Goal: Task Accomplishment & Management: Use online tool/utility

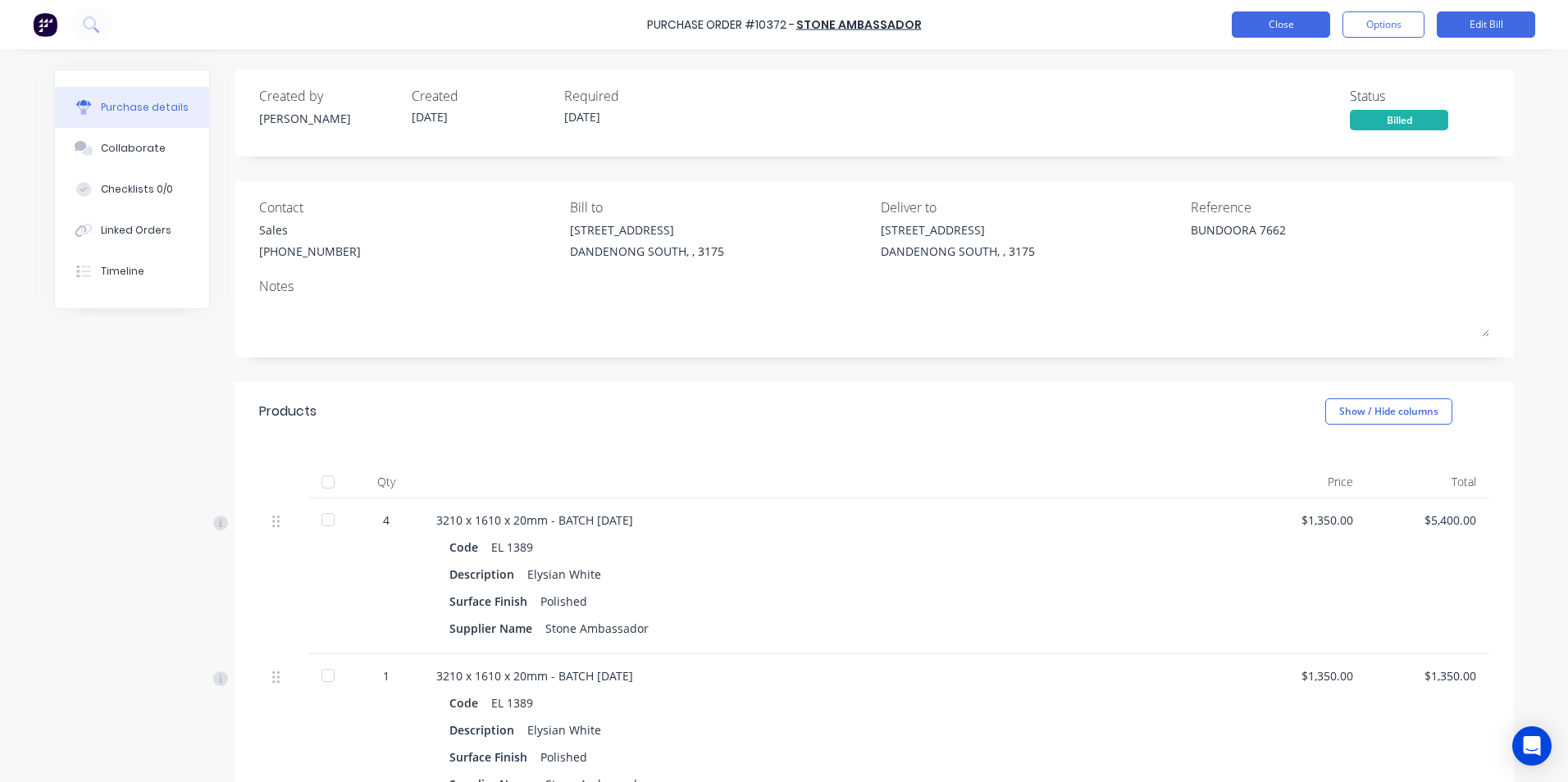
click at [1258, 27] on button "Close" at bounding box center [1281, 24] width 99 height 26
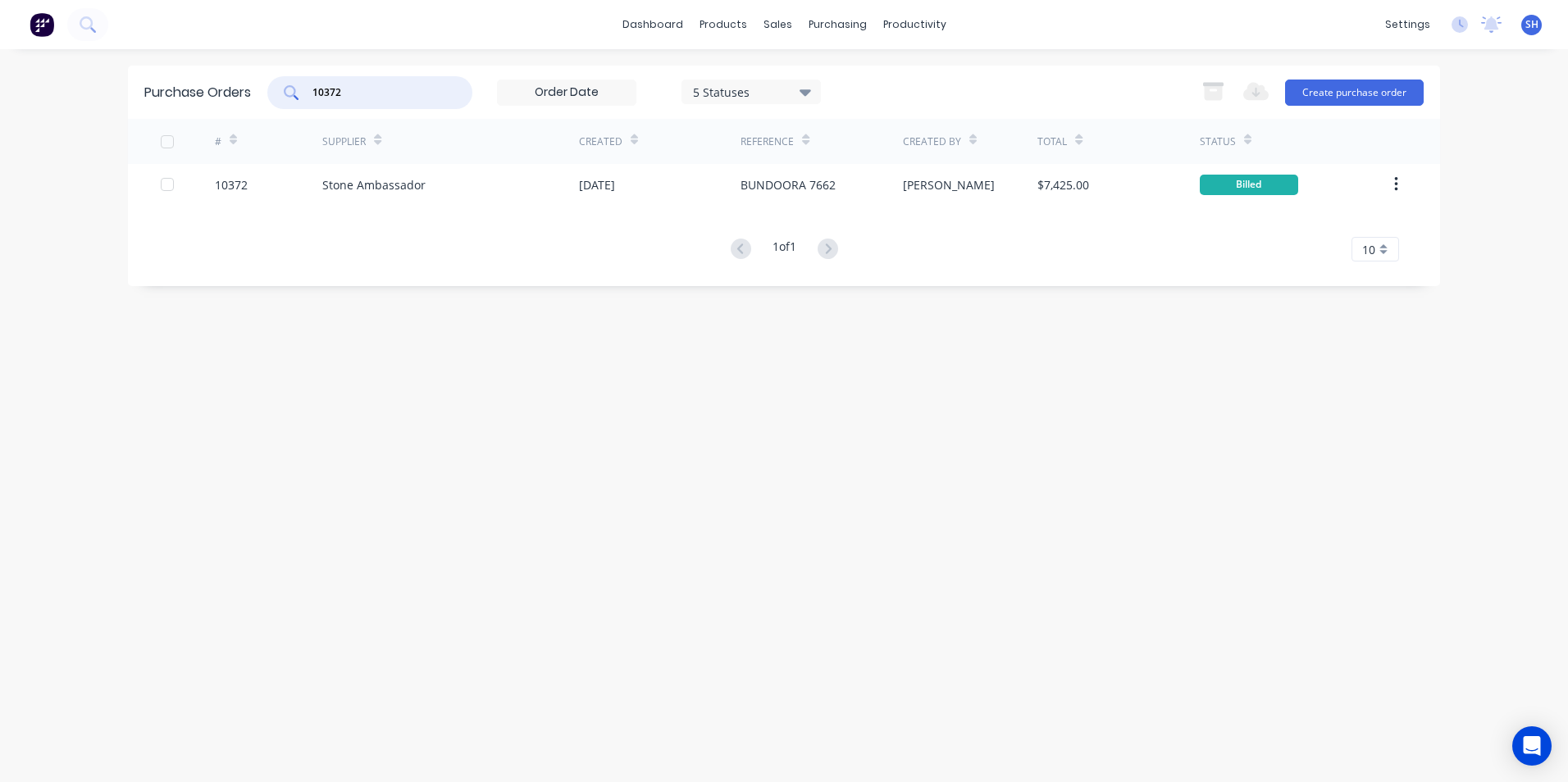
drag, startPoint x: 372, startPoint y: 91, endPoint x: 309, endPoint y: 89, distance: 63.0
click at [309, 89] on div "10372" at bounding box center [369, 93] width 205 height 33
click at [804, 76] on div "Sales Orders" at bounding box center [838, 78] width 68 height 15
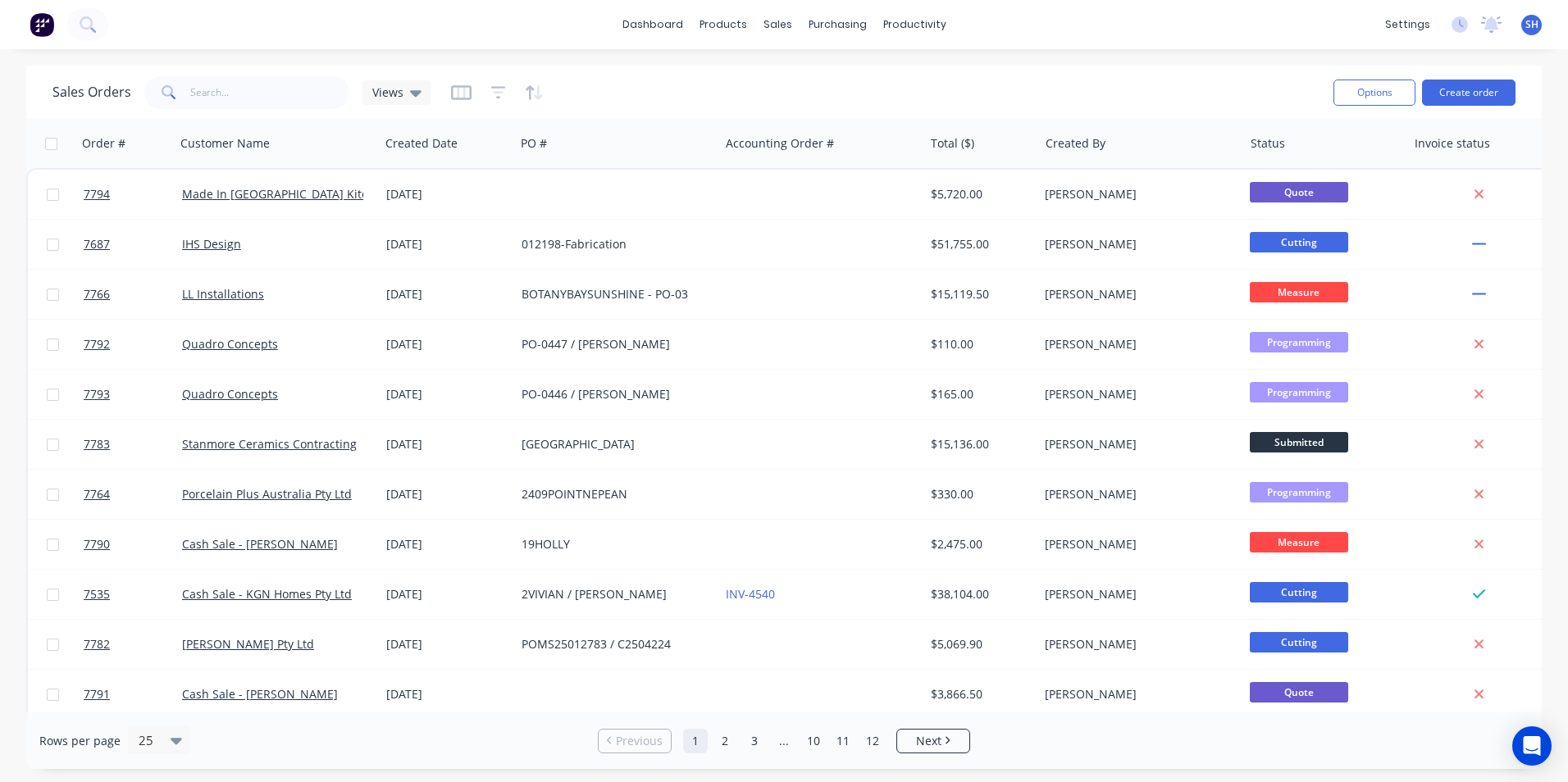
click at [244, 110] on div "Sales Orders Views" at bounding box center [686, 92] width 1268 height 40
click at [236, 102] on input "text" at bounding box center [271, 93] width 160 height 33
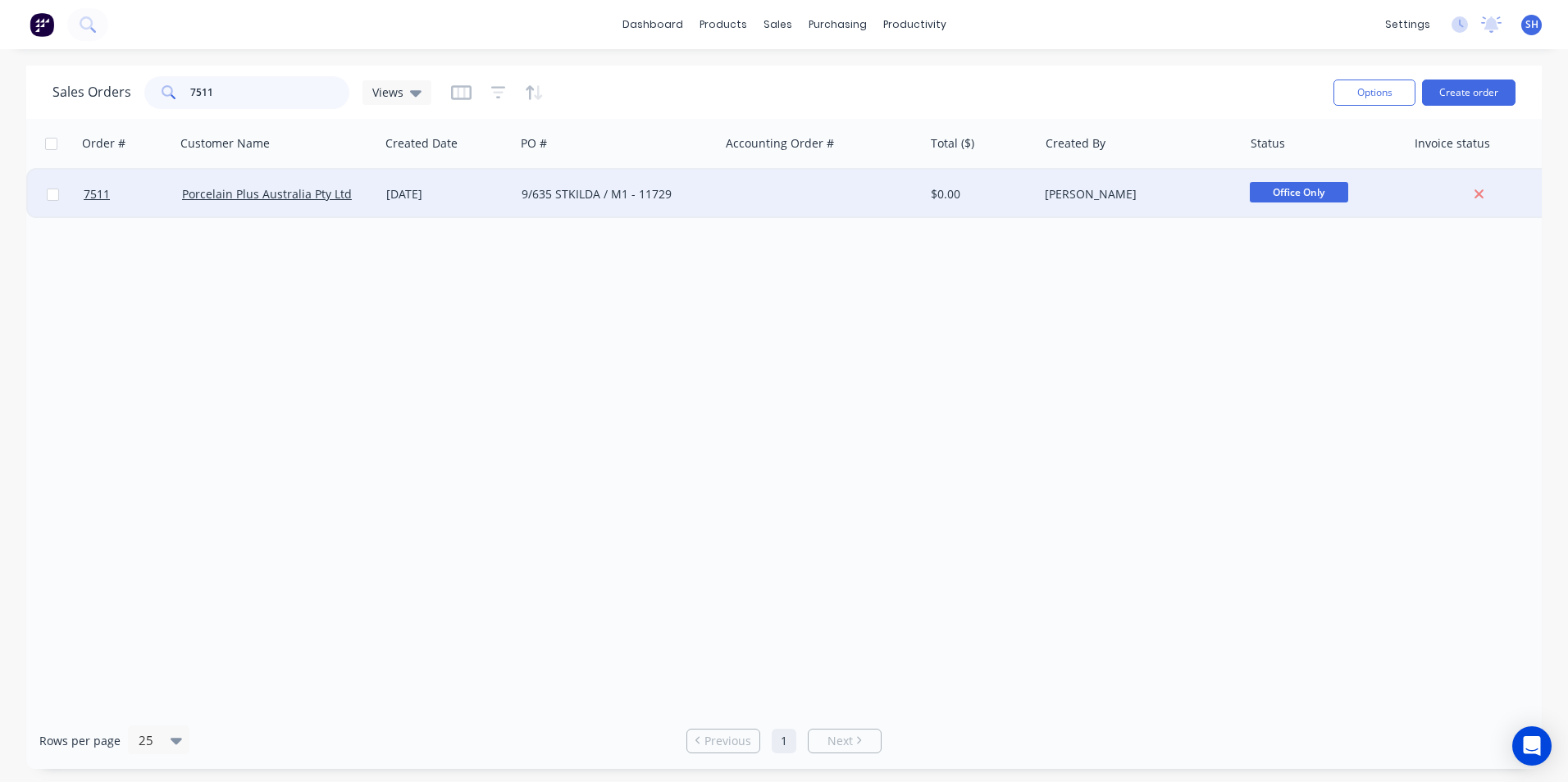
type input "7511"
click at [600, 205] on div "9/635 STKILDA / M1 - 11729" at bounding box center [618, 194] width 205 height 49
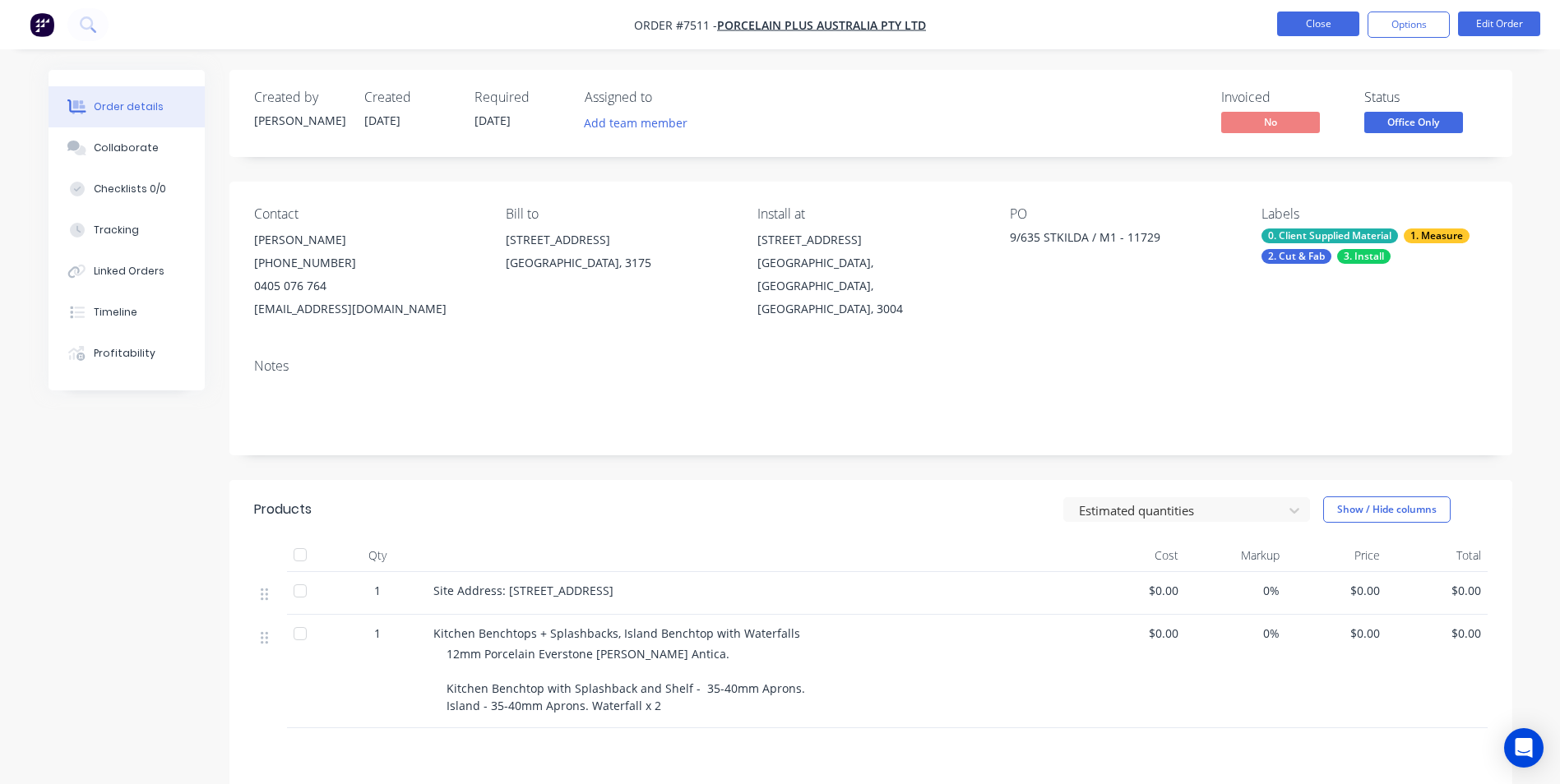
click at [1312, 23] on button "Close" at bounding box center [1317, 24] width 82 height 25
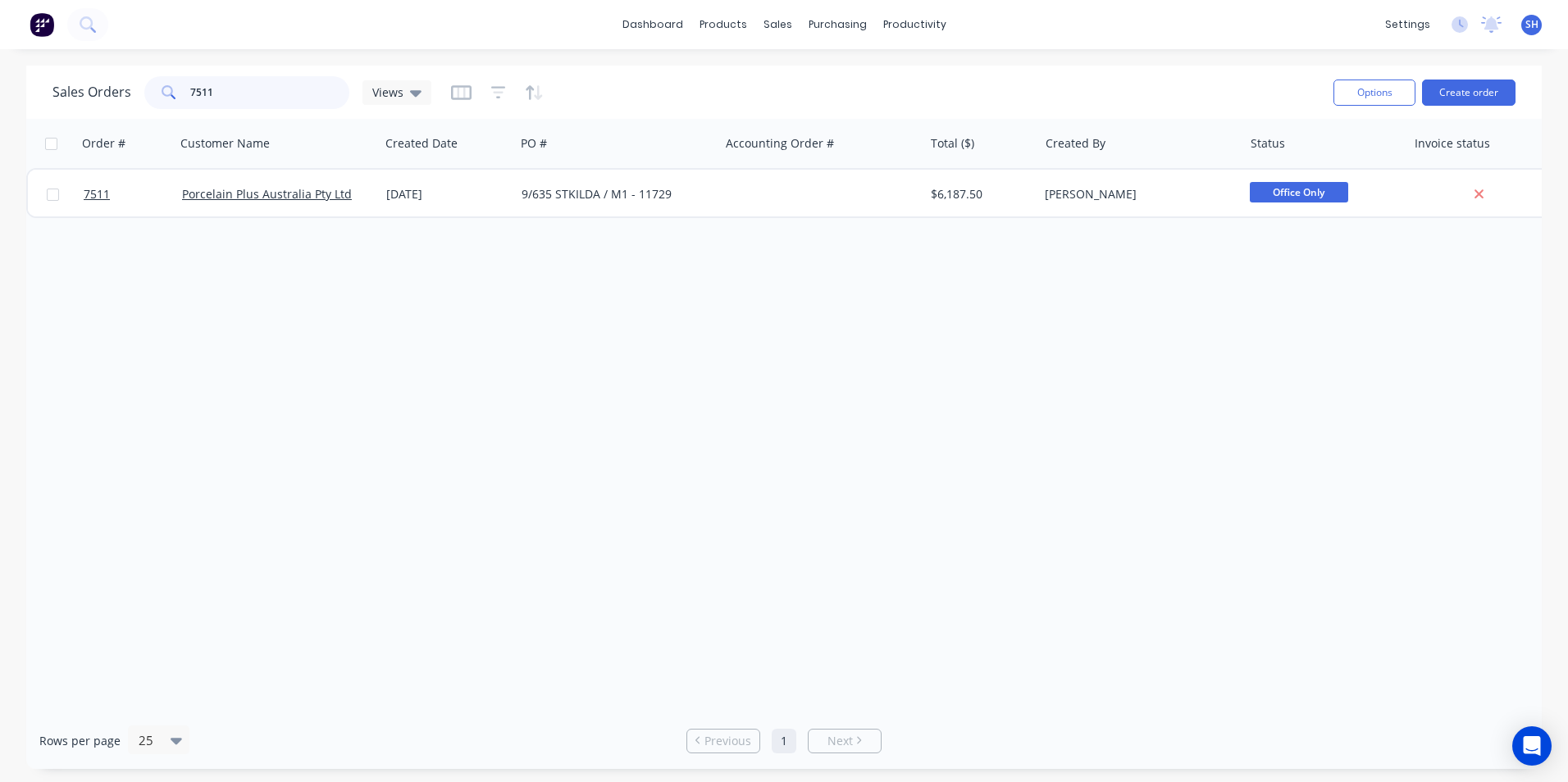
drag, startPoint x: 226, startPoint y: 96, endPoint x: 167, endPoint y: 94, distance: 59.0
click at [167, 94] on div "7511" at bounding box center [247, 93] width 205 height 33
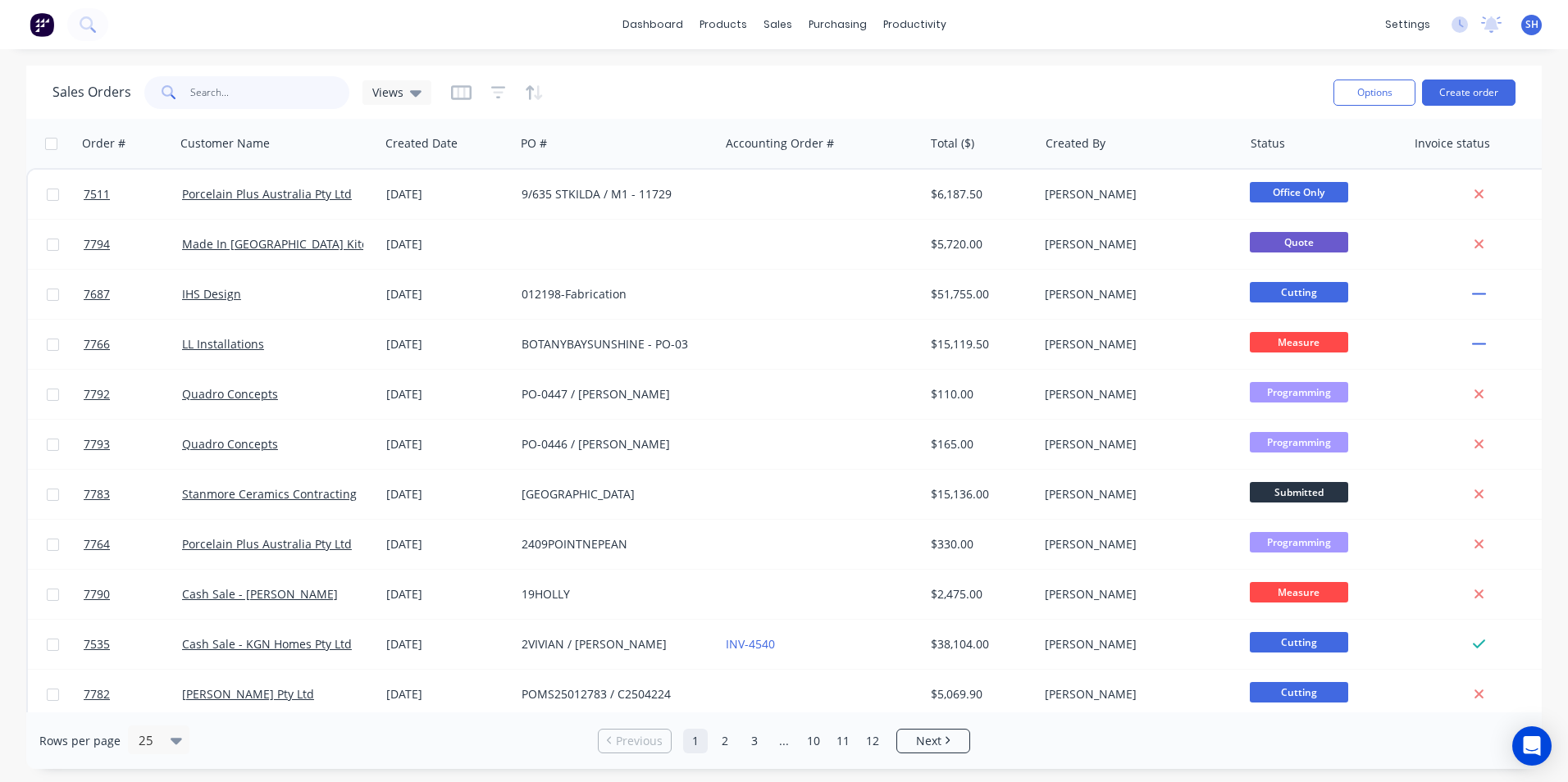
click at [223, 100] on input "text" at bounding box center [271, 93] width 160 height 33
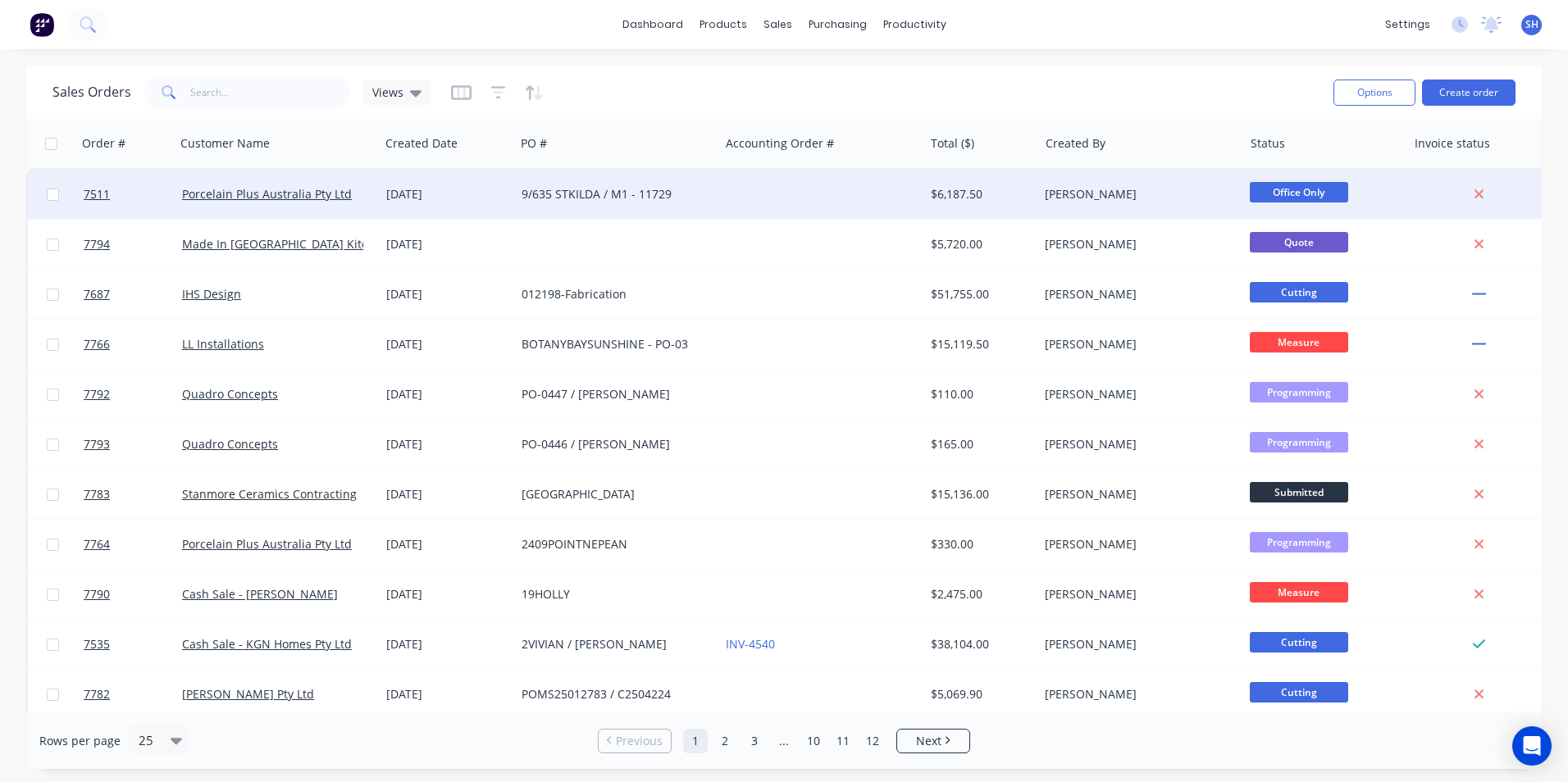
click at [634, 207] on div "9/635 STKILDA / M1 - 11729" at bounding box center [618, 194] width 205 height 49
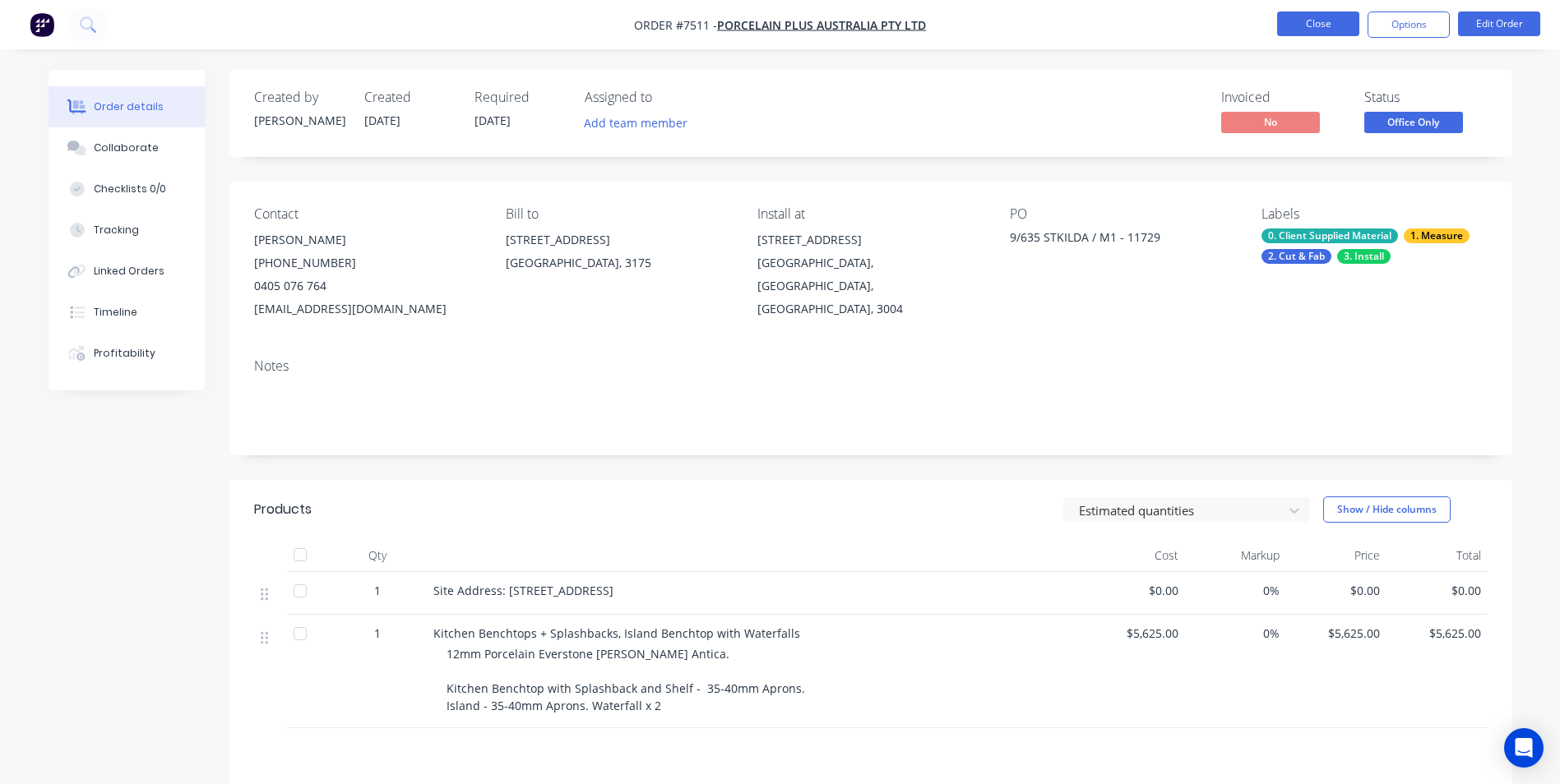
click at [1300, 19] on button "Close" at bounding box center [1317, 24] width 82 height 25
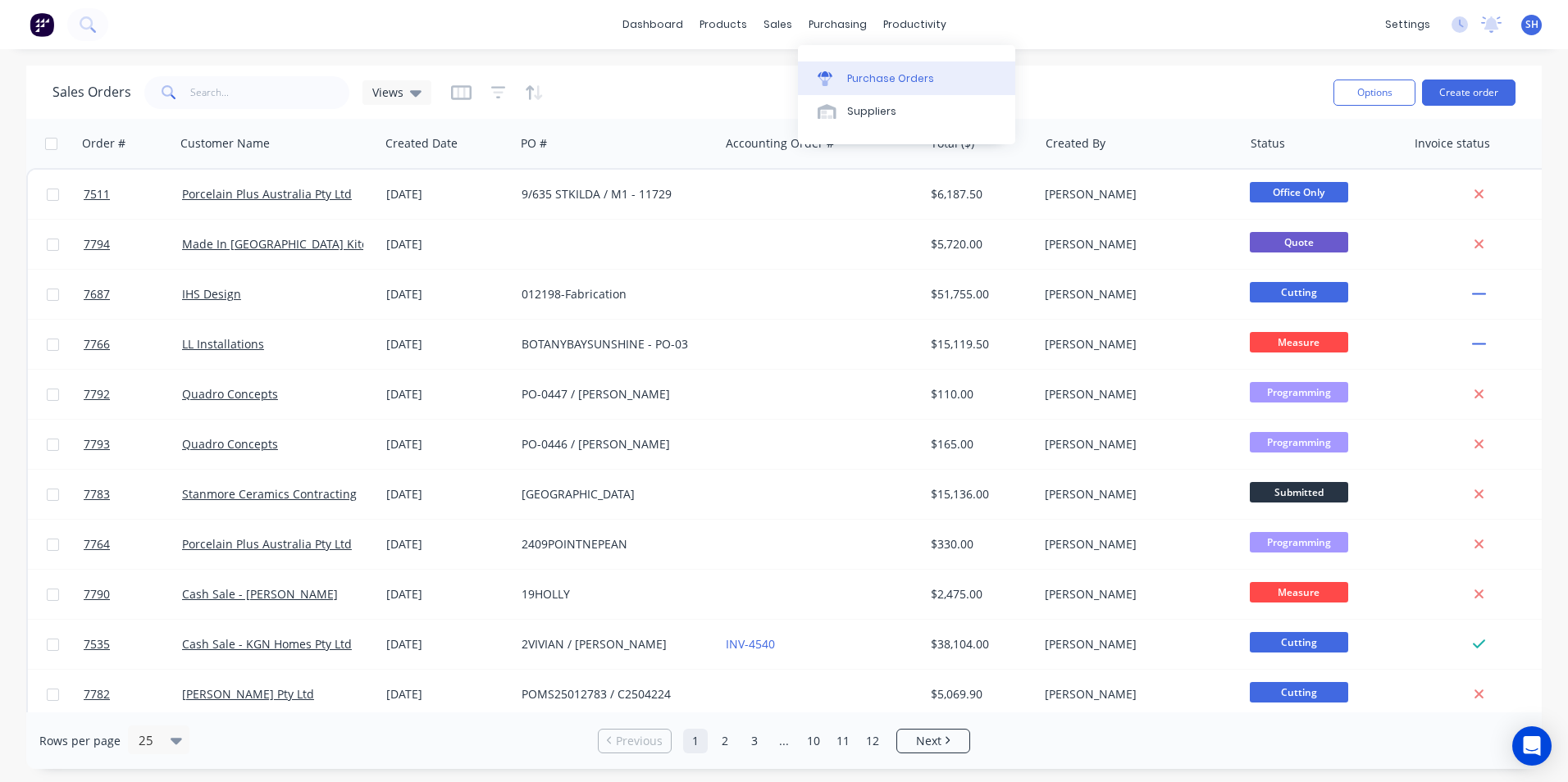
click at [853, 67] on link "Purchase Orders" at bounding box center [907, 77] width 217 height 33
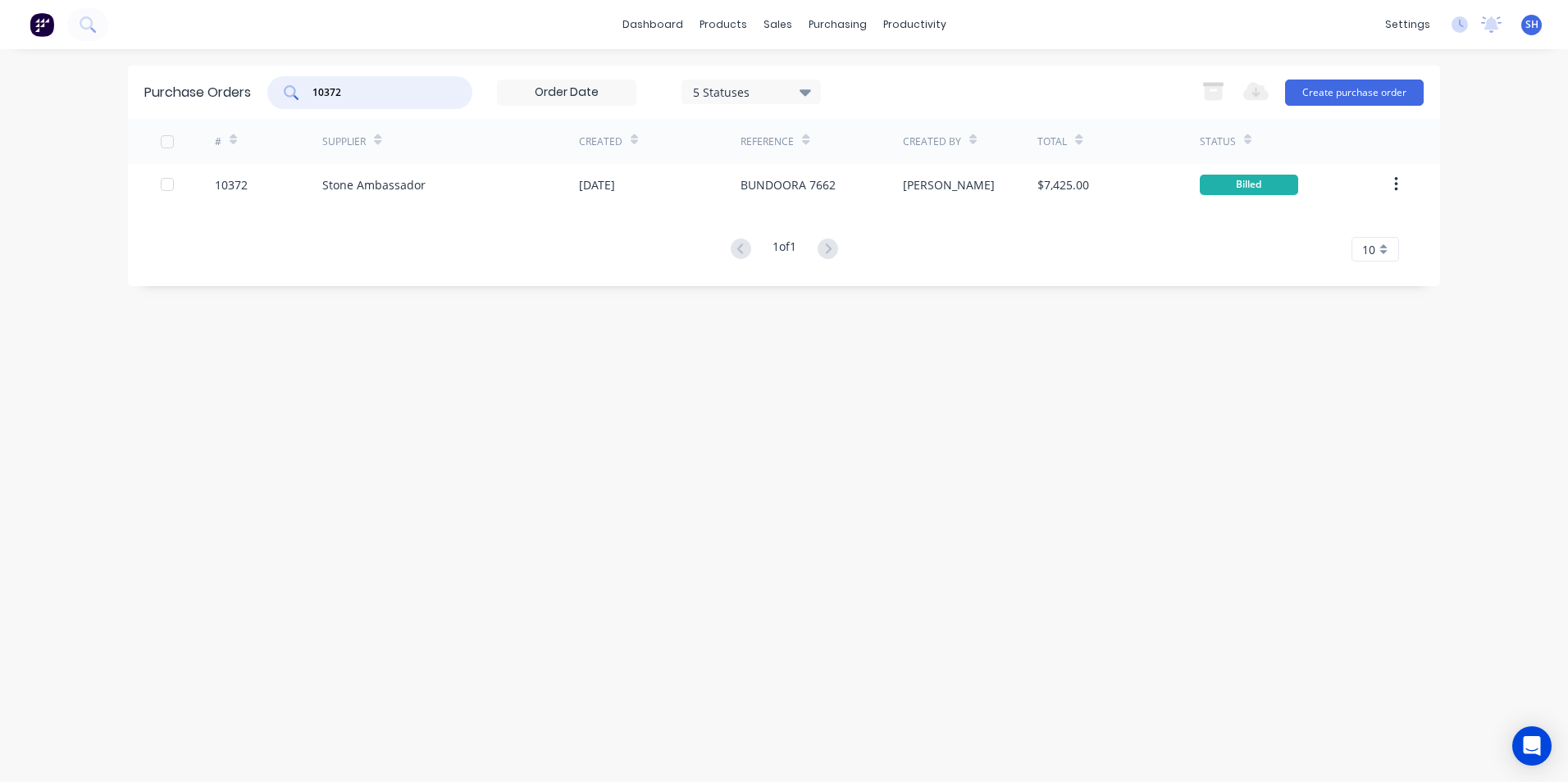
drag, startPoint x: 364, startPoint y: 93, endPoint x: 316, endPoint y: 92, distance: 48.0
click at [317, 92] on input "10372" at bounding box center [378, 93] width 136 height 16
drag, startPoint x: 363, startPoint y: 99, endPoint x: 310, endPoint y: 98, distance: 53.0
click at [310, 98] on div "10371" at bounding box center [369, 93] width 205 height 33
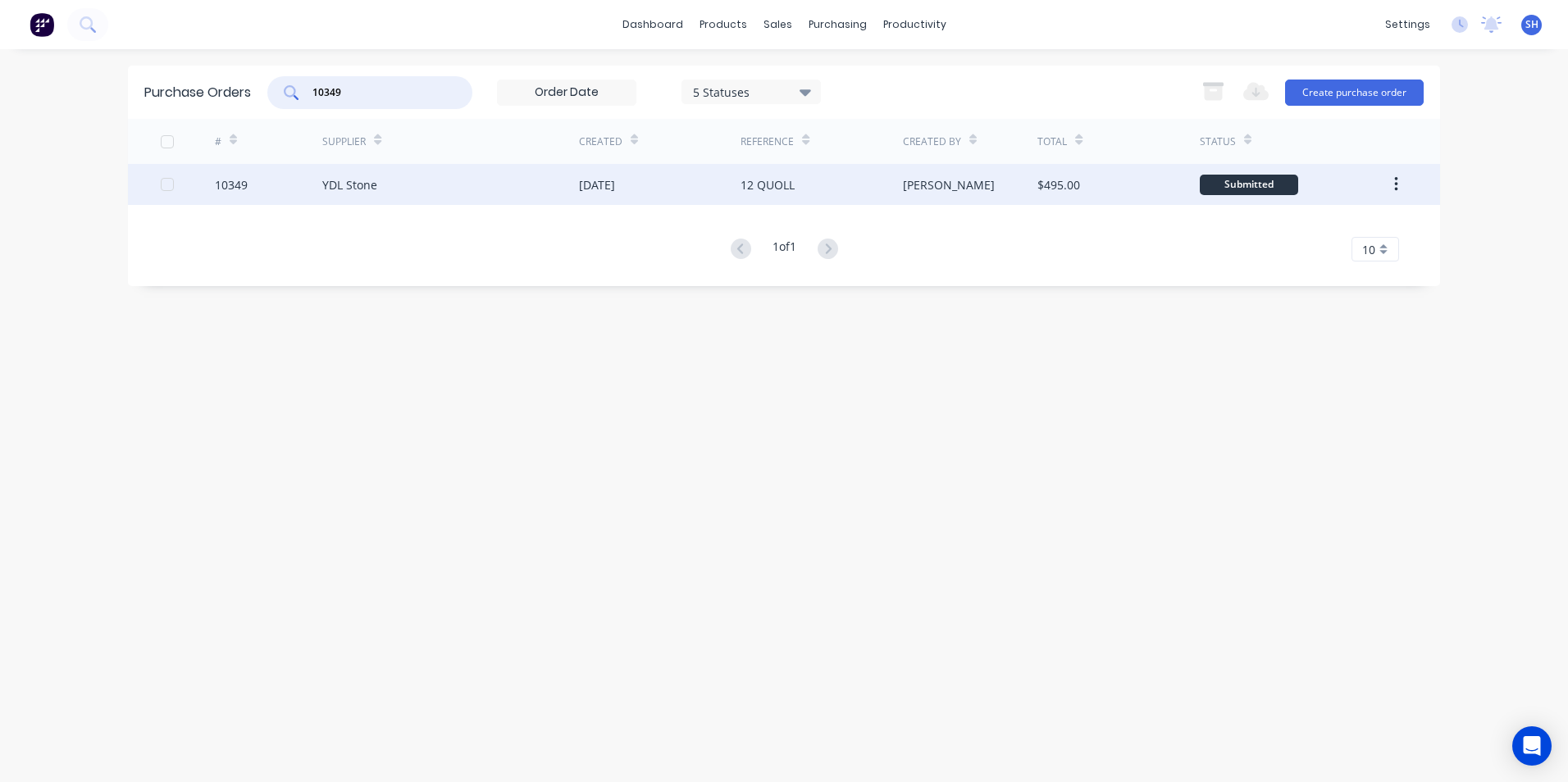
type input "10349"
click at [424, 197] on div "YDL Stone" at bounding box center [450, 184] width 256 height 41
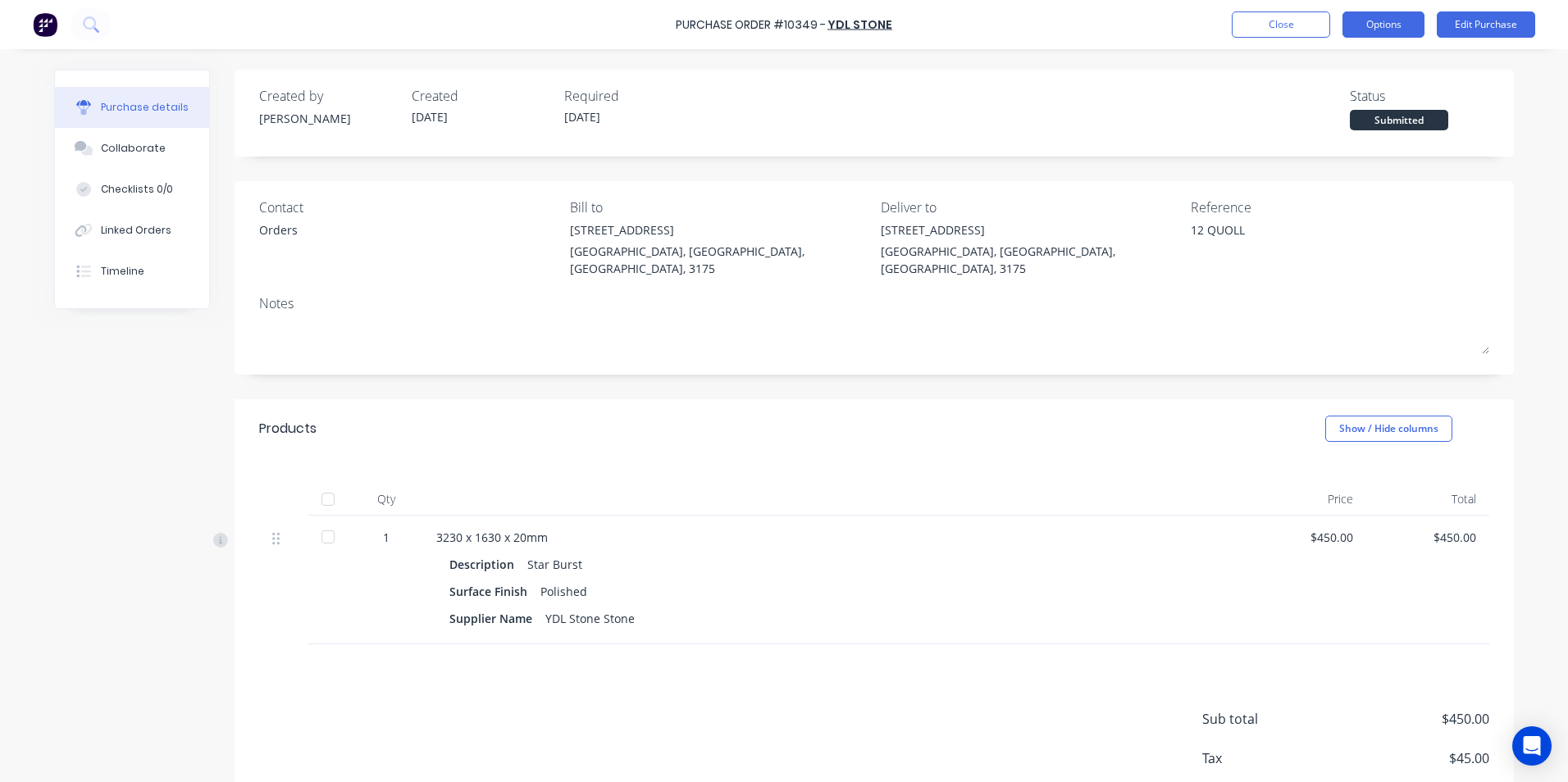
click at [1377, 26] on button "Options" at bounding box center [1384, 24] width 82 height 26
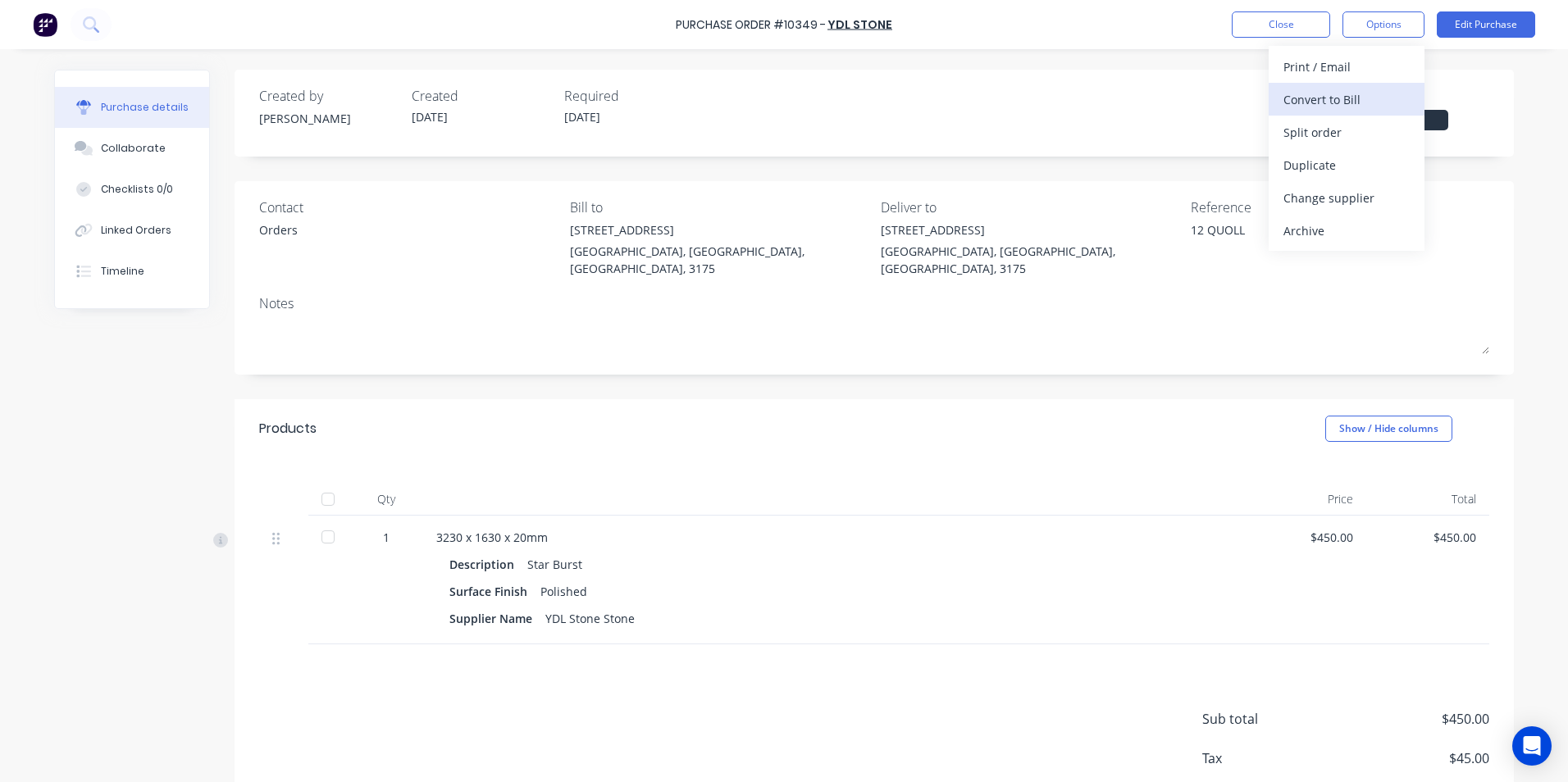
click at [1318, 104] on div "Convert to Bill" at bounding box center [1346, 100] width 126 height 24
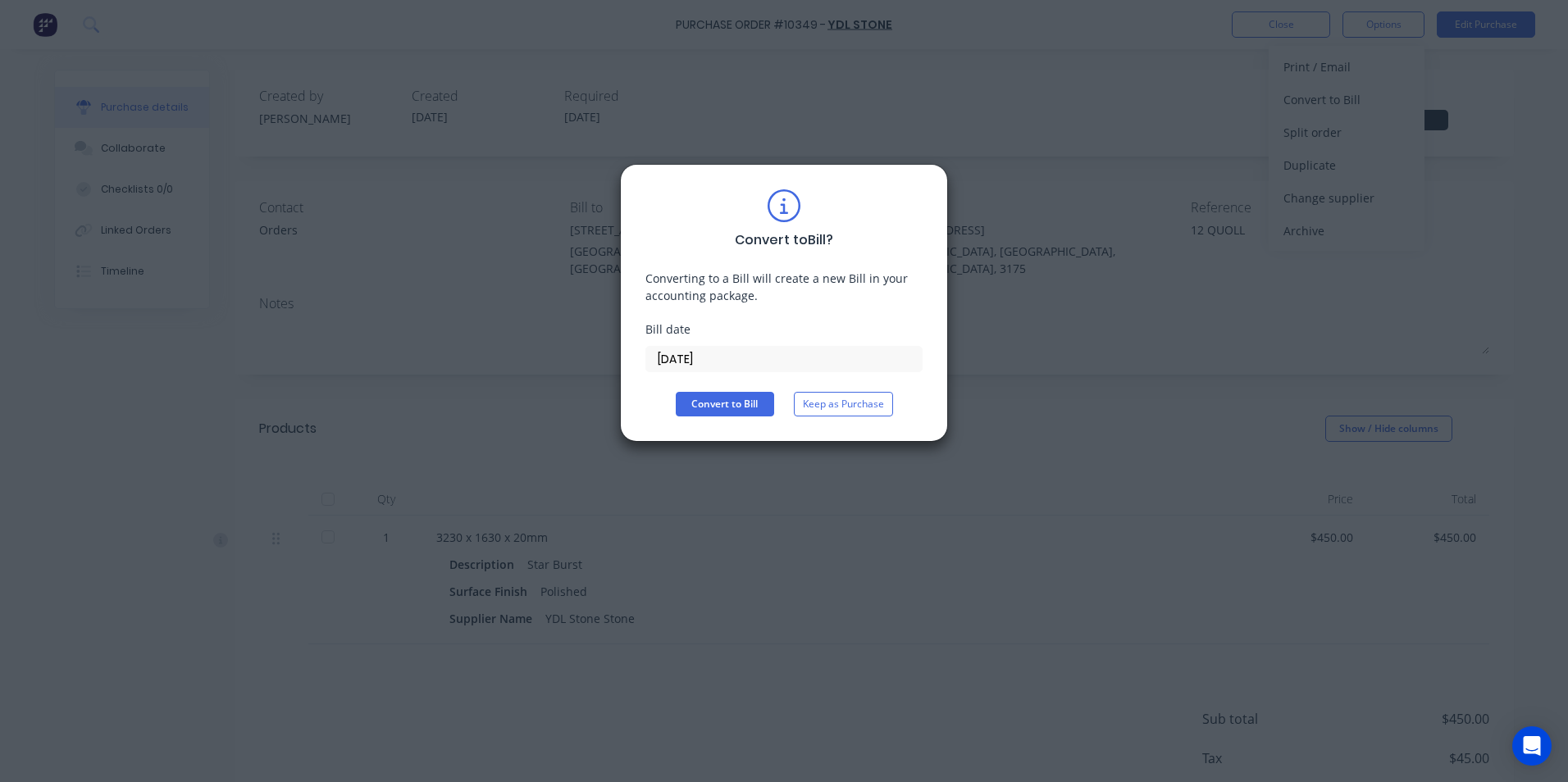
click at [711, 363] on input "[DATE]" at bounding box center [784, 359] width 276 height 25
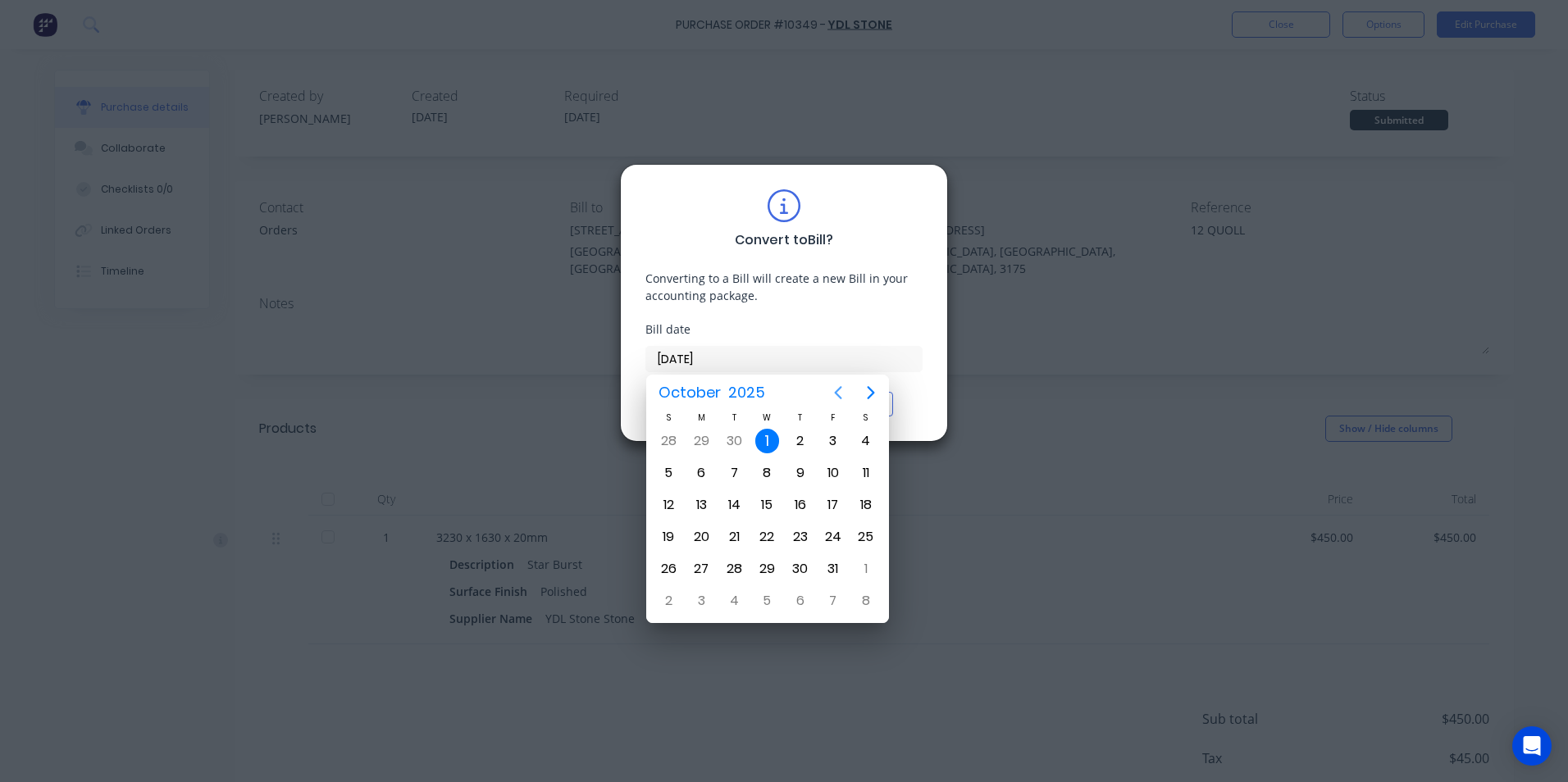
click at [837, 393] on icon "Previous page" at bounding box center [838, 392] width 7 height 13
click at [776, 563] on div "27" at bounding box center [768, 569] width 25 height 25
type input "27/08/25"
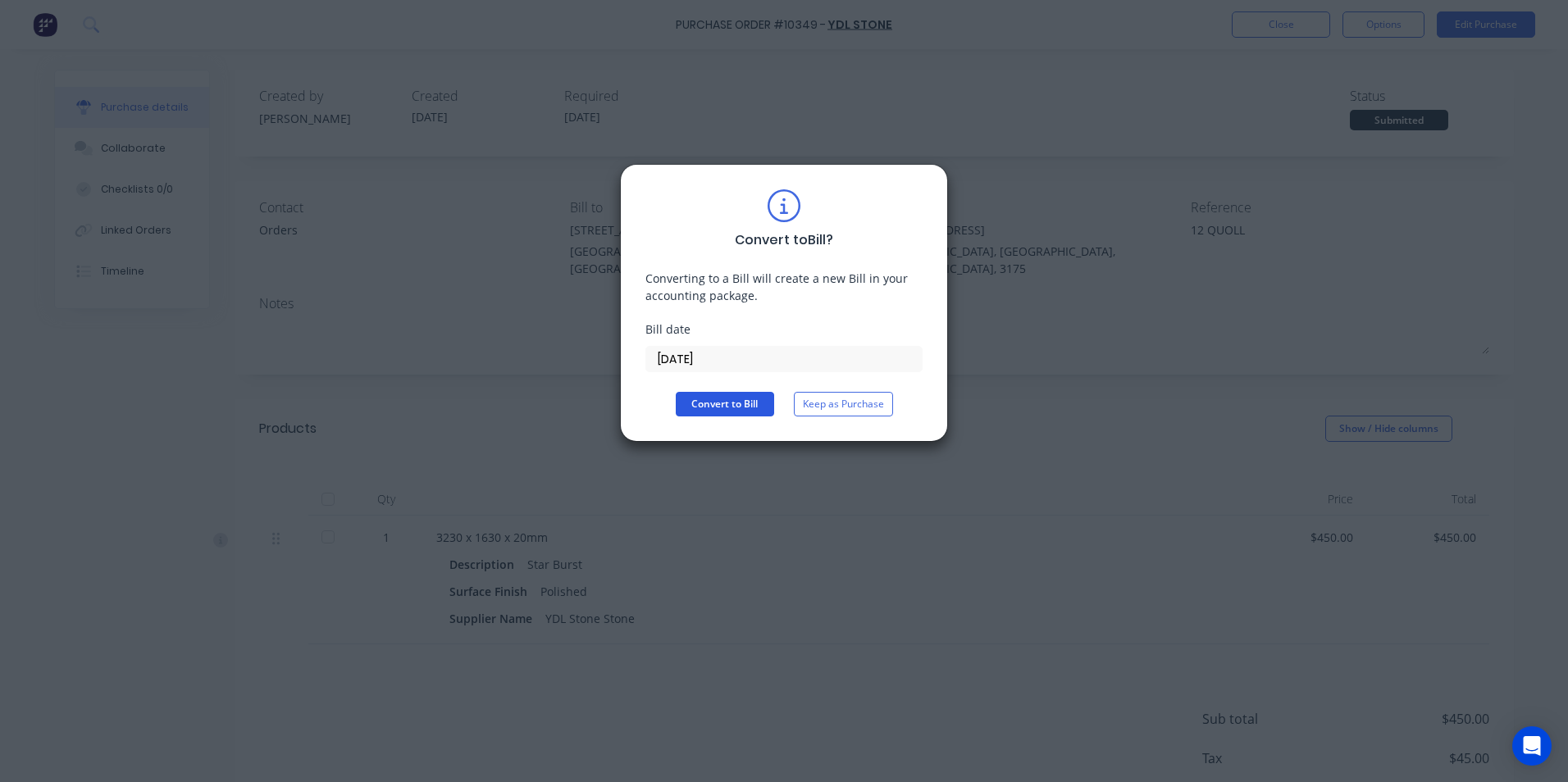
click at [760, 406] on button "Convert to Bill" at bounding box center [724, 405] width 99 height 25
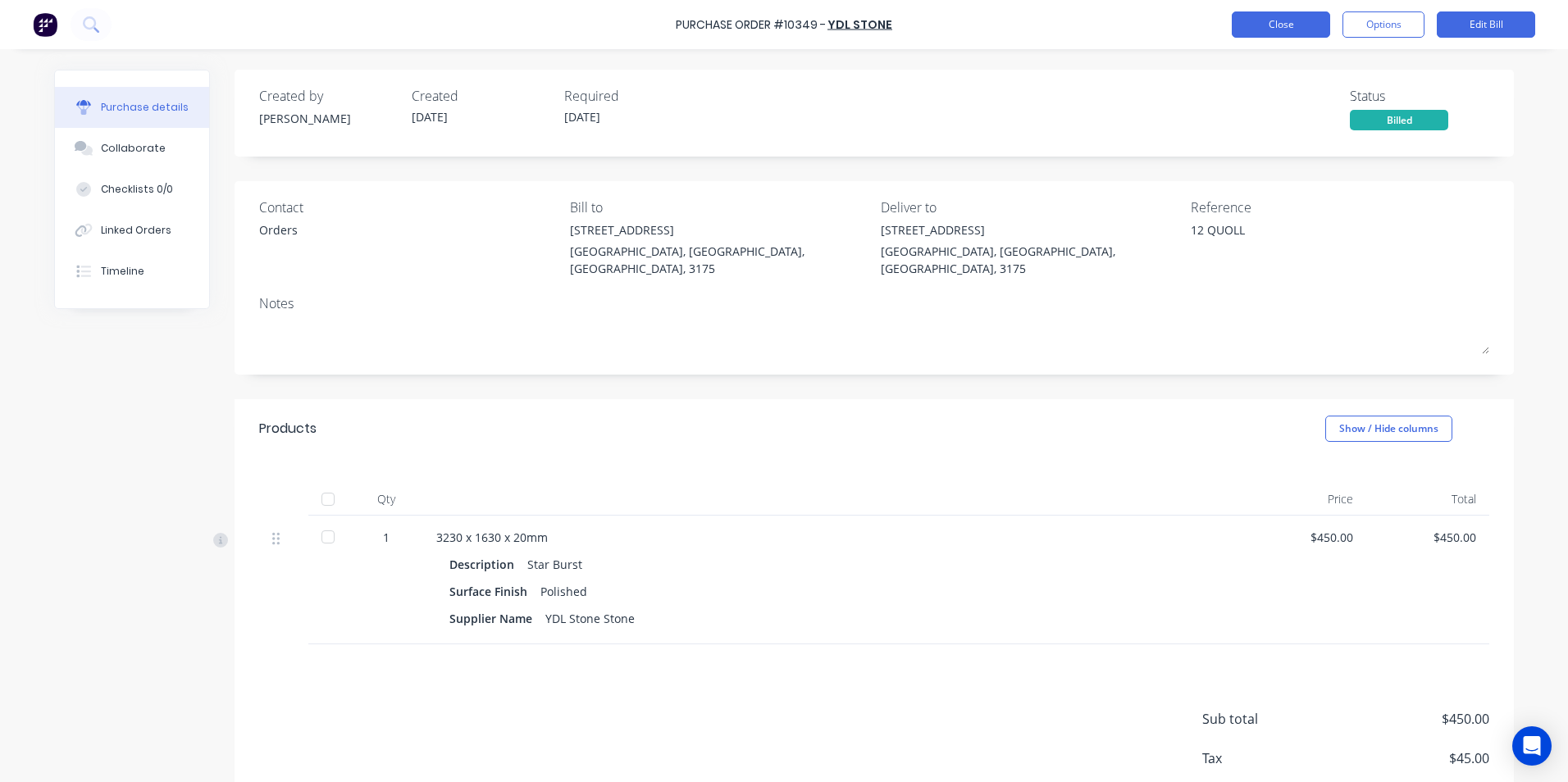
click at [1249, 32] on button "Close" at bounding box center [1281, 24] width 99 height 26
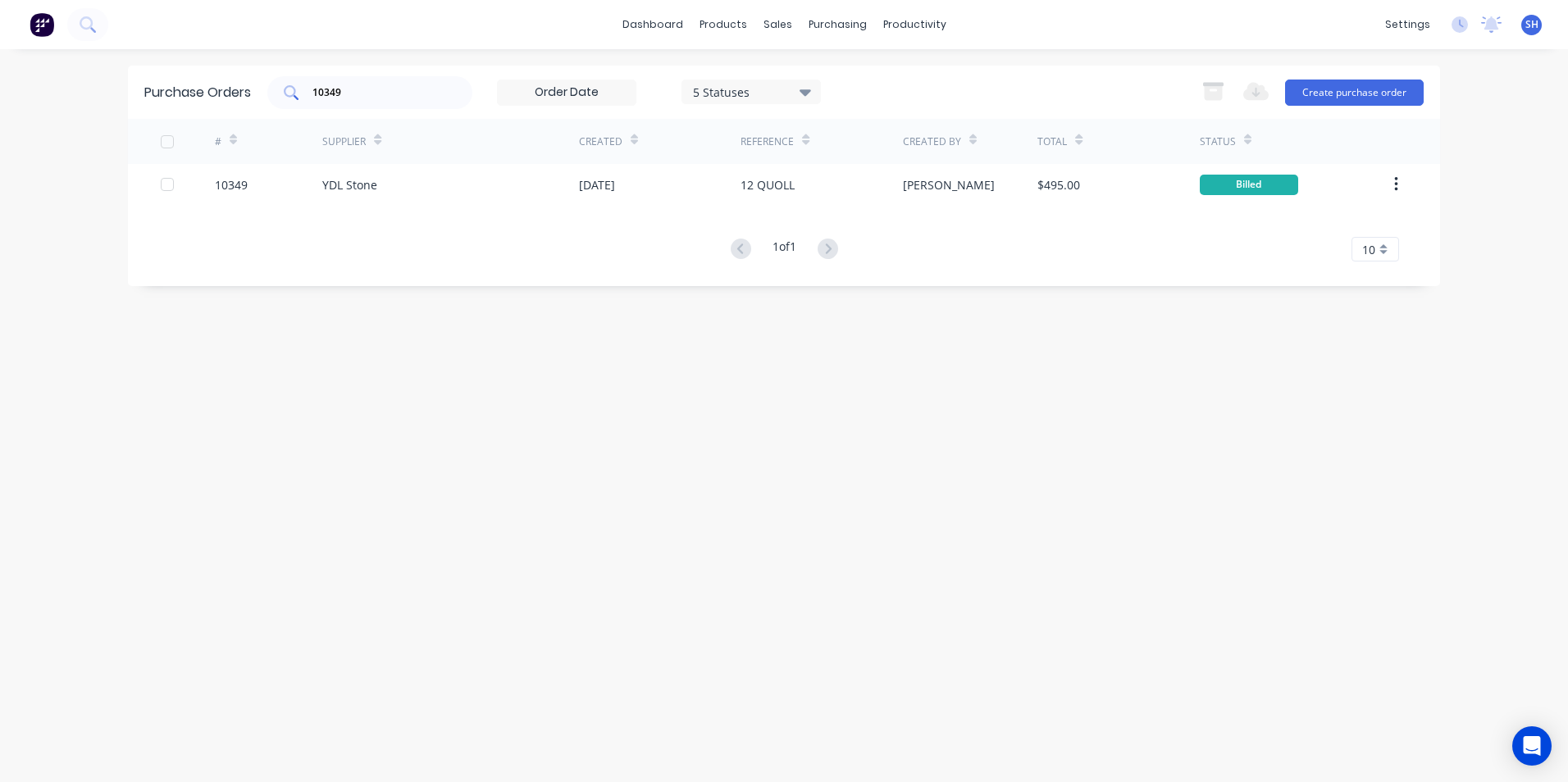
click at [366, 83] on div "10349" at bounding box center [369, 93] width 205 height 33
type input "10350"
click at [506, 208] on div "# Supplier Created Reference Created By Total Status 10350 YDL Stone 27 Aug 202…" at bounding box center [784, 190] width 1313 height 142
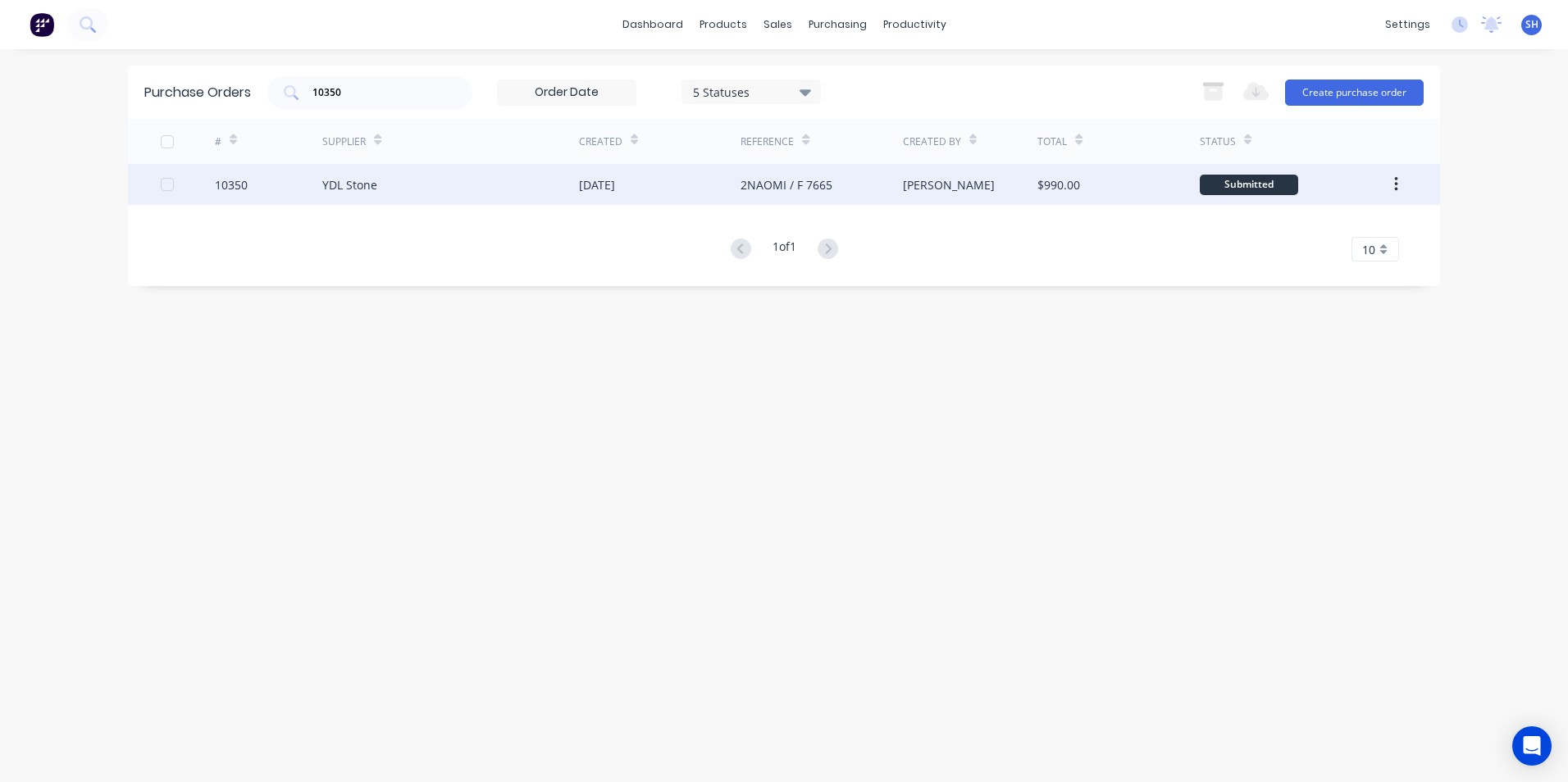
click at [489, 194] on div "YDL Stone" at bounding box center [450, 184] width 256 height 41
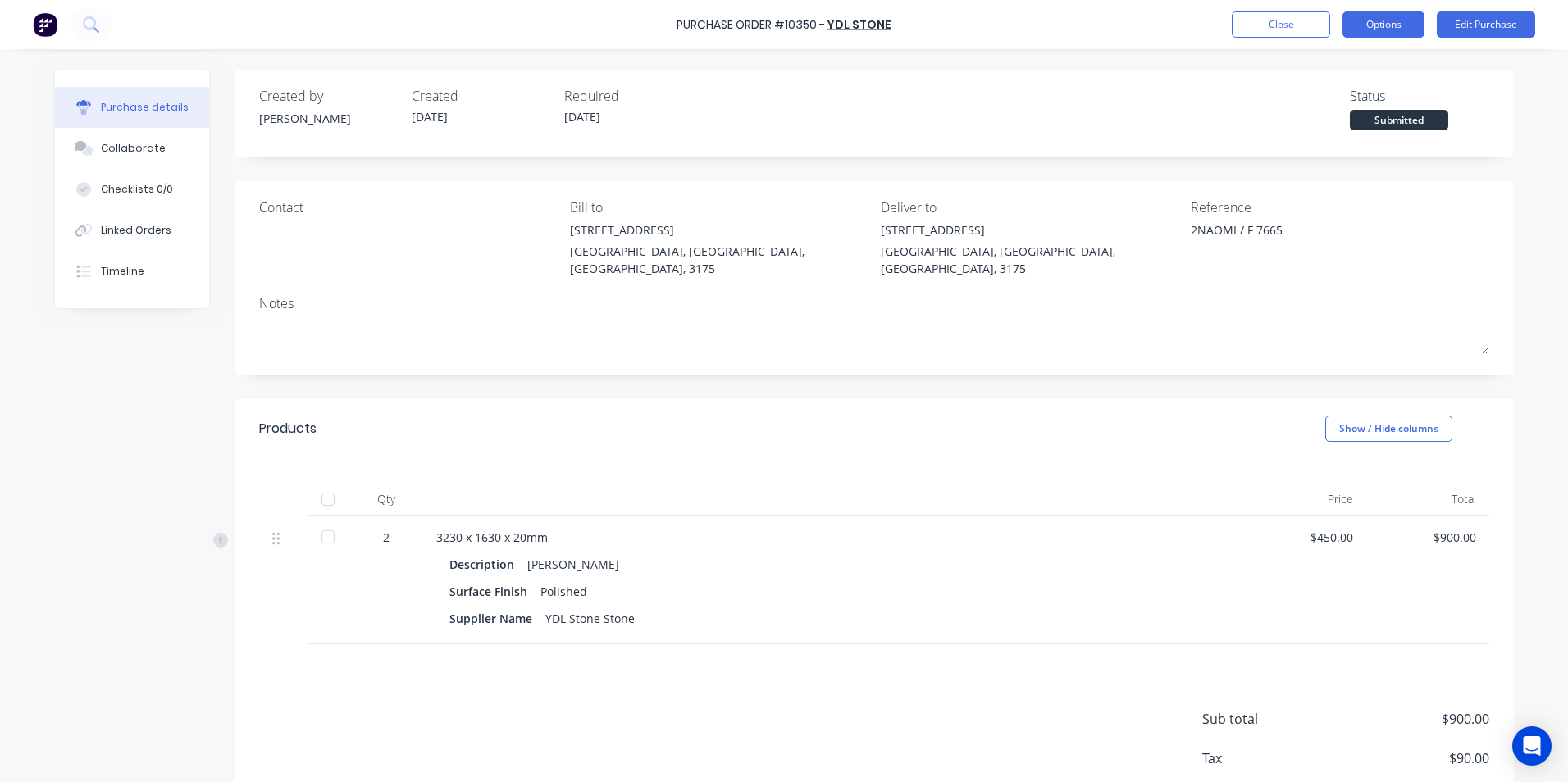
click at [1391, 27] on button "Options" at bounding box center [1384, 24] width 82 height 26
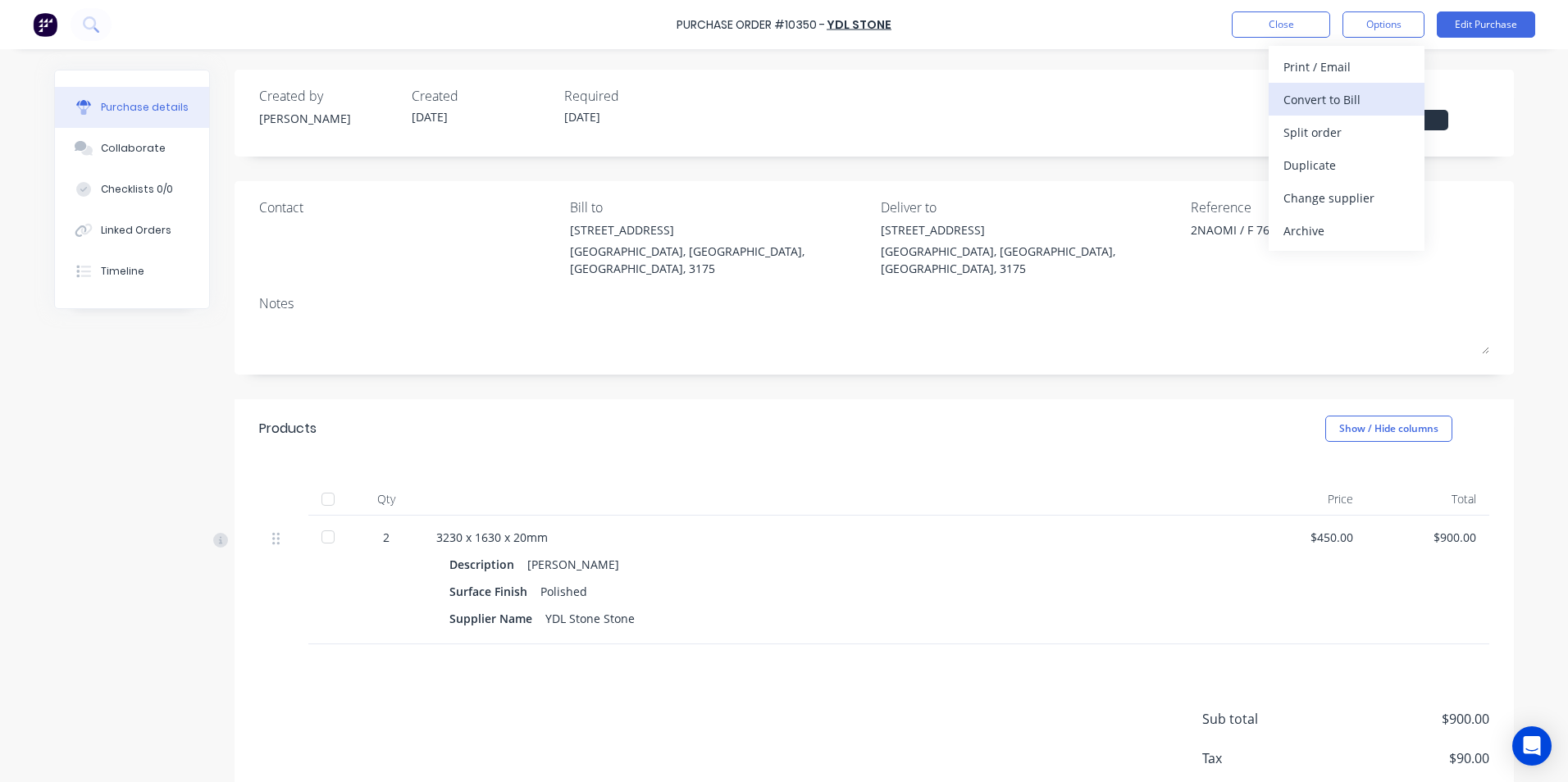
click at [1363, 98] on div "Convert to Bill" at bounding box center [1346, 100] width 126 height 24
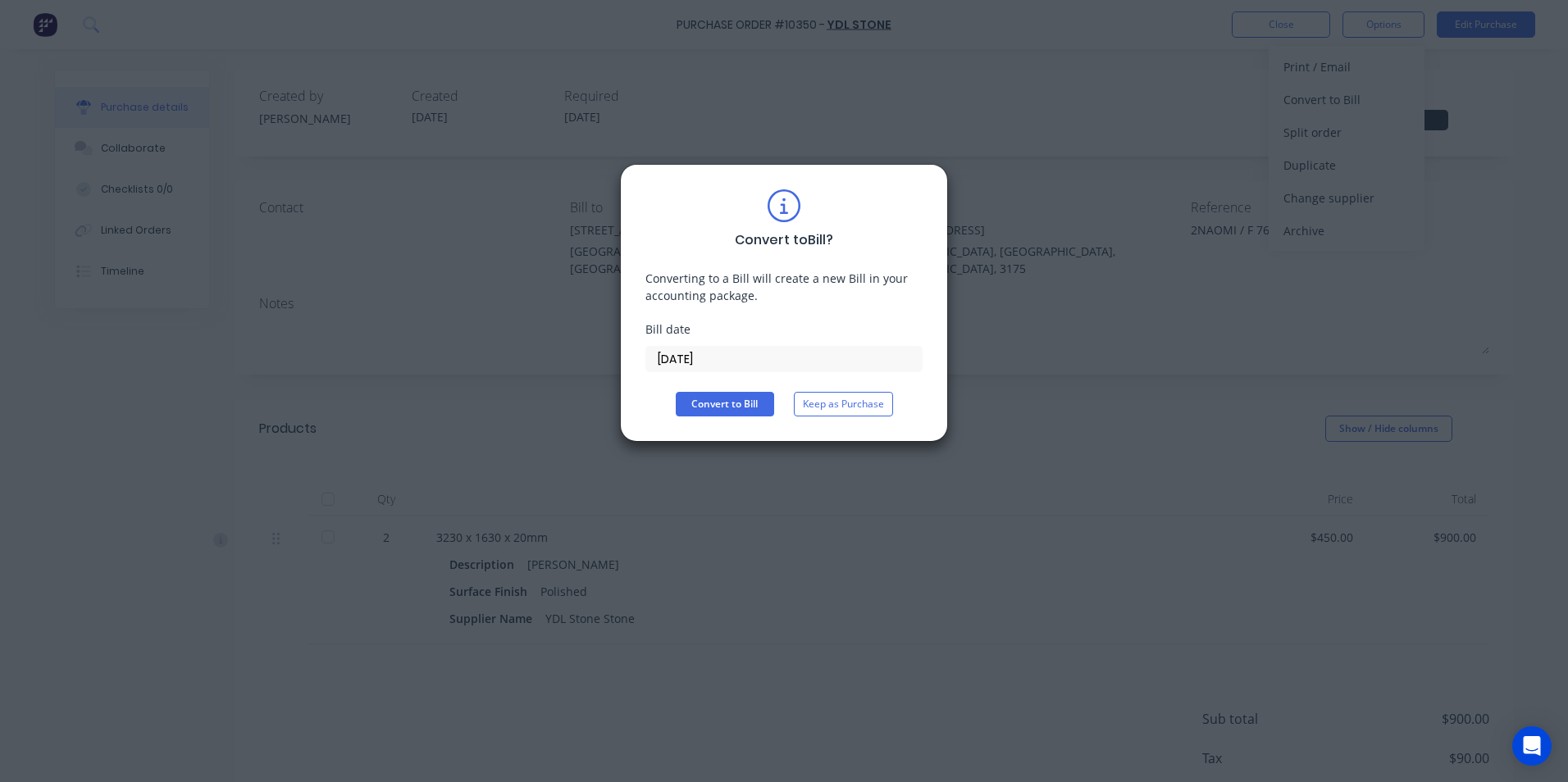
click at [704, 361] on input "[DATE]" at bounding box center [784, 359] width 276 height 25
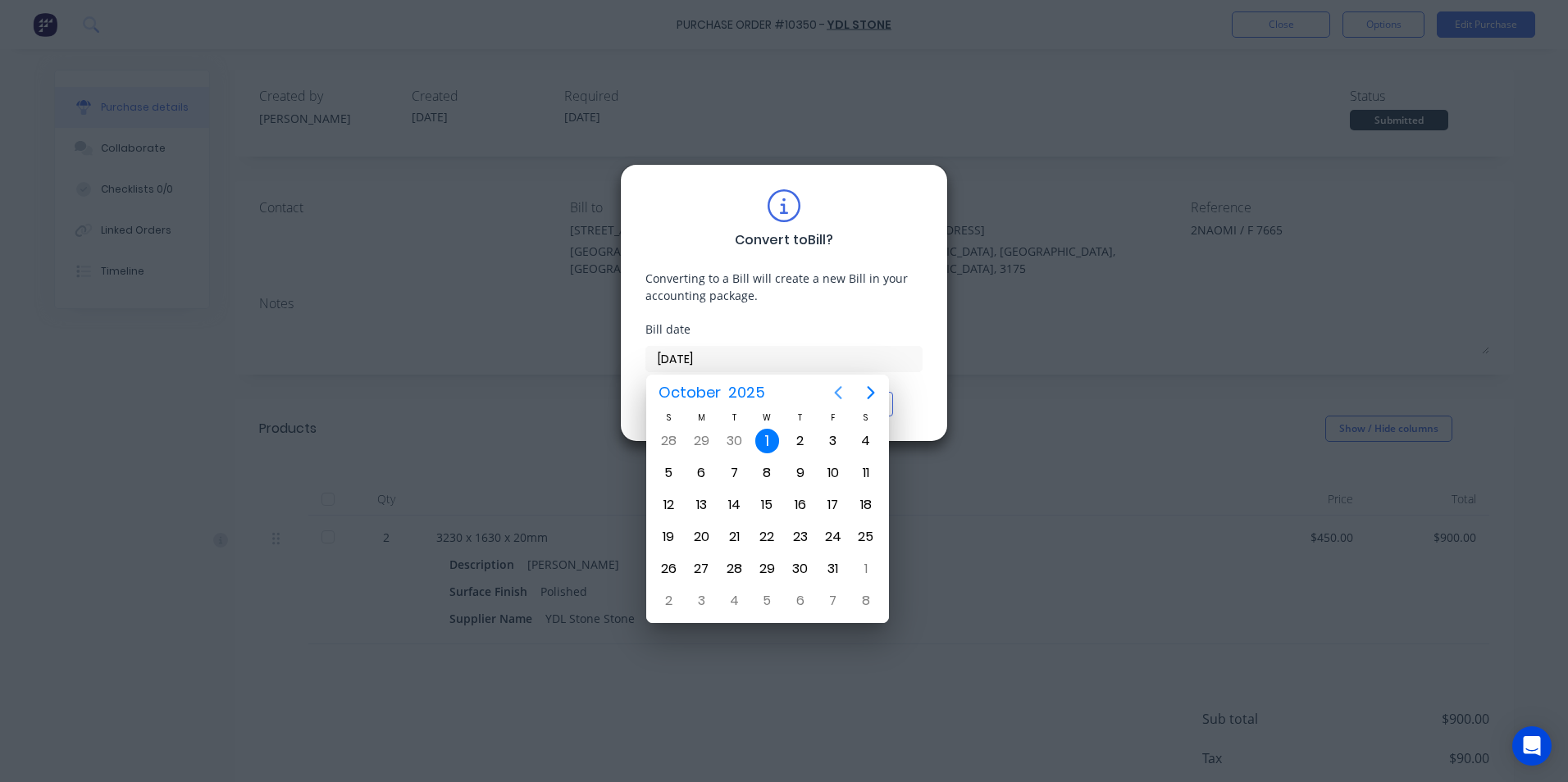
click at [837, 391] on icon "Previous page" at bounding box center [838, 392] width 7 height 13
click at [764, 576] on div "27" at bounding box center [768, 569] width 25 height 25
type input "27/08/25"
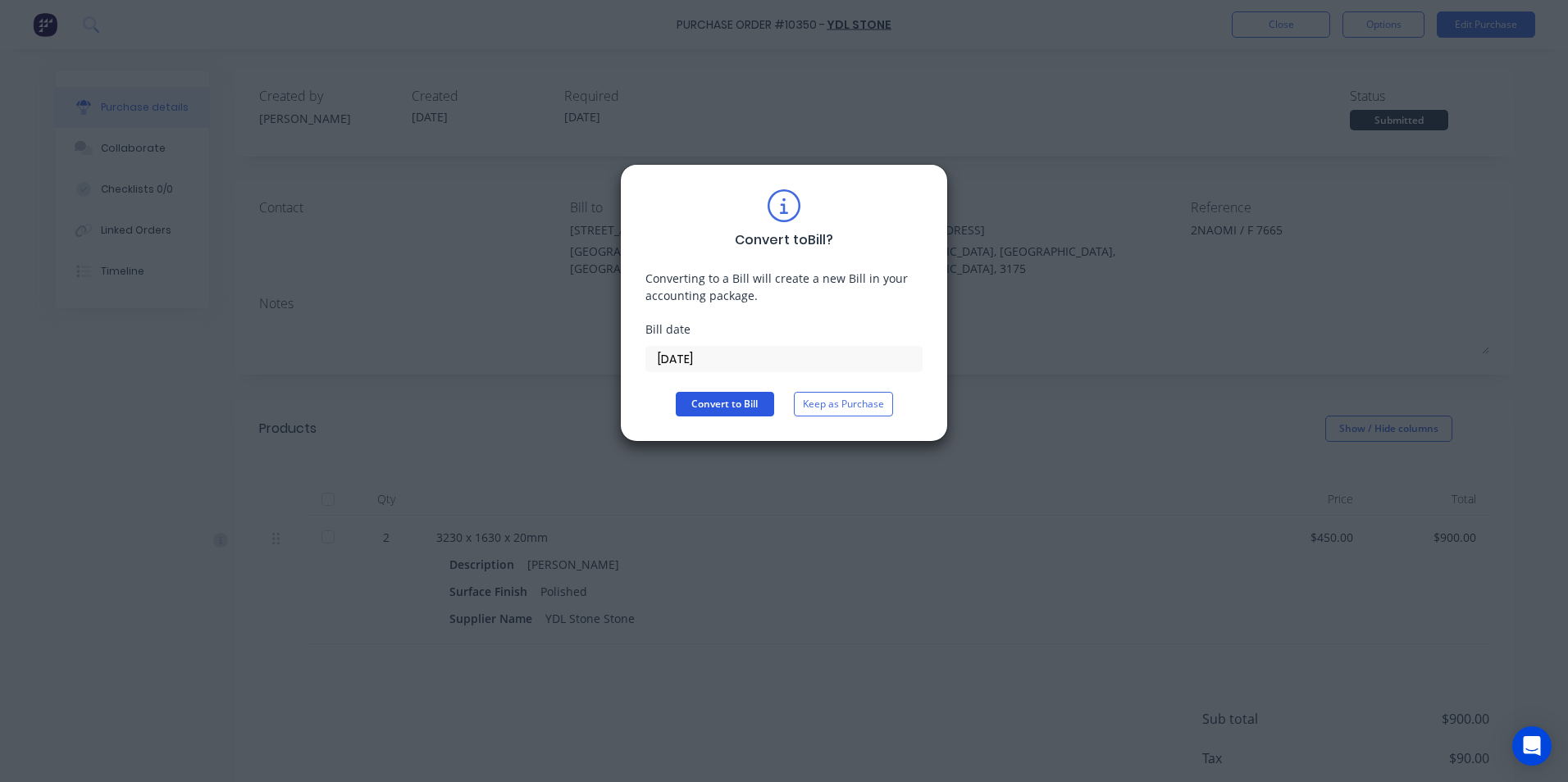
click at [743, 412] on button "Convert to Bill" at bounding box center [724, 405] width 99 height 25
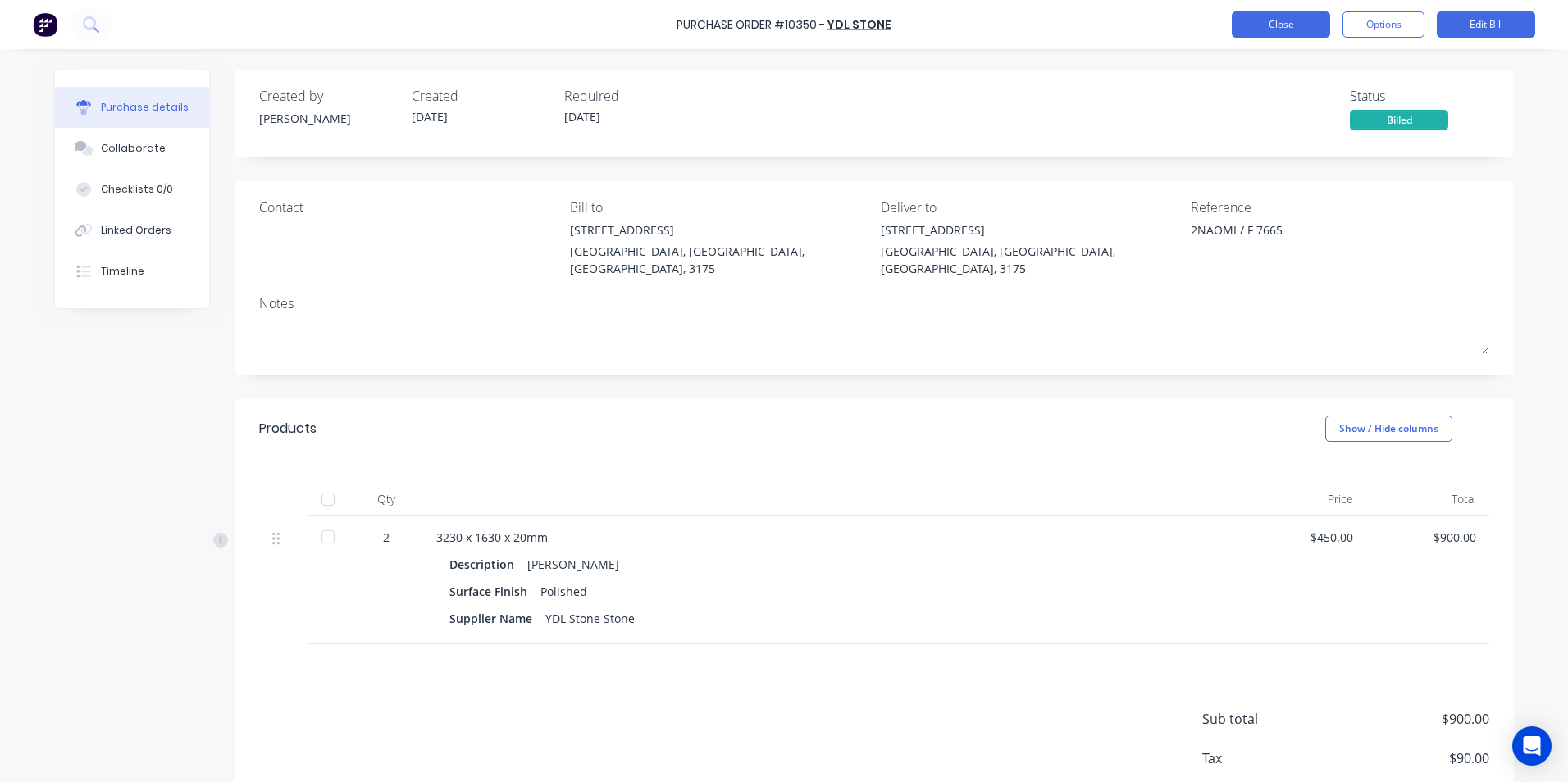
click at [1263, 22] on button "Close" at bounding box center [1281, 24] width 99 height 26
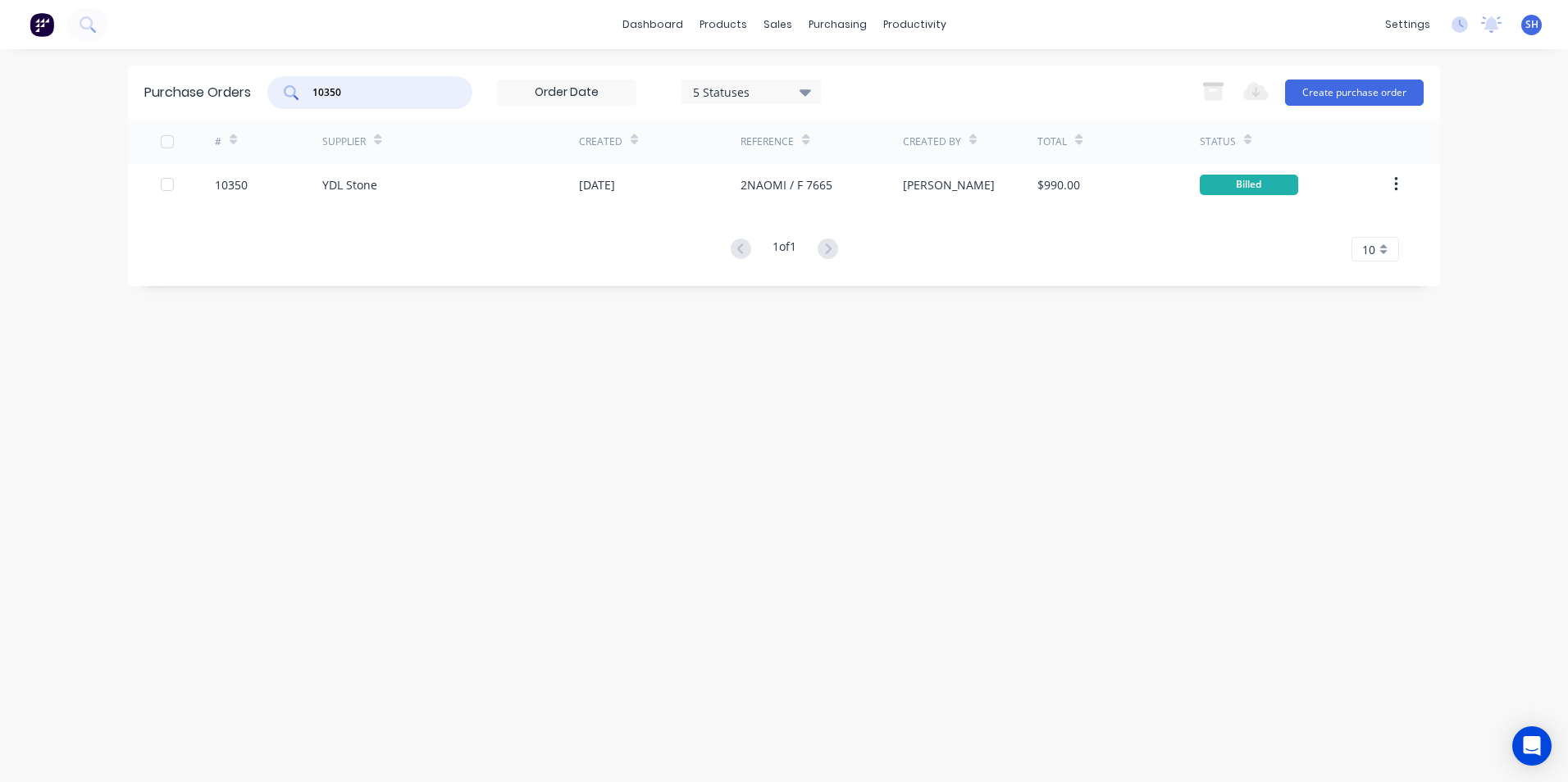
drag, startPoint x: 353, startPoint y: 97, endPoint x: 300, endPoint y: 95, distance: 53.0
click at [300, 95] on div "10350" at bounding box center [369, 93] width 205 height 33
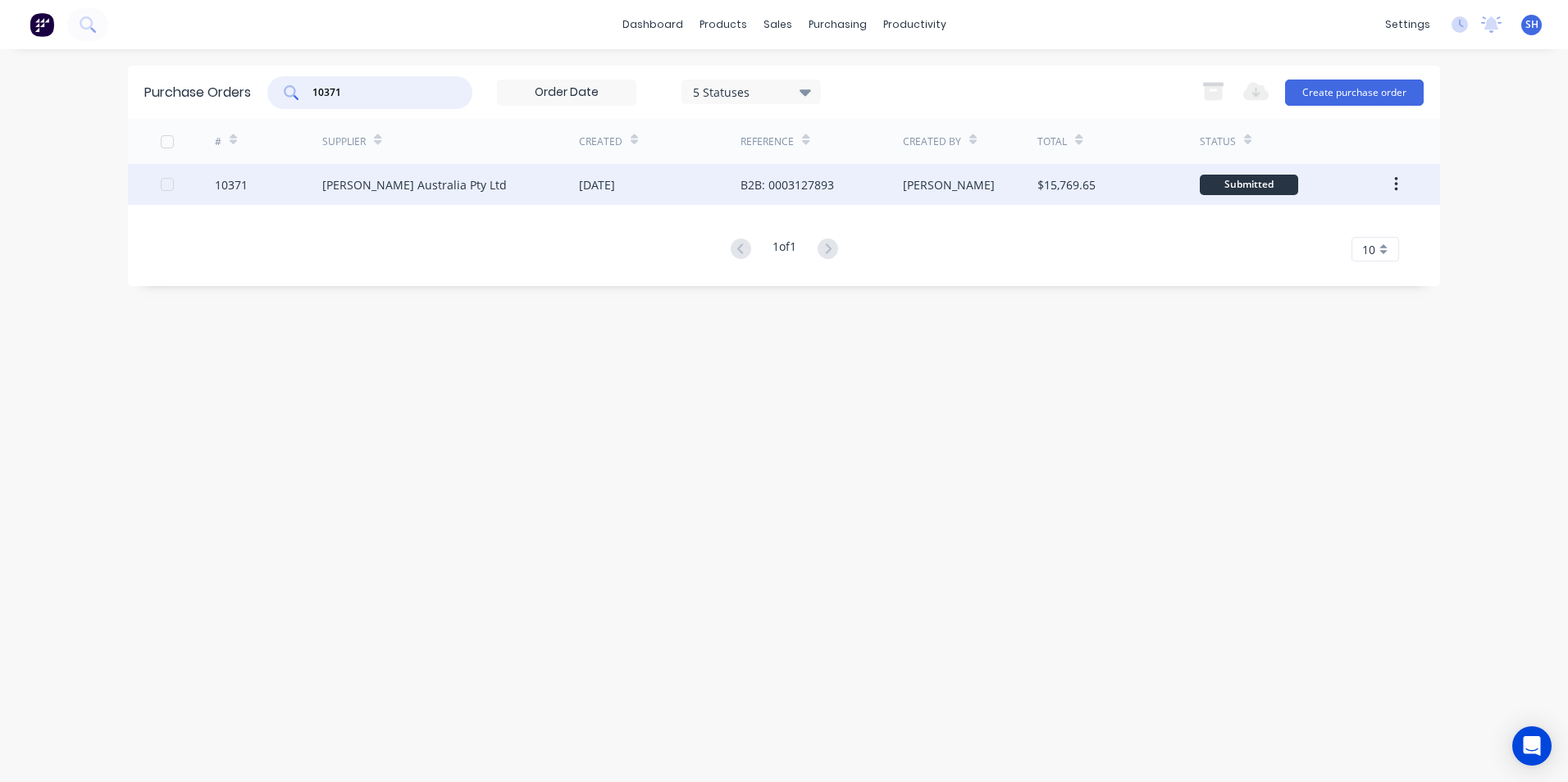
type input "10371"
click at [585, 189] on div "[DATE]" at bounding box center [597, 184] width 36 height 17
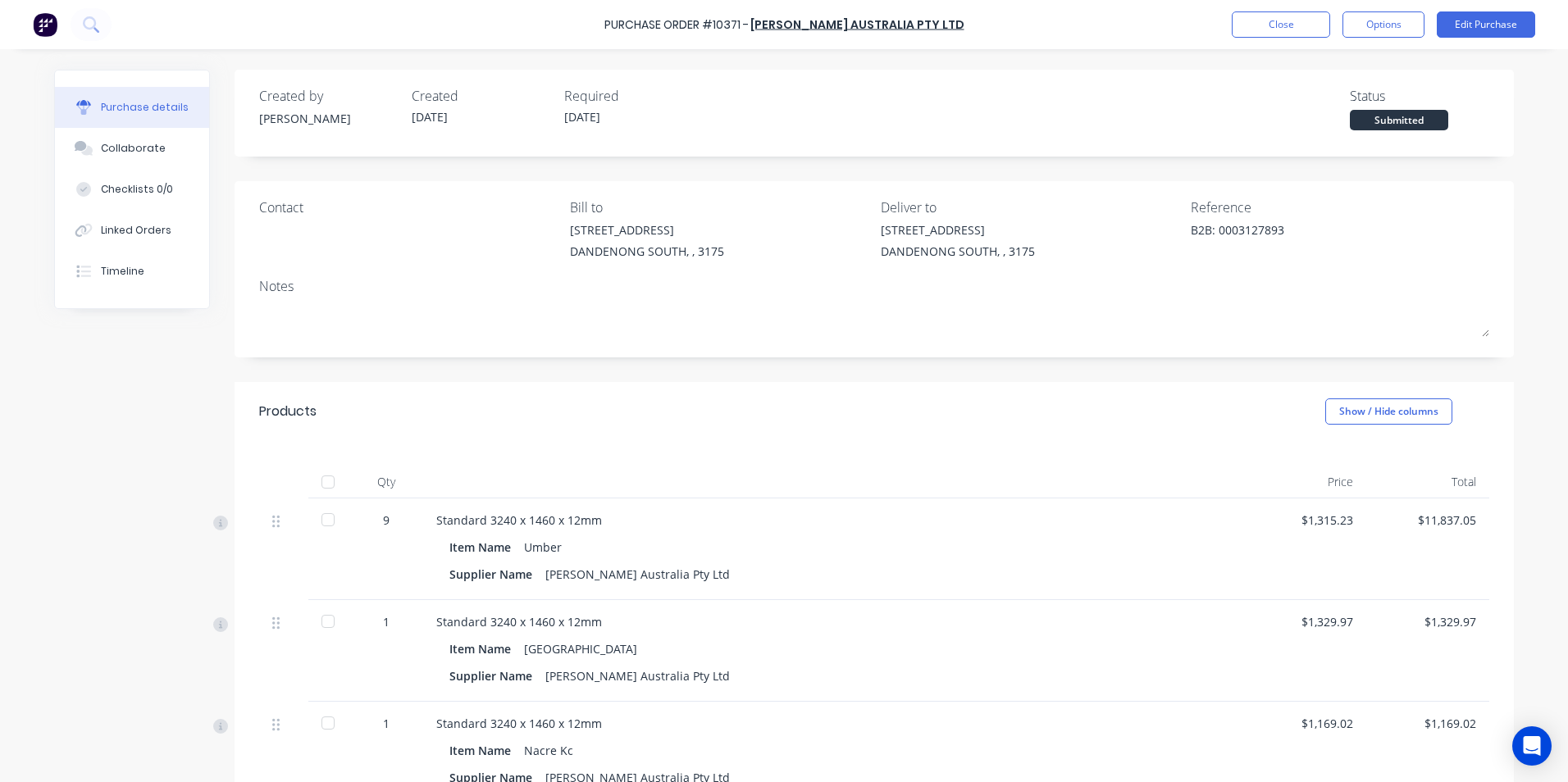
scroll to position [255, 0]
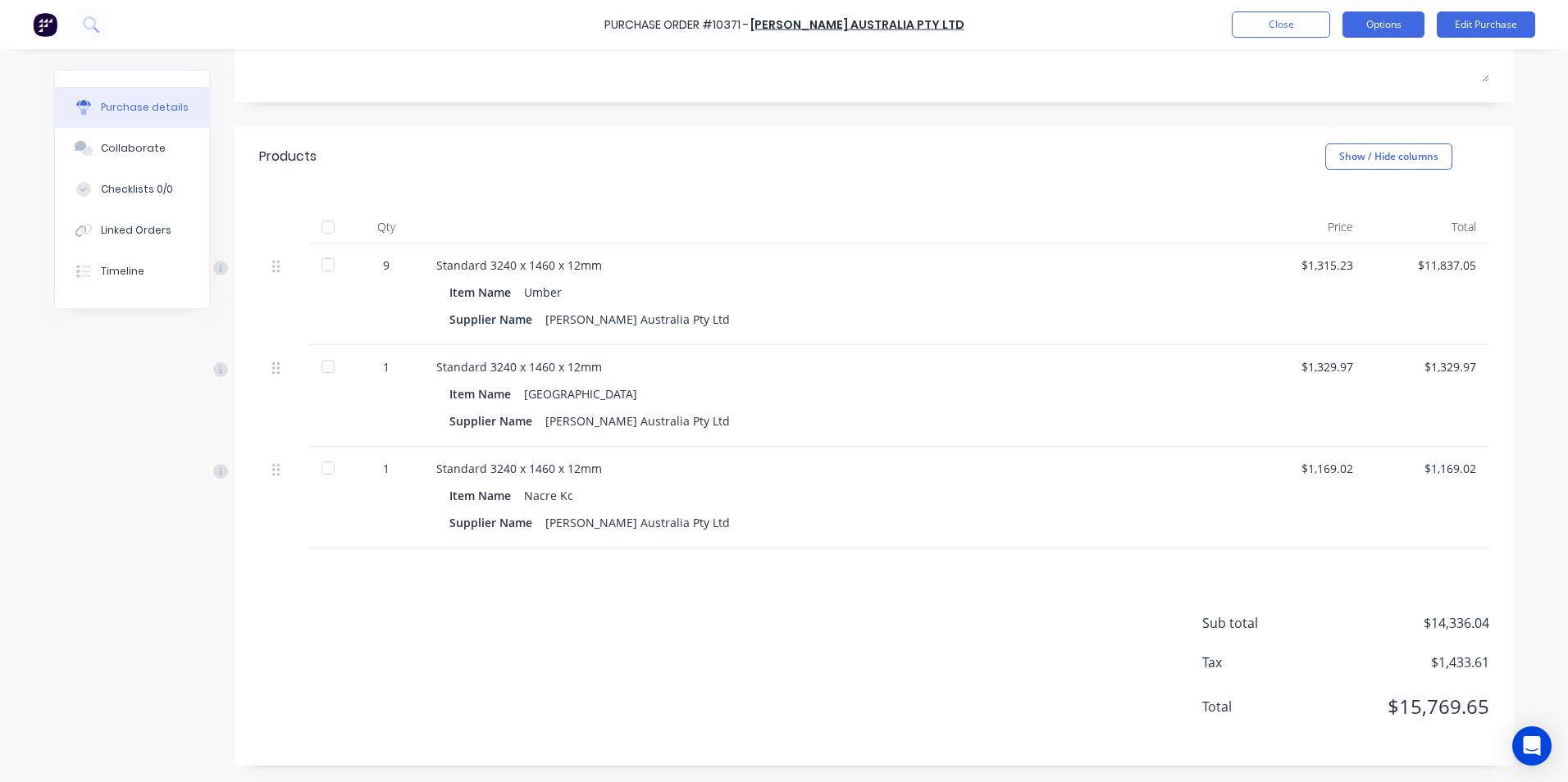
click at [1400, 28] on button "Options" at bounding box center [1384, 24] width 82 height 26
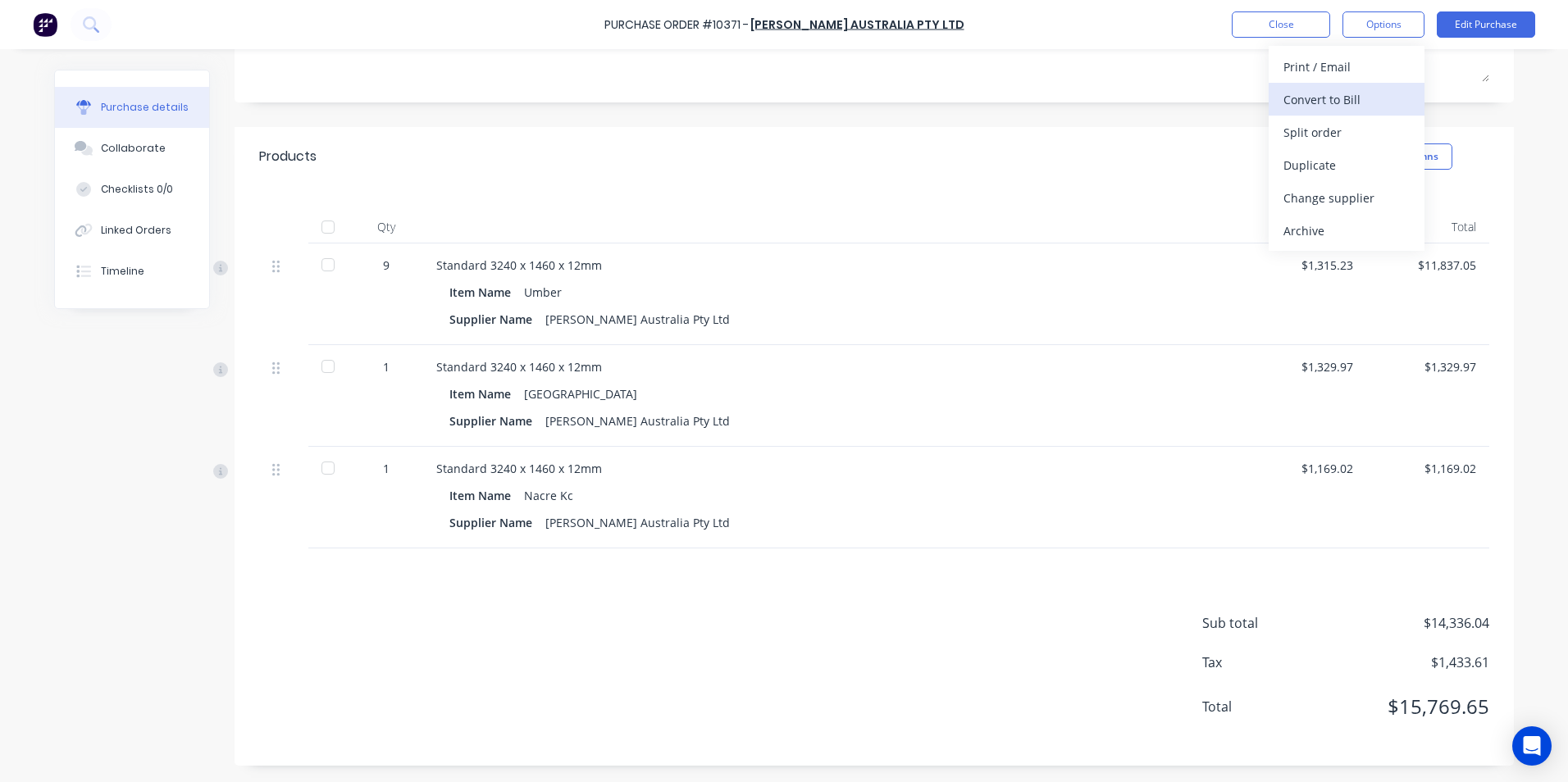
click at [1312, 107] on div "Convert to Bill" at bounding box center [1346, 100] width 126 height 24
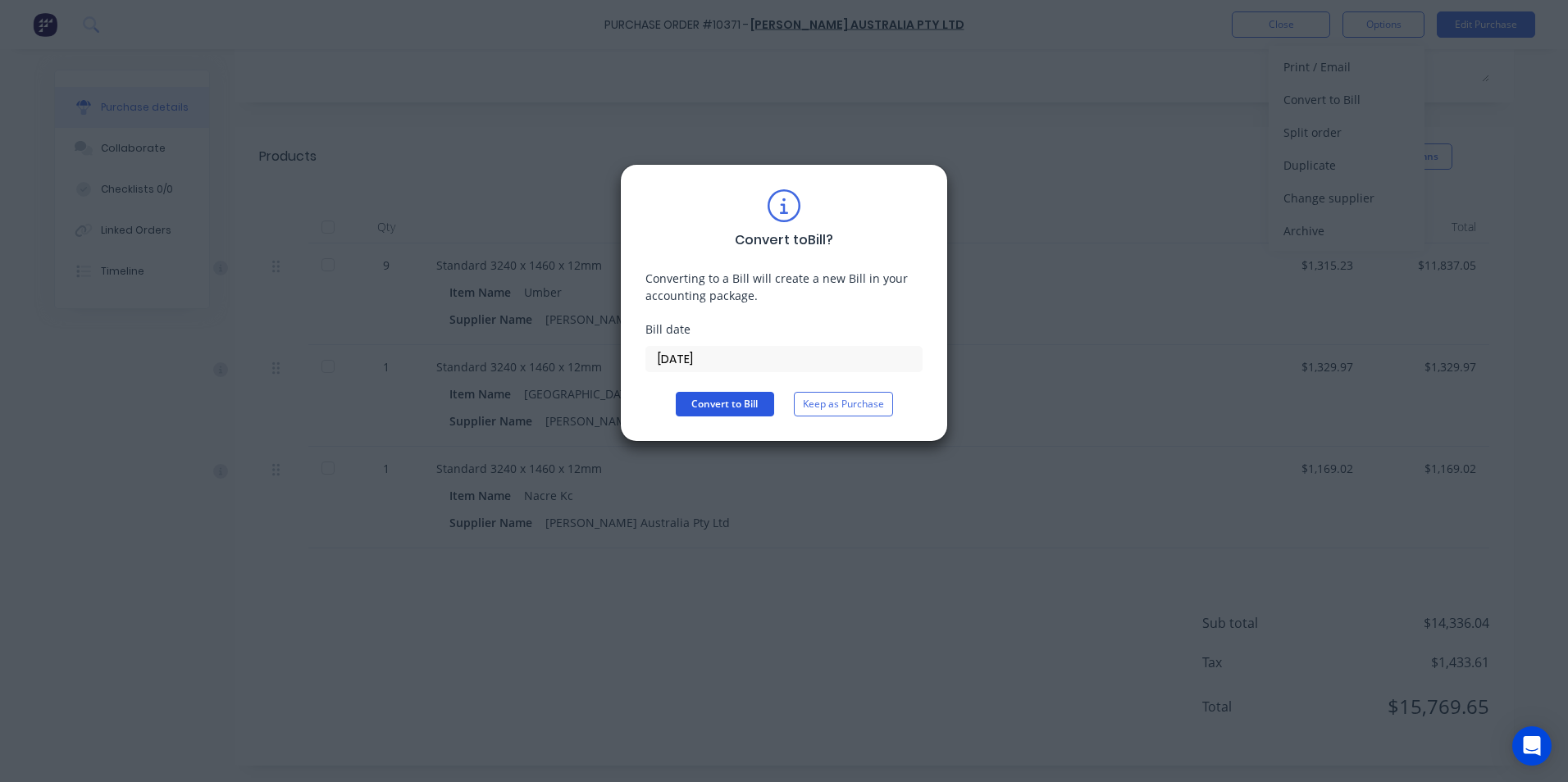
click at [731, 407] on button "Convert to Bill" at bounding box center [724, 405] width 99 height 25
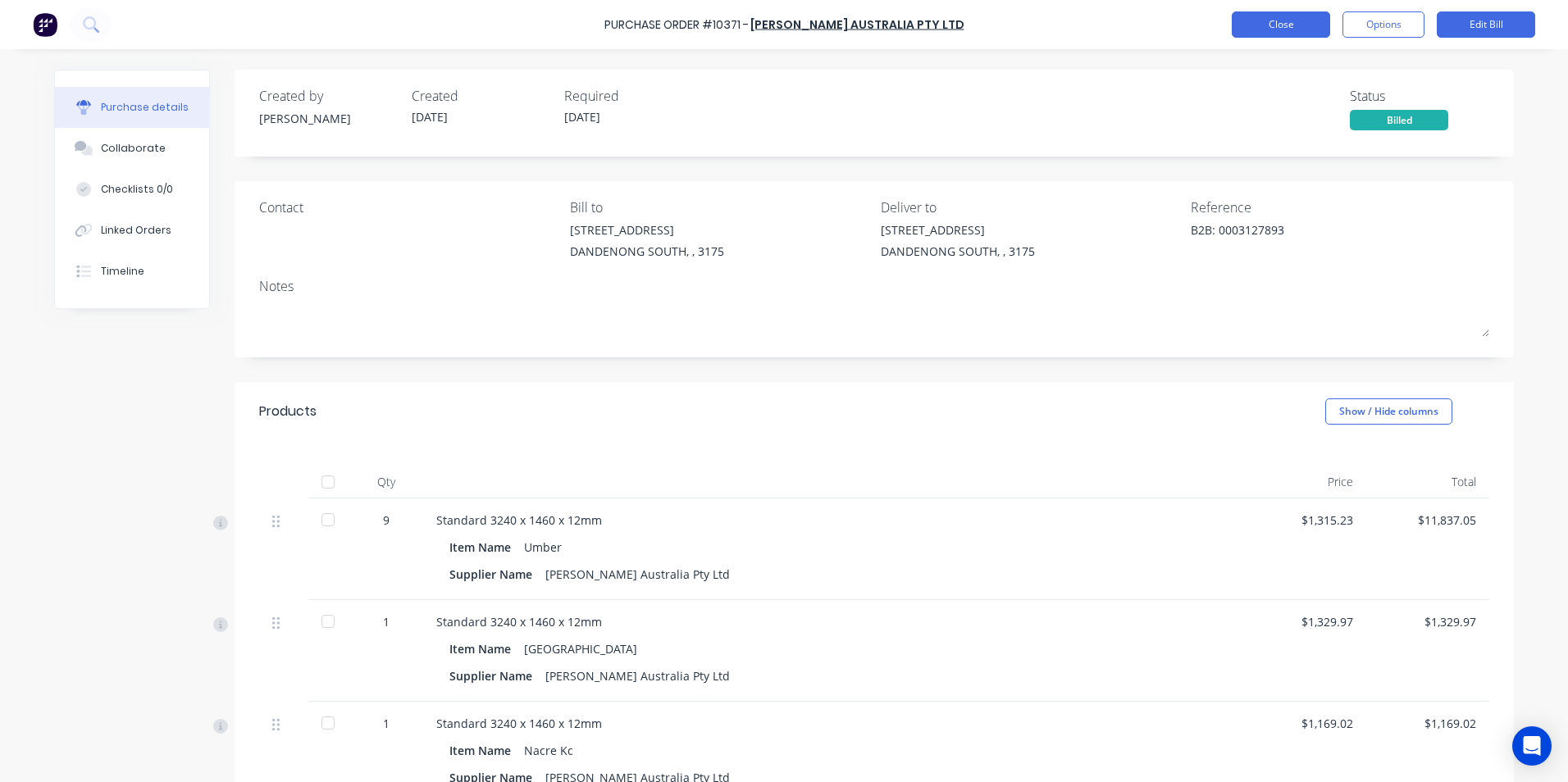
click at [1284, 19] on button "Close" at bounding box center [1281, 24] width 99 height 26
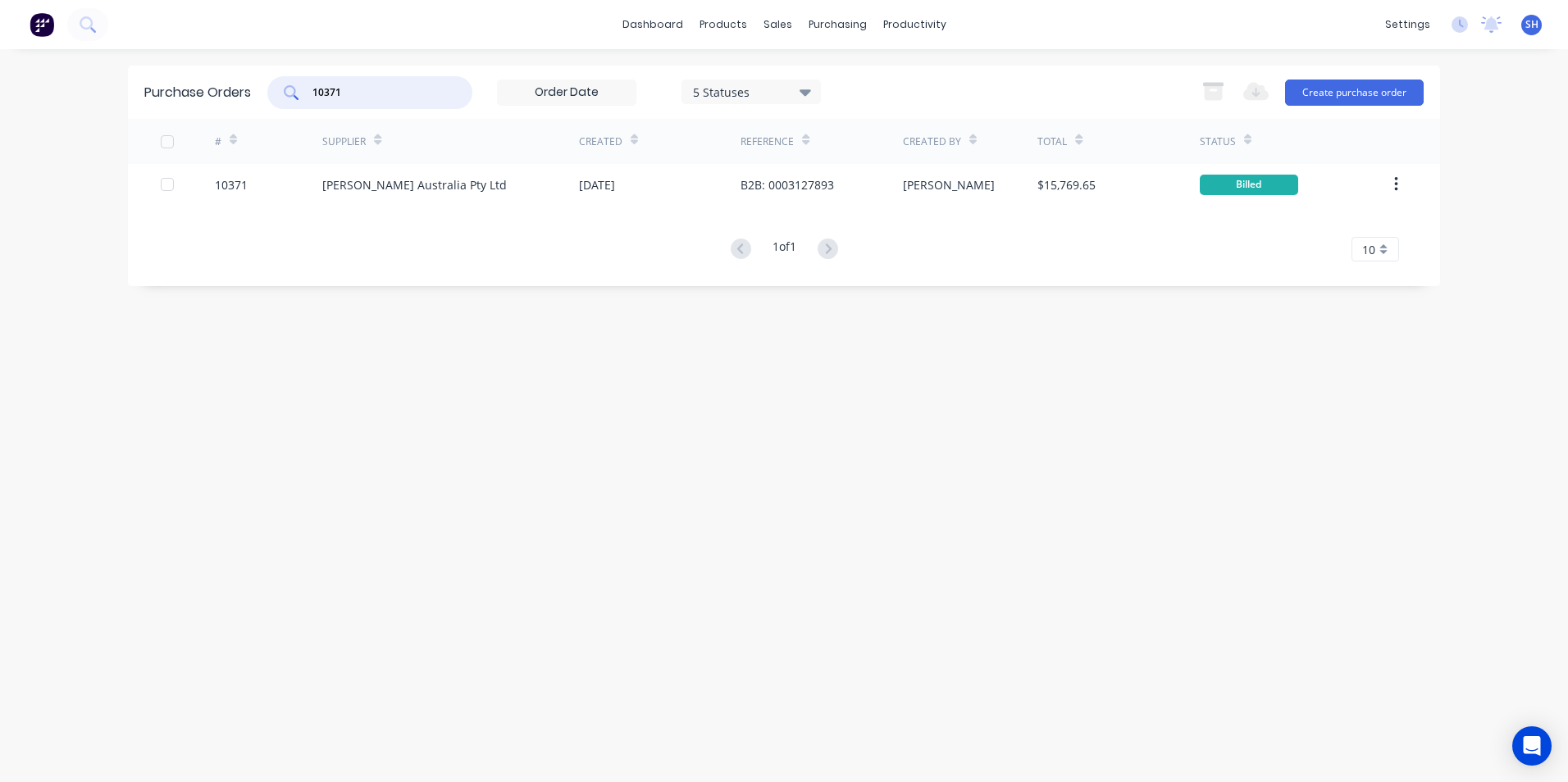
drag, startPoint x: 347, startPoint y: 96, endPoint x: 284, endPoint y: 93, distance: 63.1
click at [284, 93] on div "10371" at bounding box center [369, 93] width 205 height 33
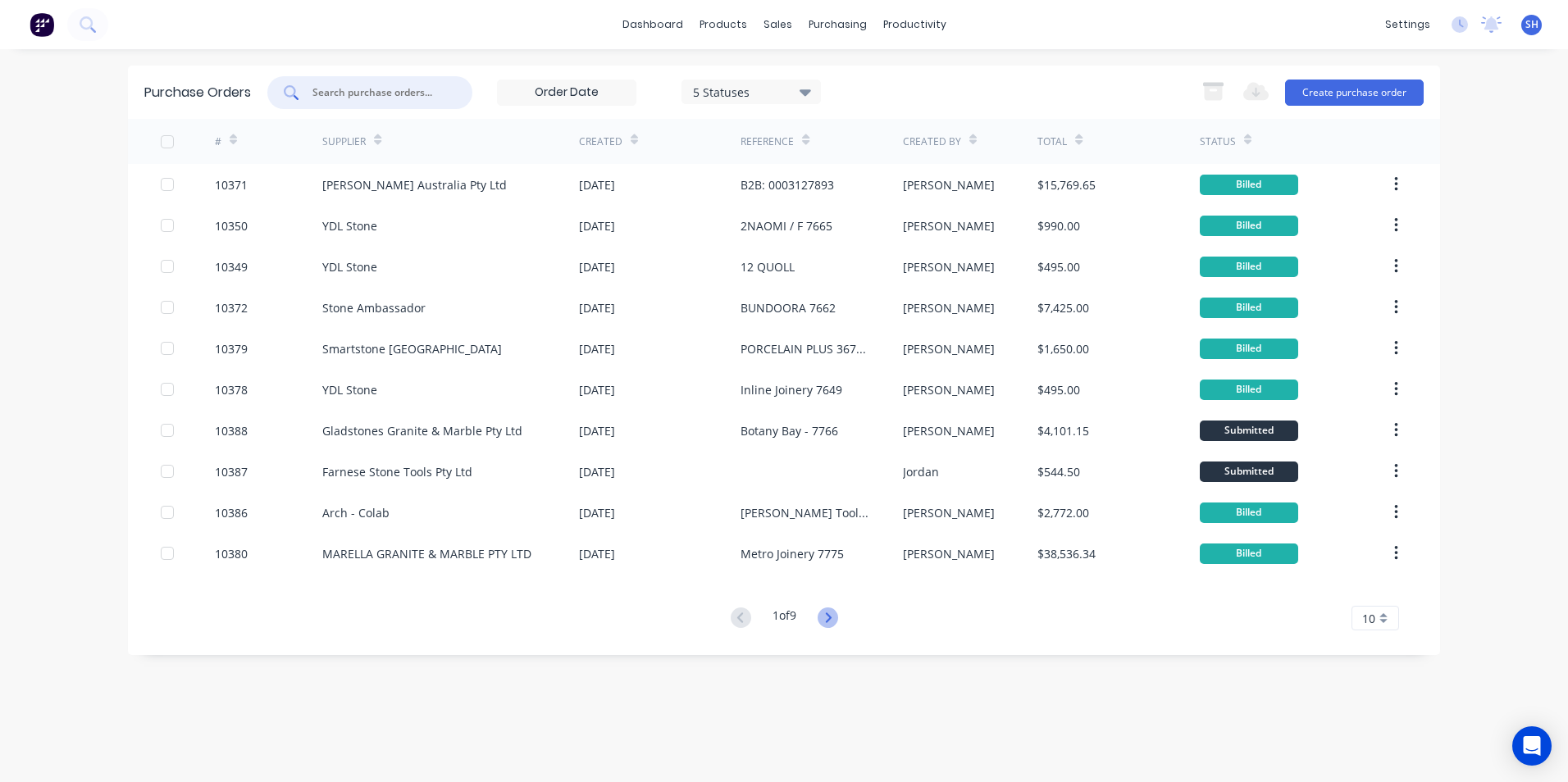
click at [829, 619] on icon at bounding box center [828, 617] width 20 height 20
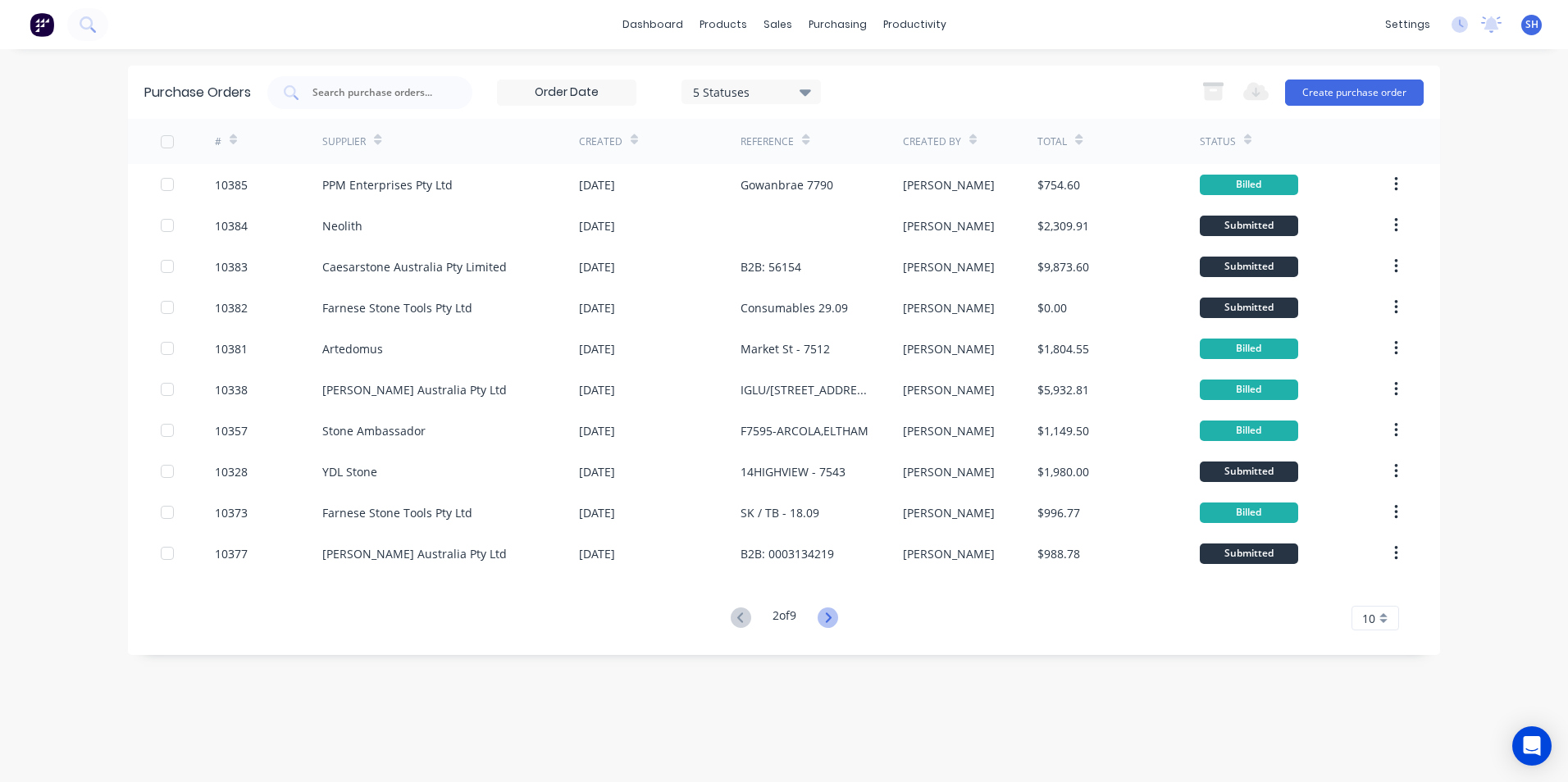
click at [836, 619] on icon at bounding box center [828, 617] width 20 height 20
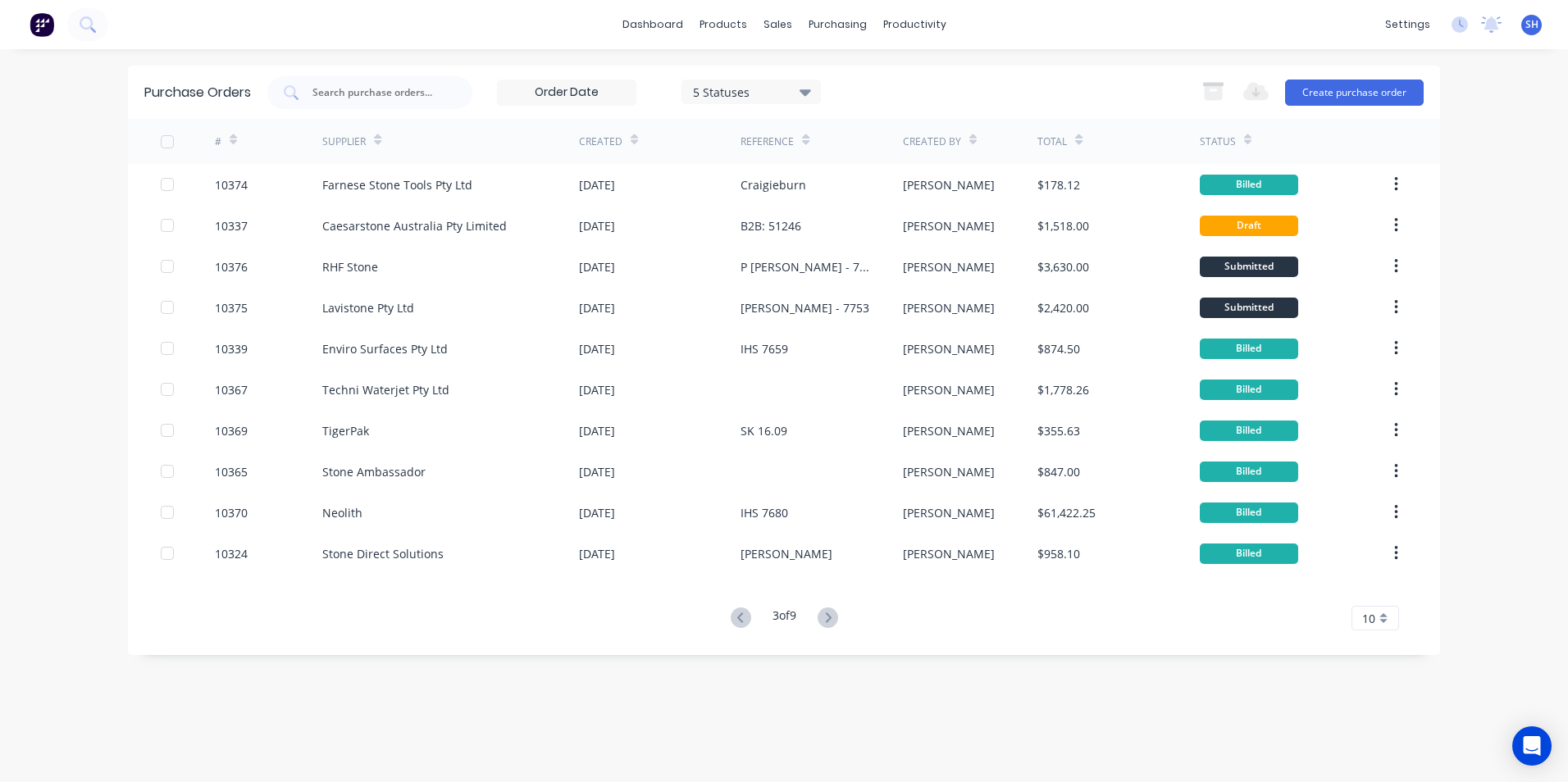
click at [836, 619] on icon at bounding box center [828, 617] width 20 height 20
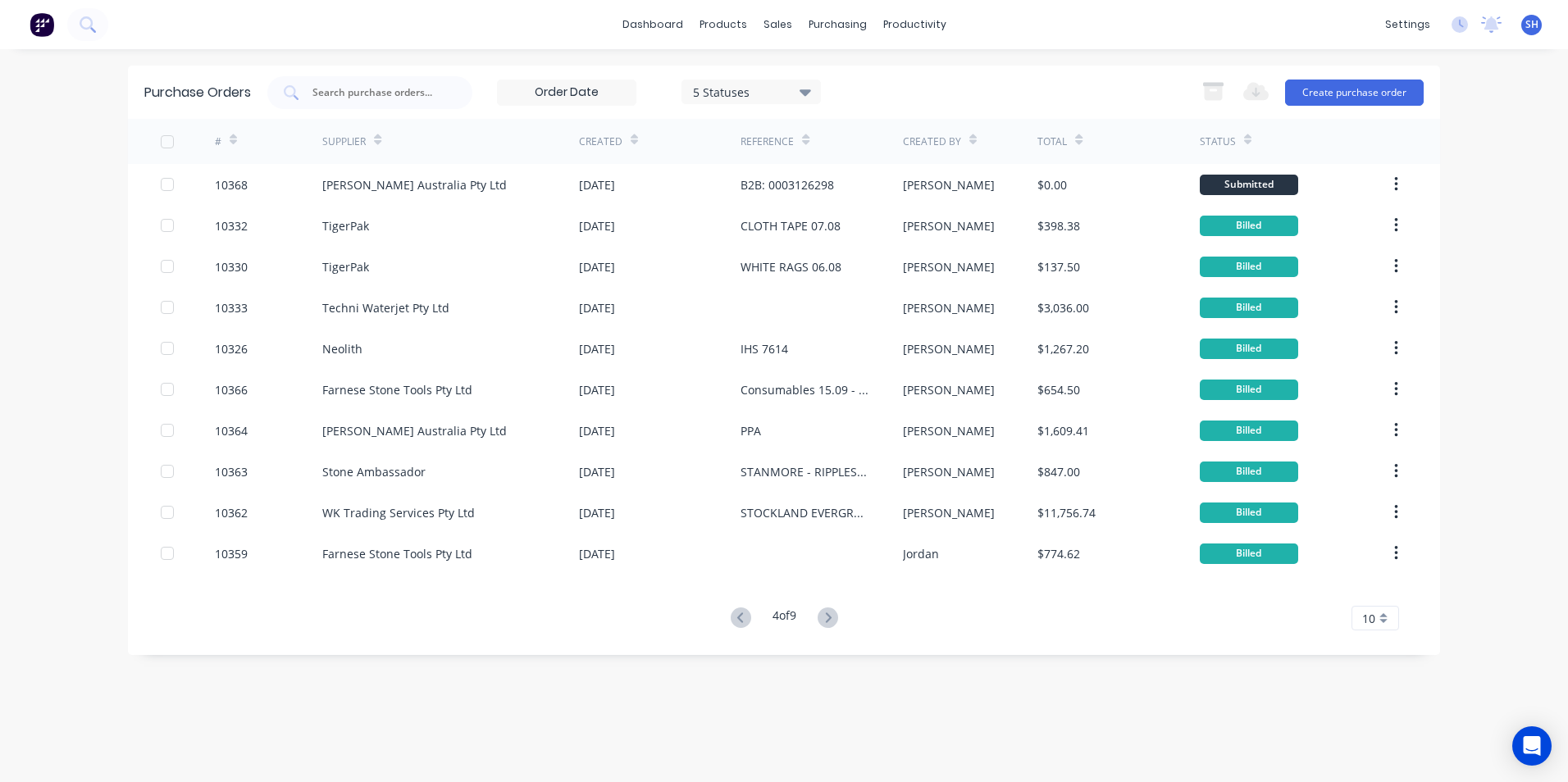
click at [836, 619] on icon at bounding box center [828, 617] width 20 height 20
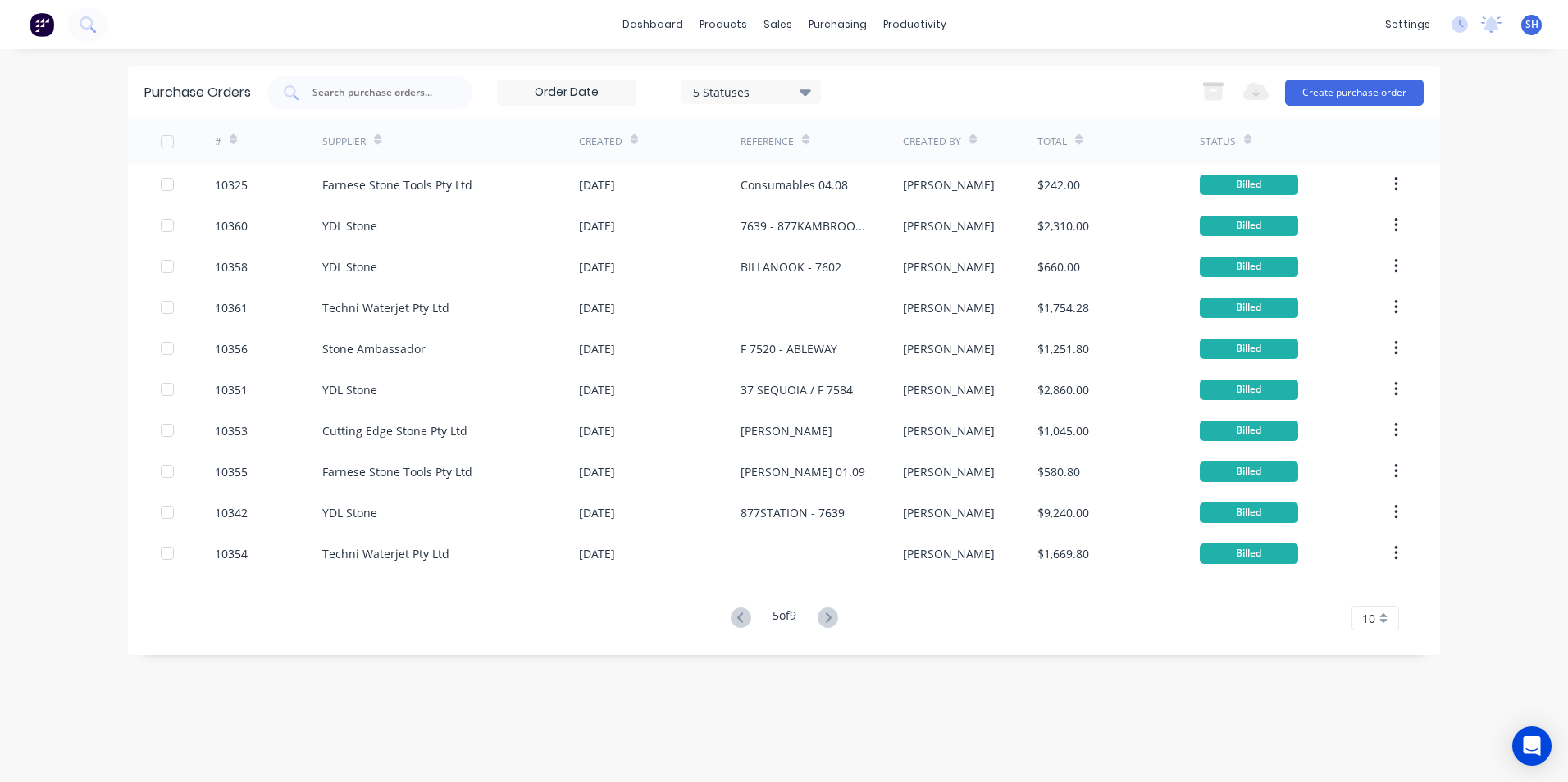
click at [836, 619] on icon at bounding box center [828, 617] width 20 height 20
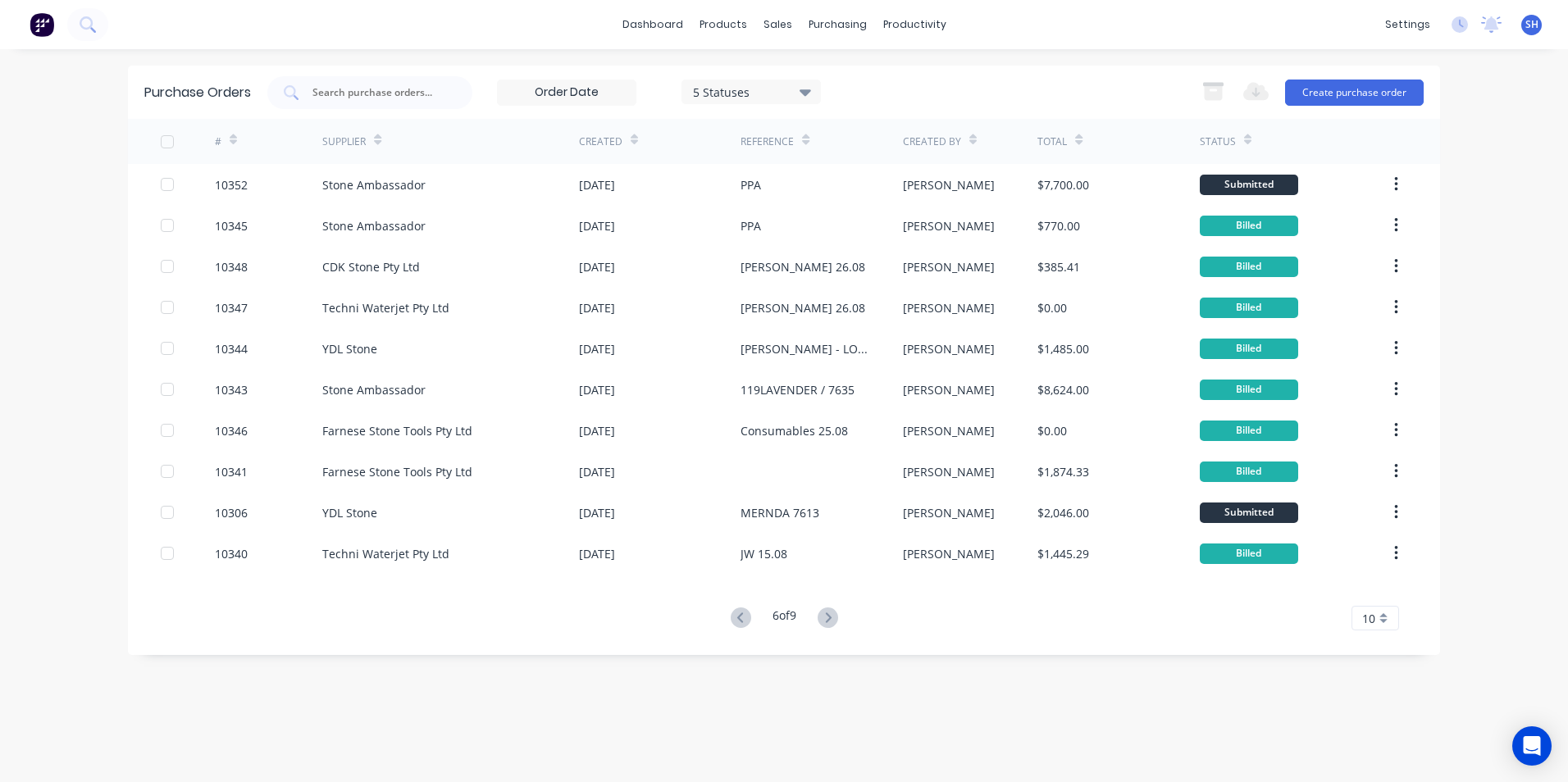
click at [836, 619] on icon at bounding box center [828, 617] width 20 height 20
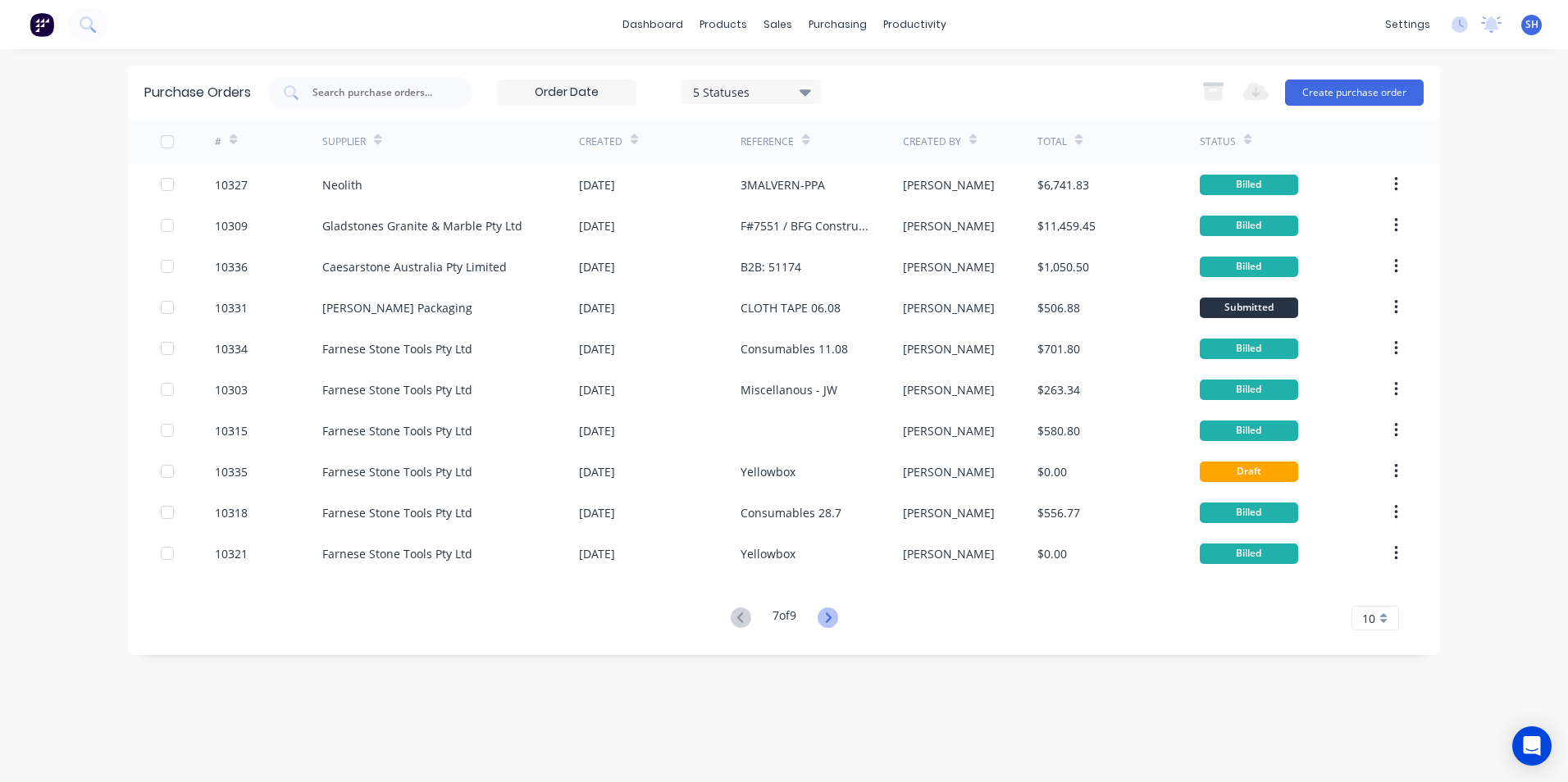
click at [827, 621] on icon at bounding box center [828, 617] width 20 height 20
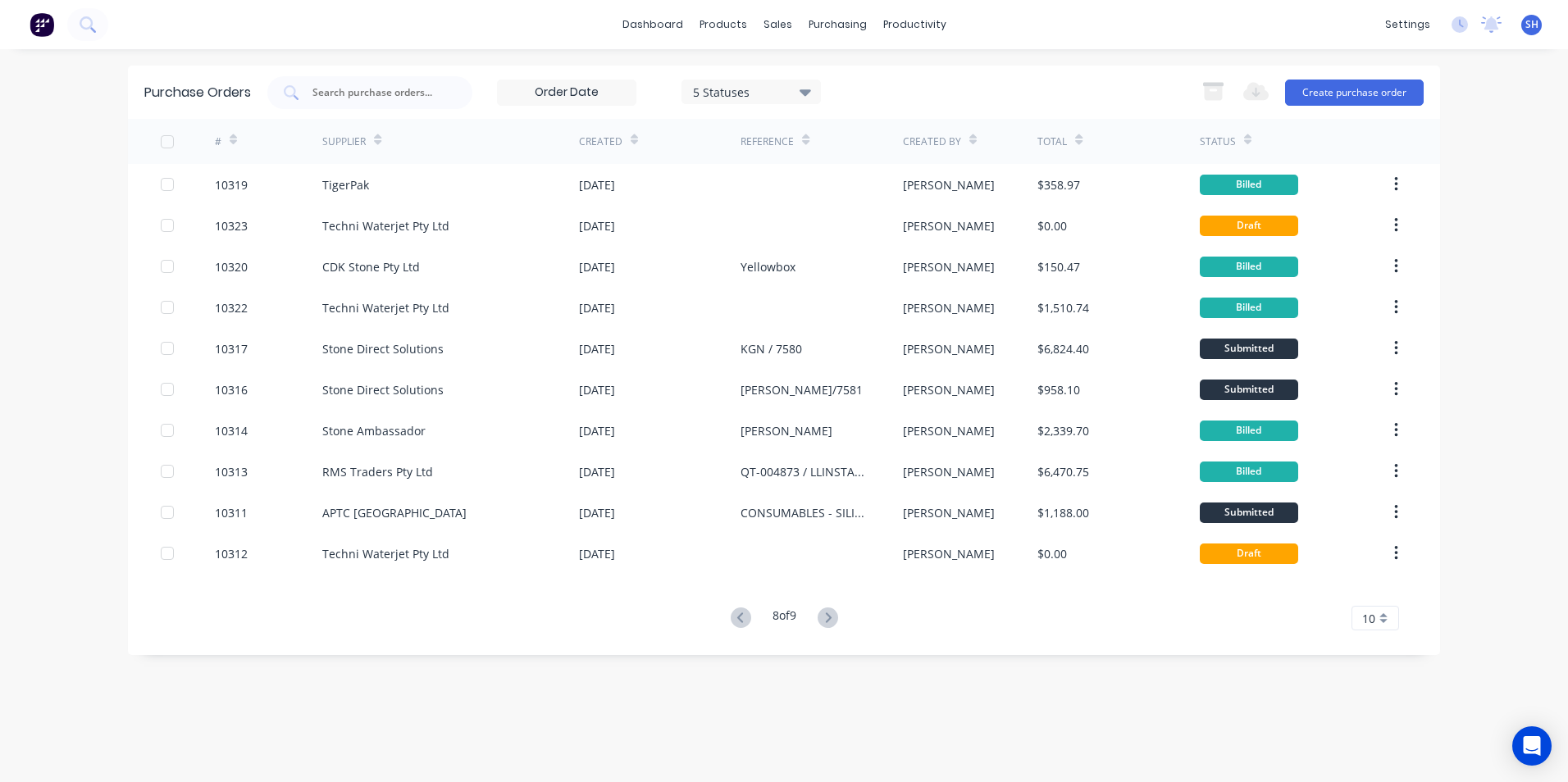
click at [827, 621] on icon at bounding box center [828, 617] width 20 height 20
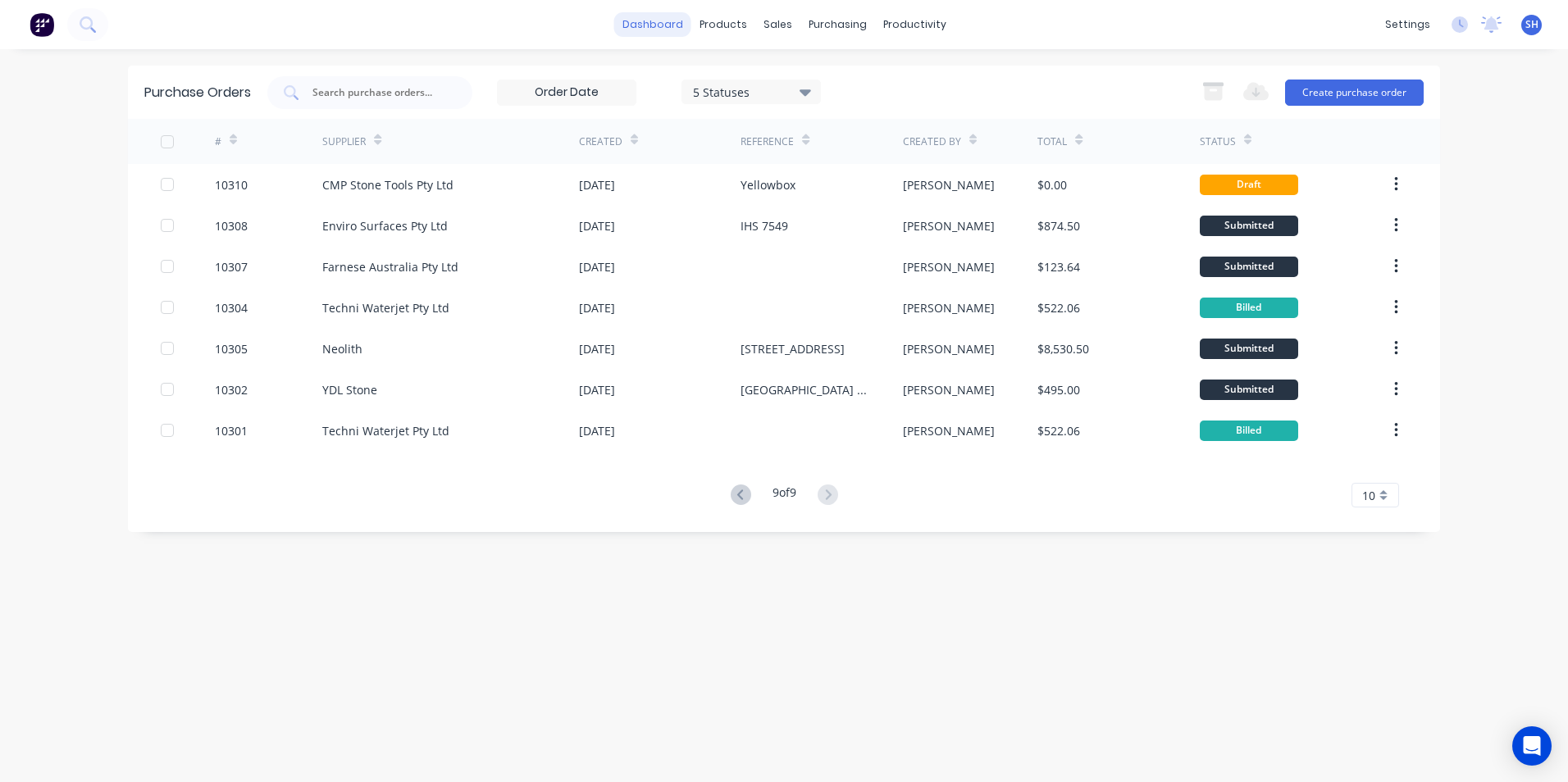
click at [681, 29] on link "dashboard" at bounding box center [652, 25] width 77 height 25
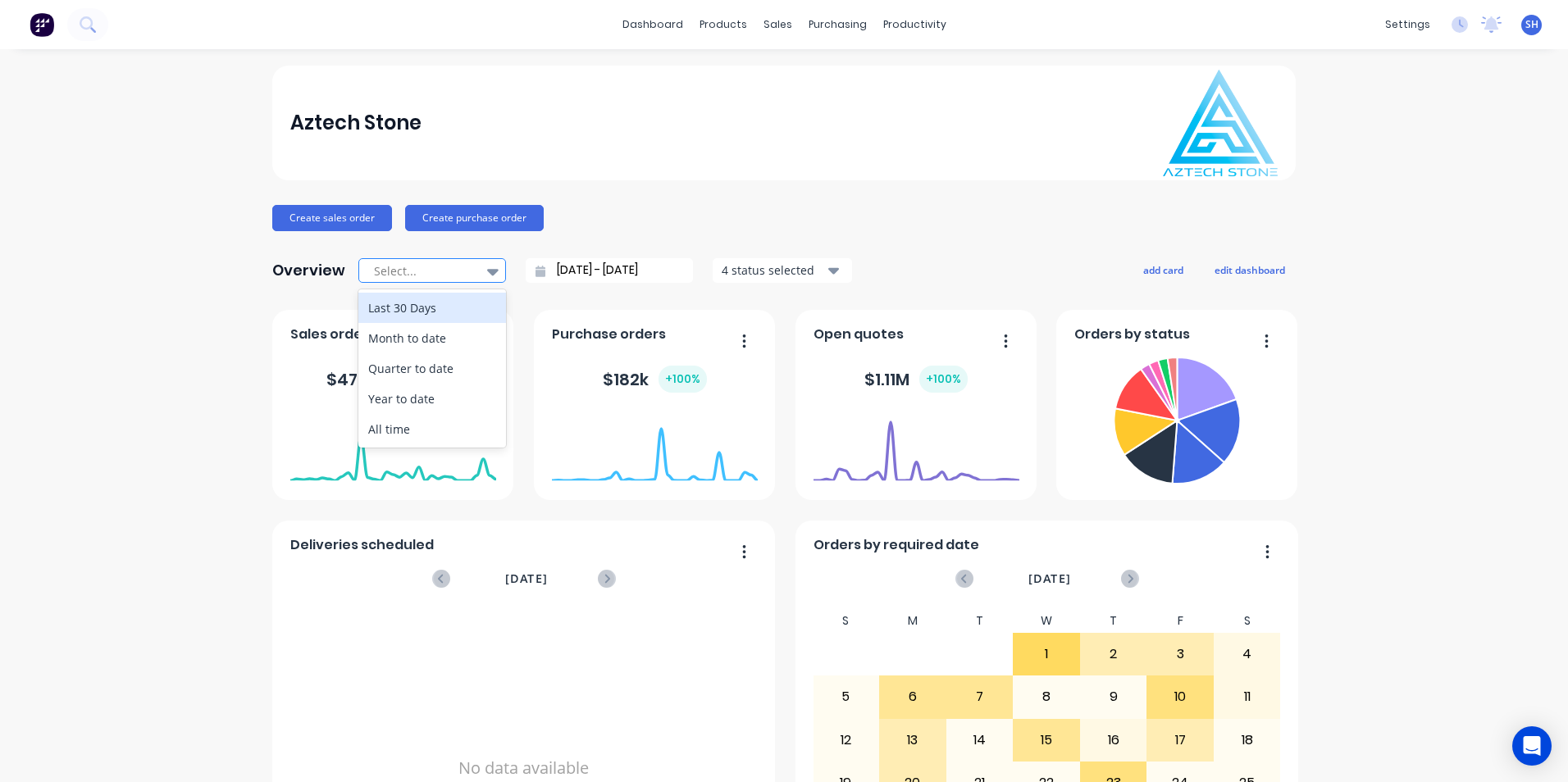
click at [489, 270] on icon at bounding box center [493, 271] width 12 height 6
click at [470, 333] on div "Month to date" at bounding box center [432, 338] width 148 height 30
click at [460, 270] on div at bounding box center [424, 270] width 103 height 20
click at [449, 332] on div "Month to date" at bounding box center [432, 338] width 148 height 30
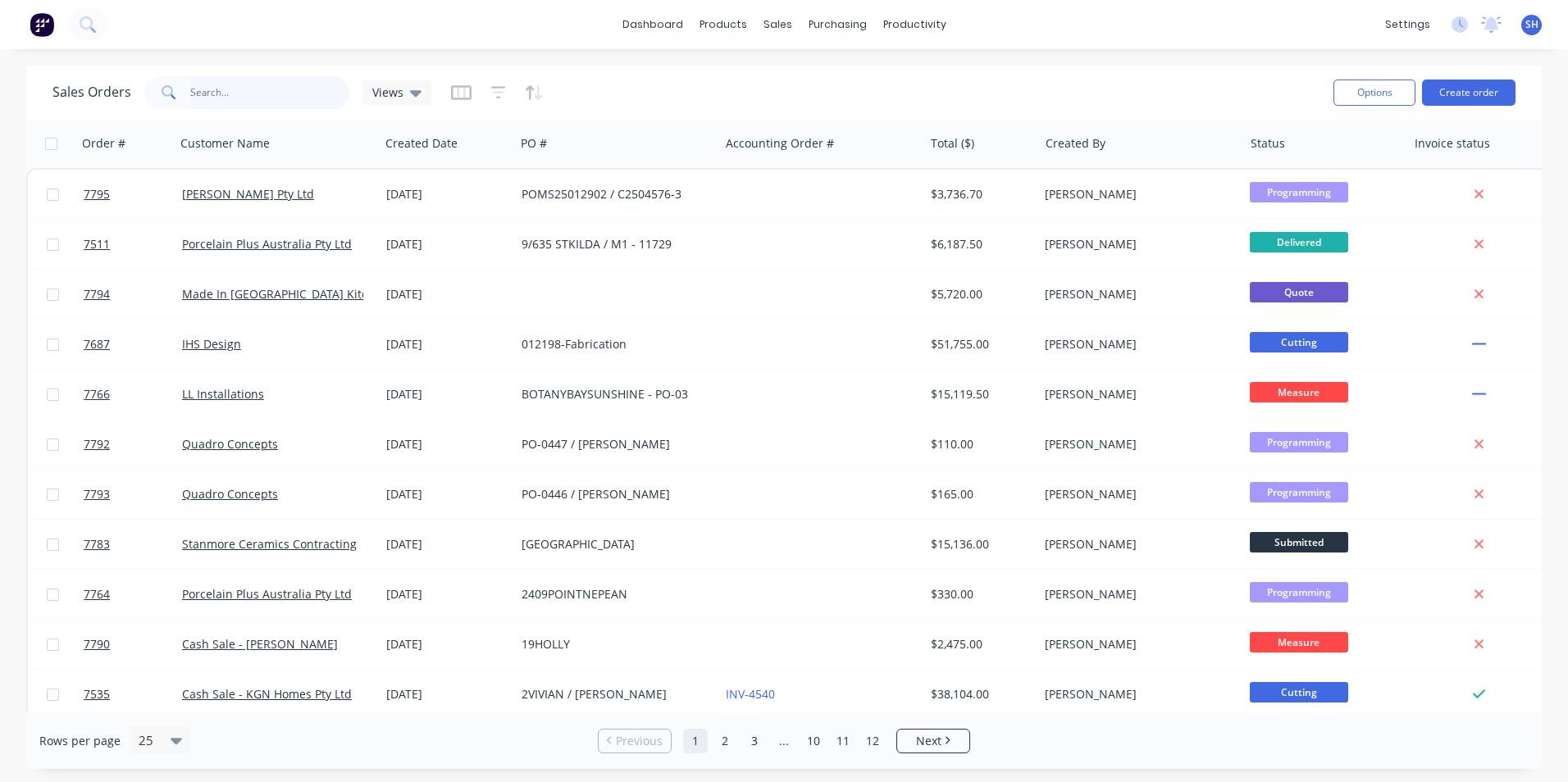
click at [215, 96] on input "text" at bounding box center [271, 93] width 160 height 33
type input "quadro"
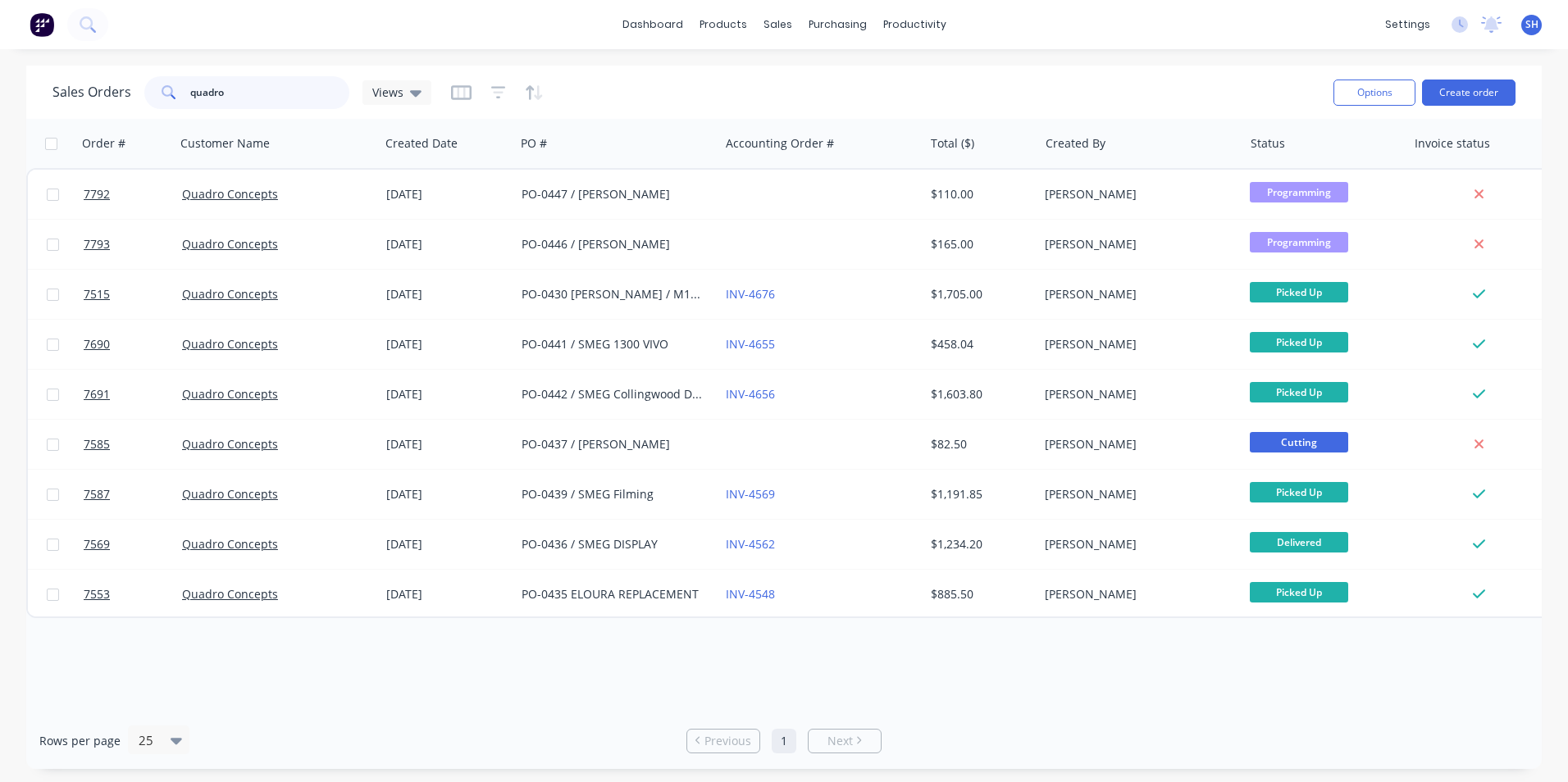
drag, startPoint x: 233, startPoint y: 86, endPoint x: 191, endPoint y: 93, distance: 42.6
click at [191, 93] on input "quadro" at bounding box center [271, 93] width 160 height 33
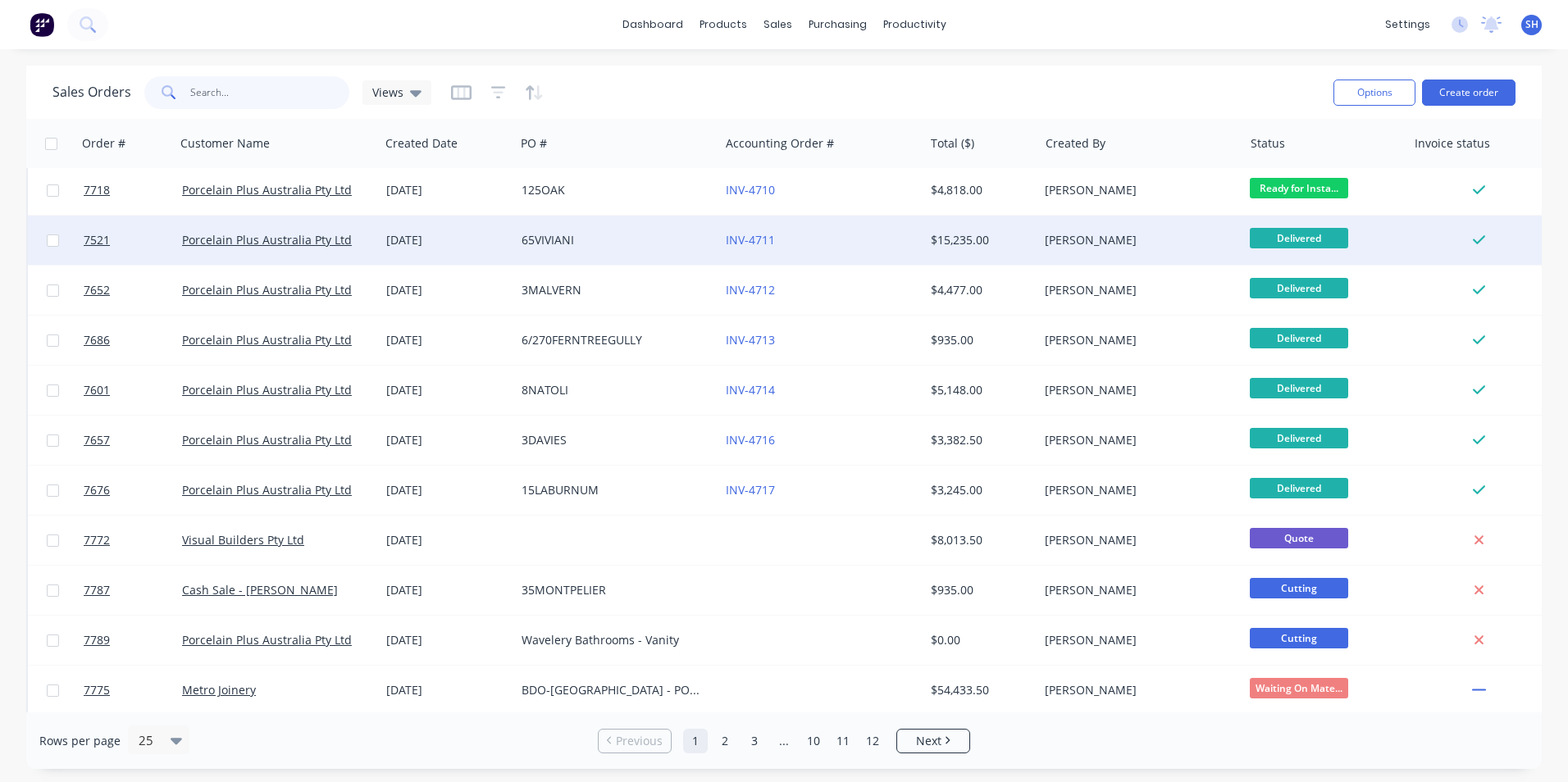
scroll to position [714, 0]
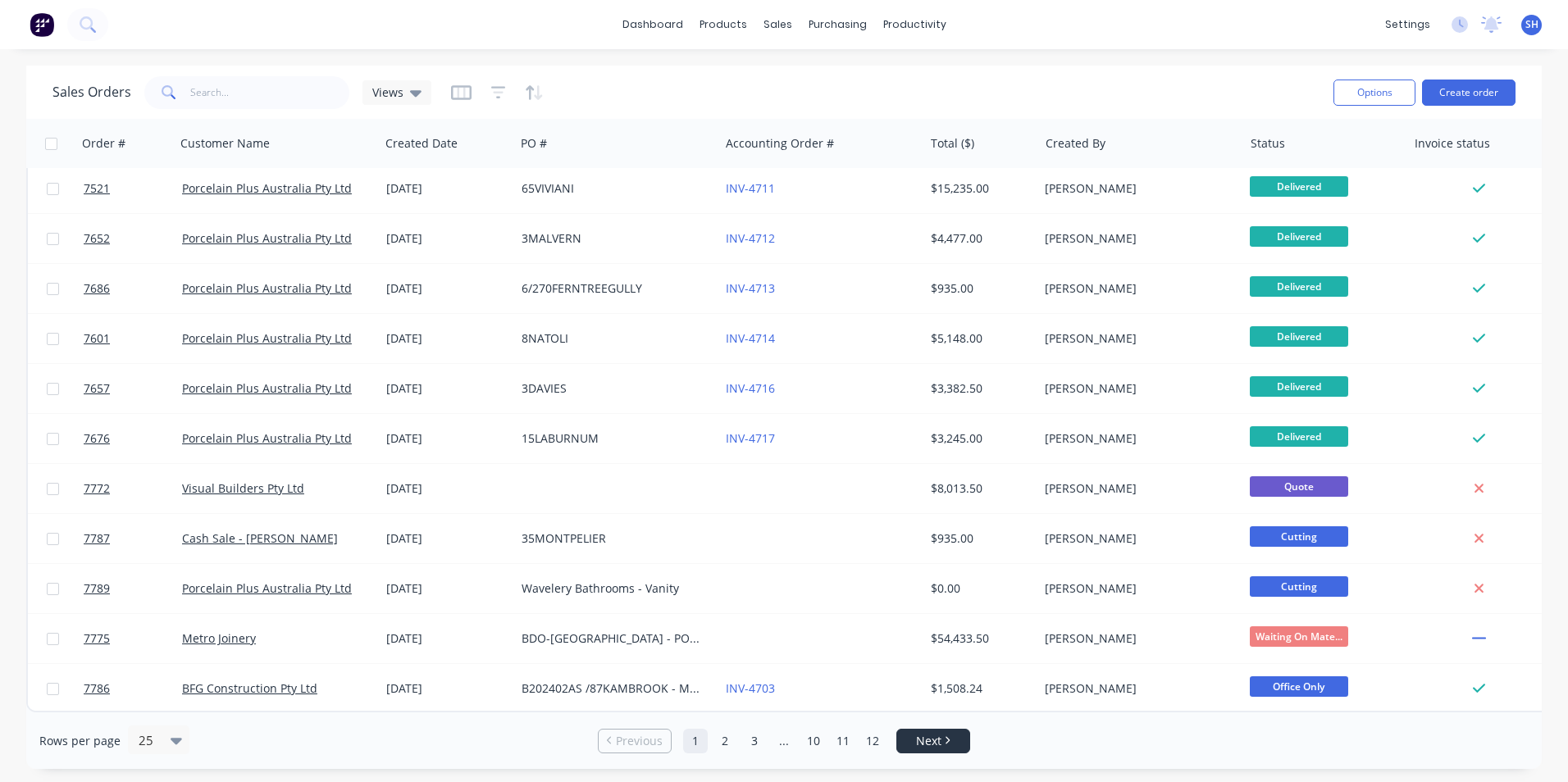
click at [925, 747] on span "Next" at bounding box center [929, 741] width 26 height 16
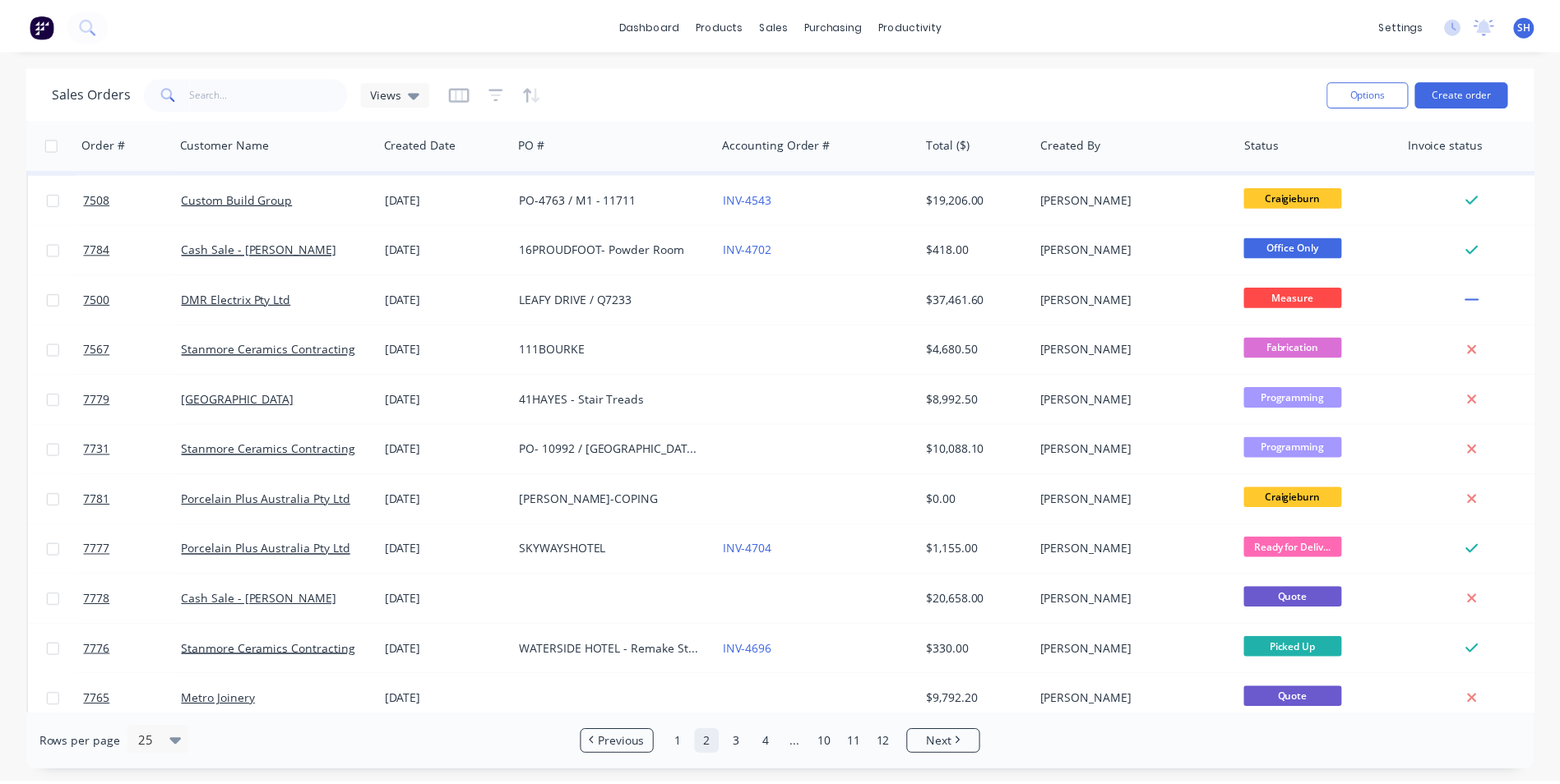
scroll to position [493, 0]
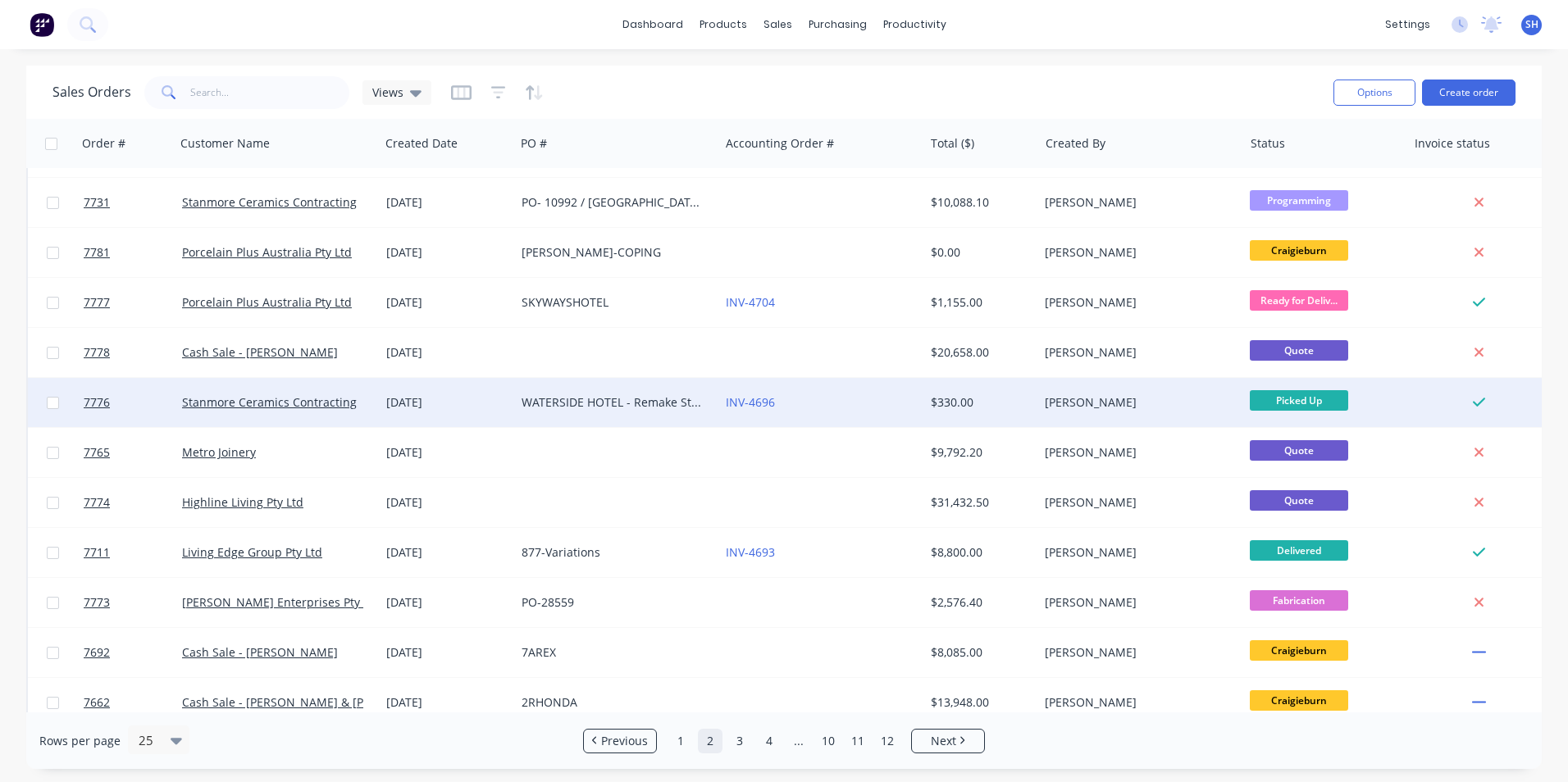
click at [904, 403] on div "INV-4696" at bounding box center [817, 402] width 182 height 16
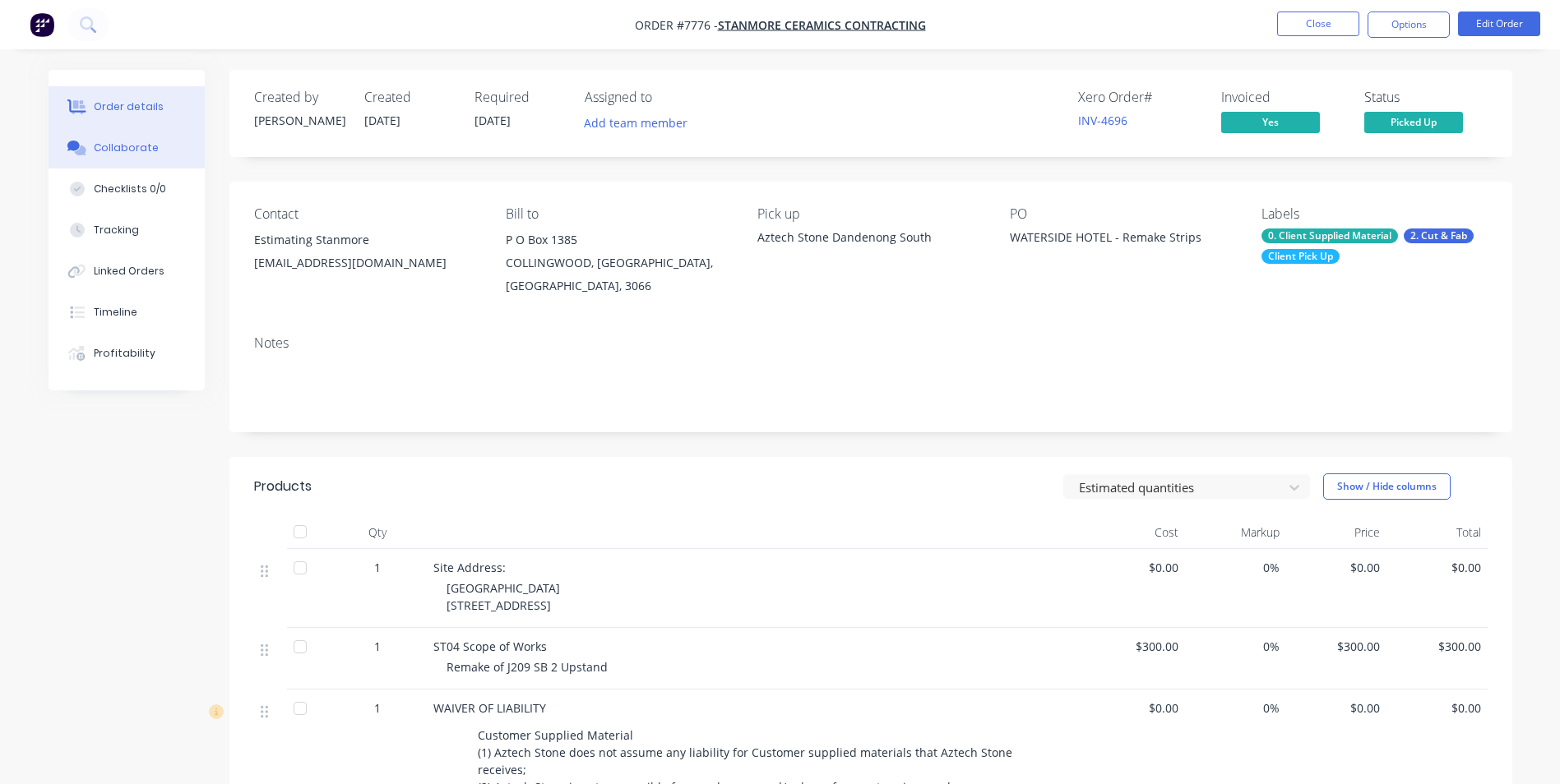
click at [114, 148] on div "Collaborate" at bounding box center [126, 148] width 65 height 15
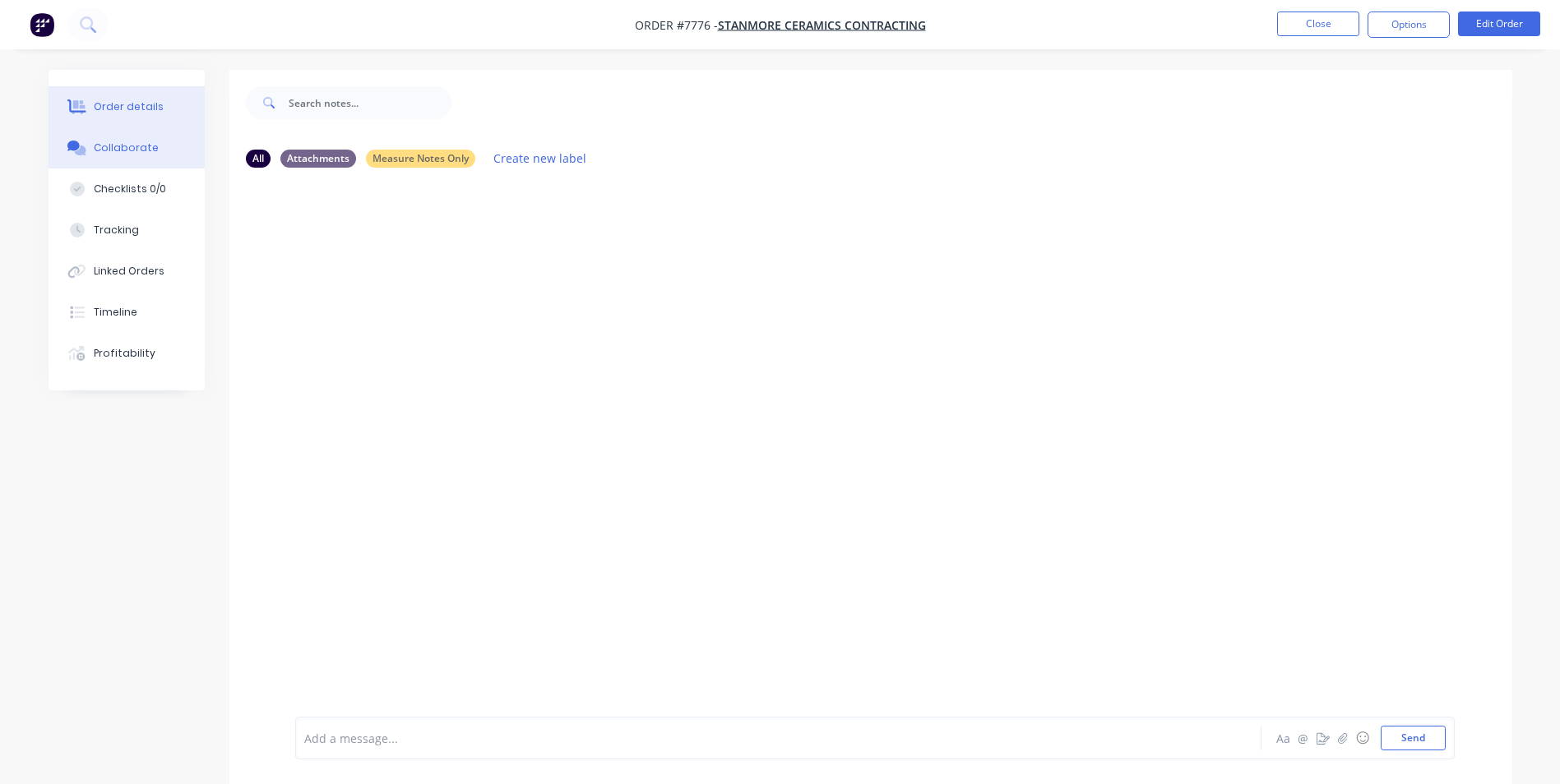
click at [105, 110] on div "Order details" at bounding box center [128, 107] width 70 height 15
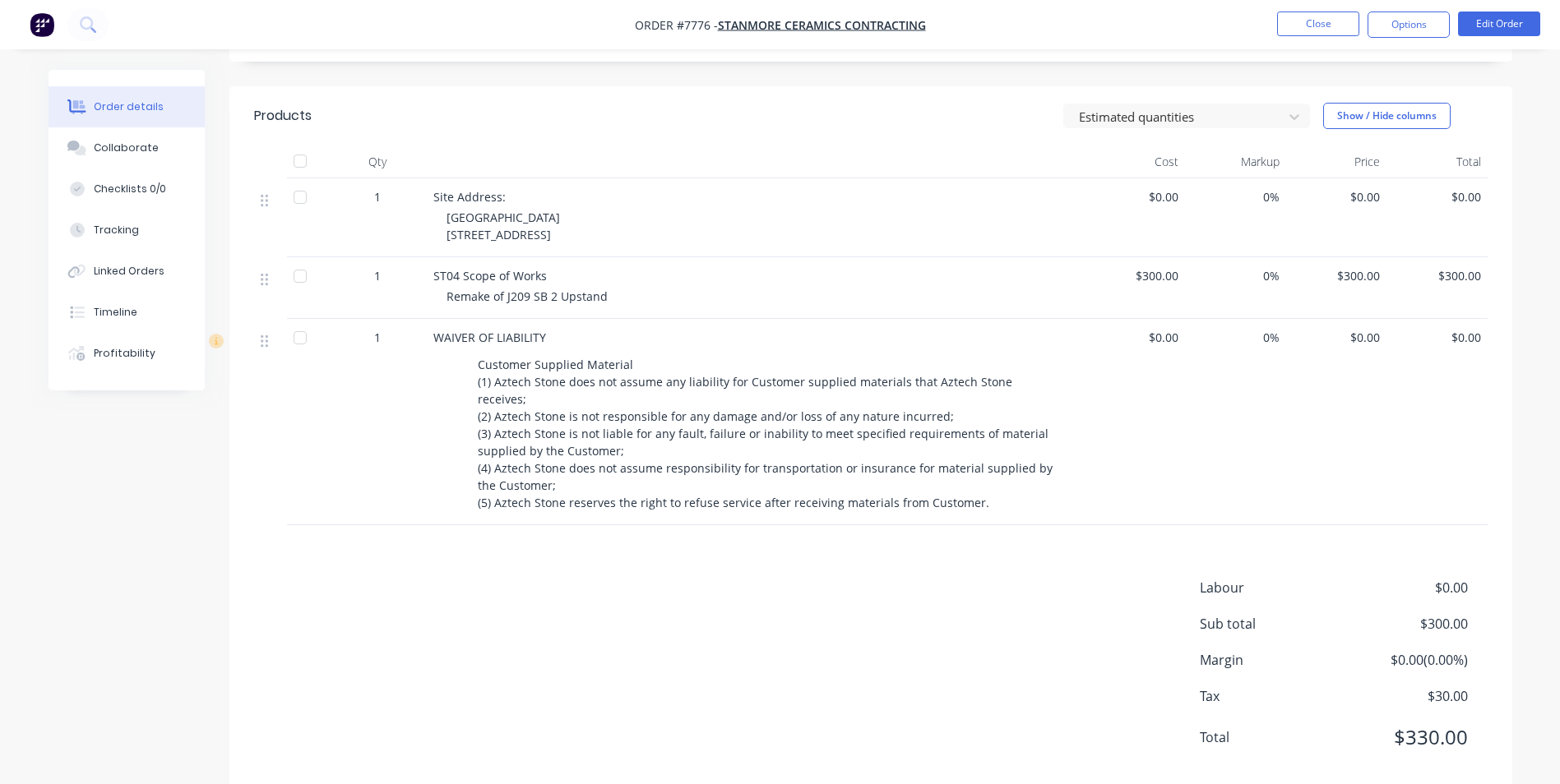
scroll to position [42, 0]
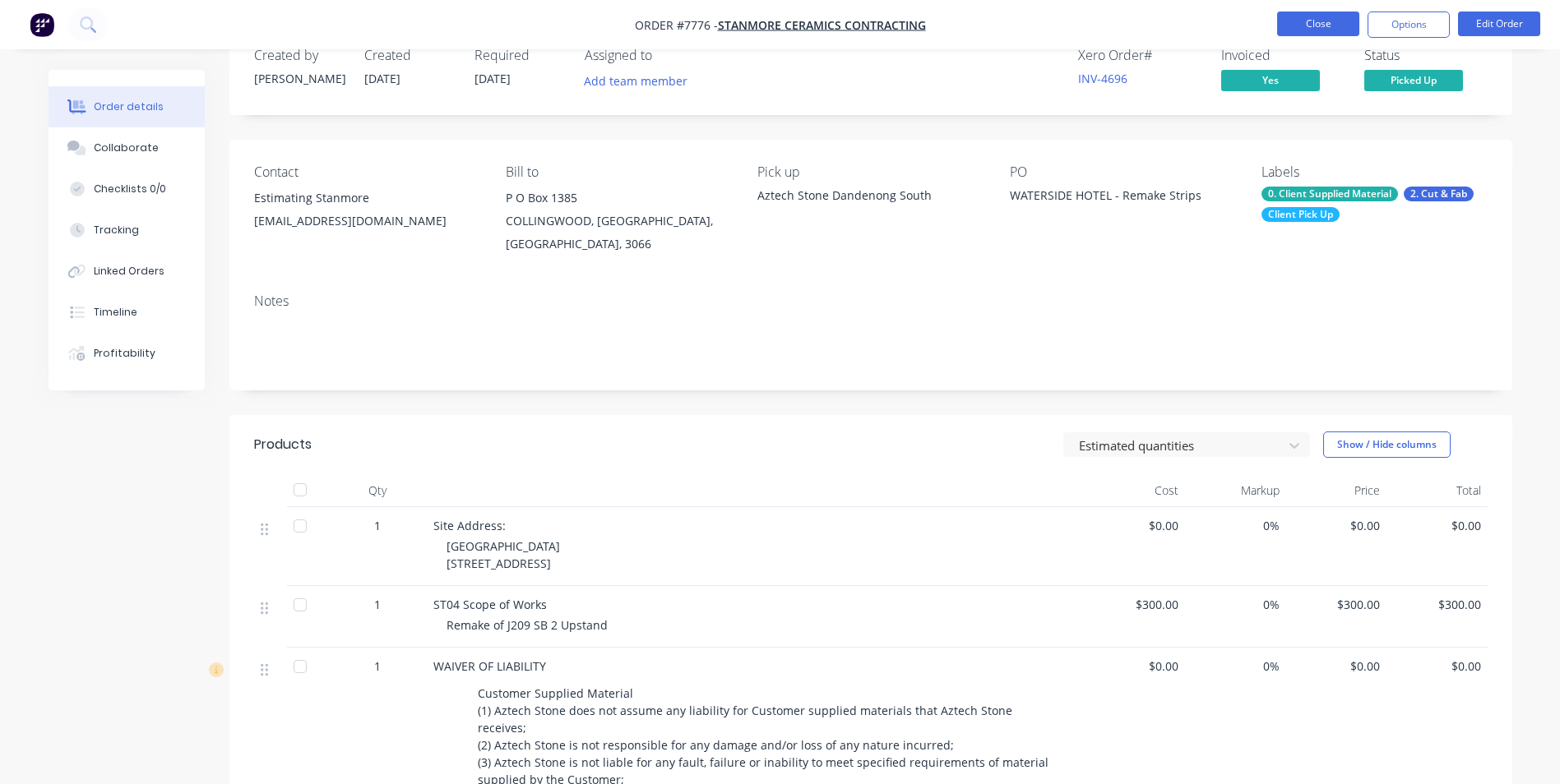
click at [1320, 32] on button "Close" at bounding box center [1317, 24] width 82 height 25
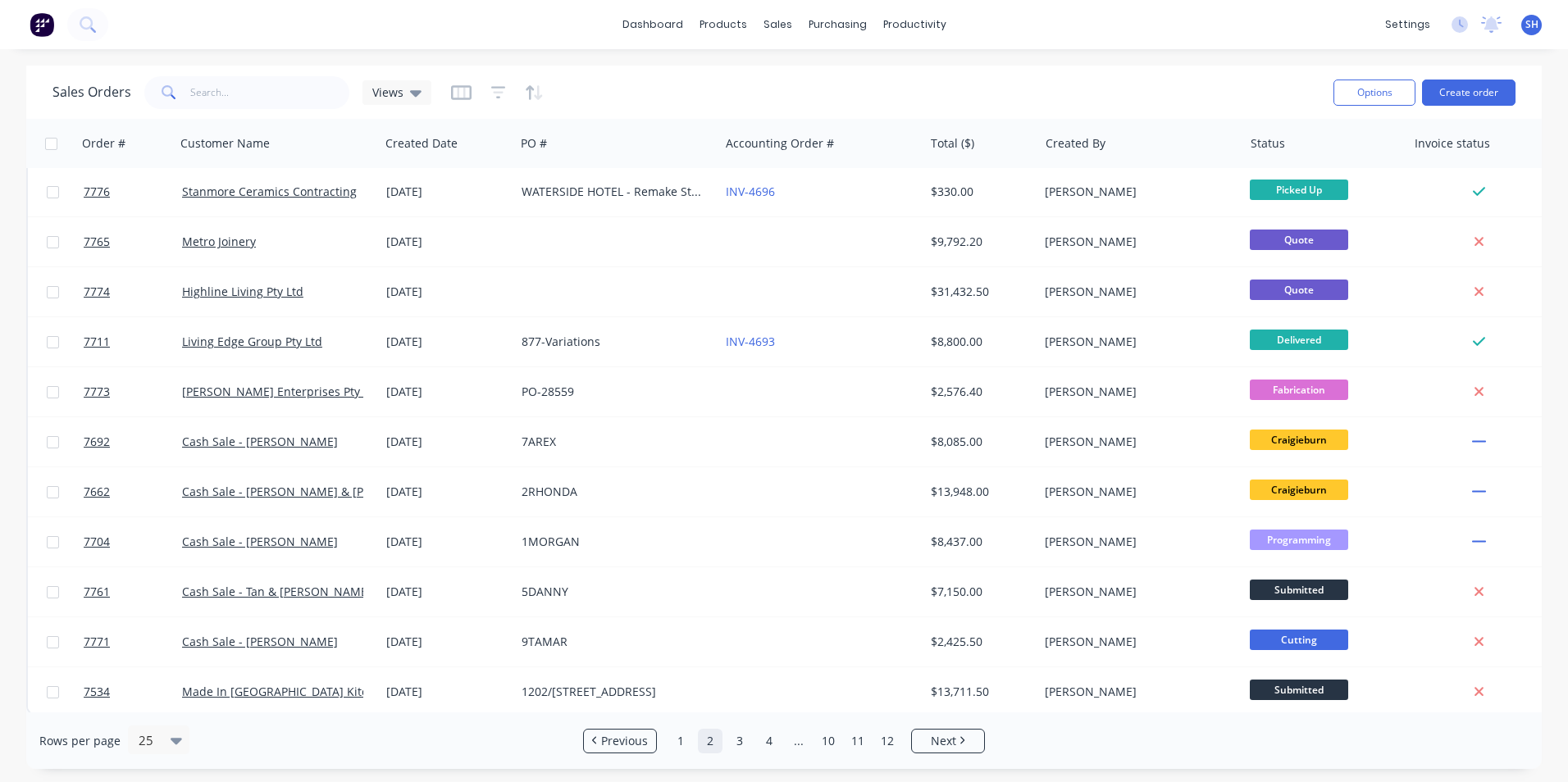
scroll to position [714, 0]
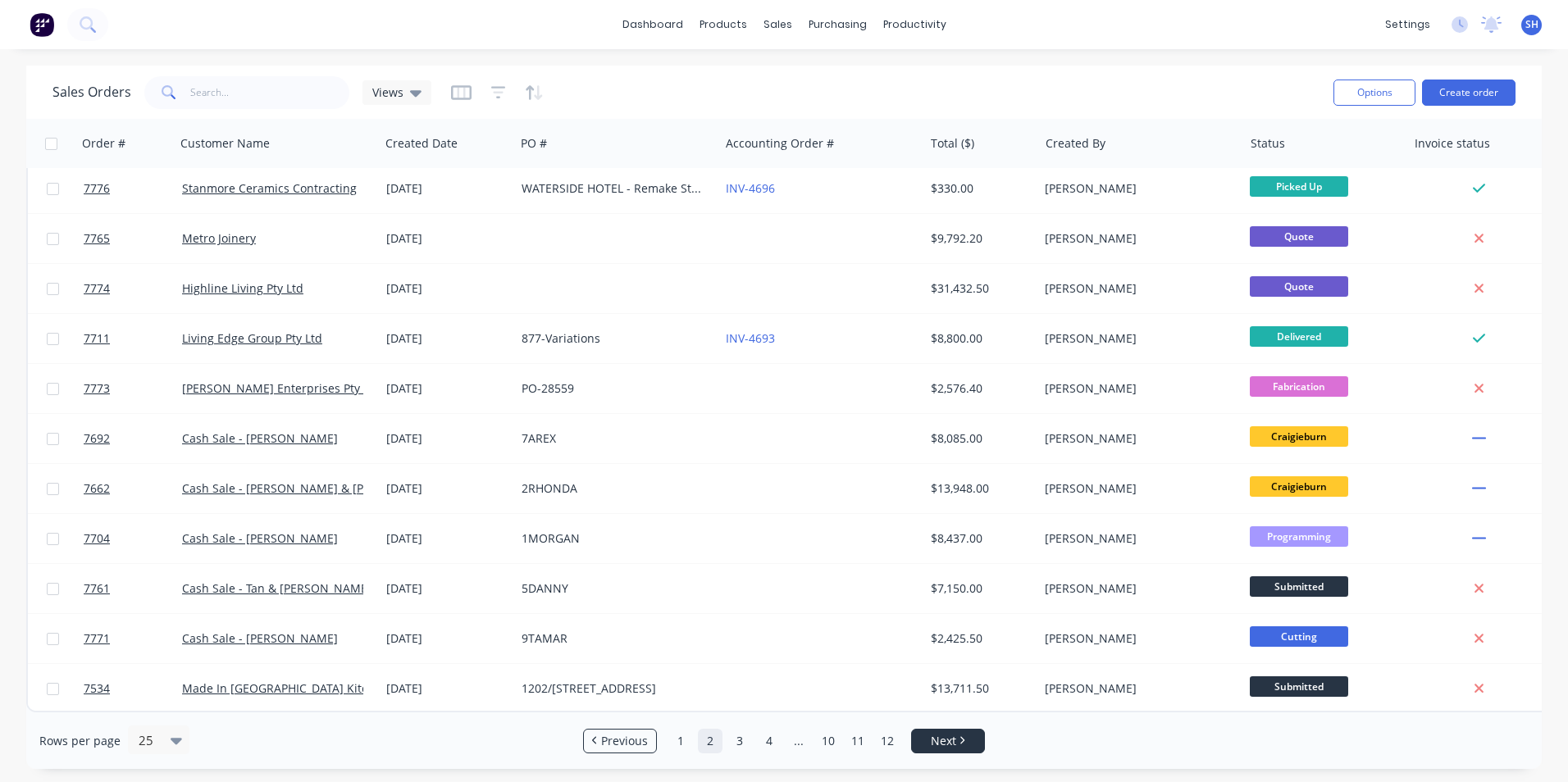
click at [916, 741] on link "Next" at bounding box center [948, 741] width 72 height 16
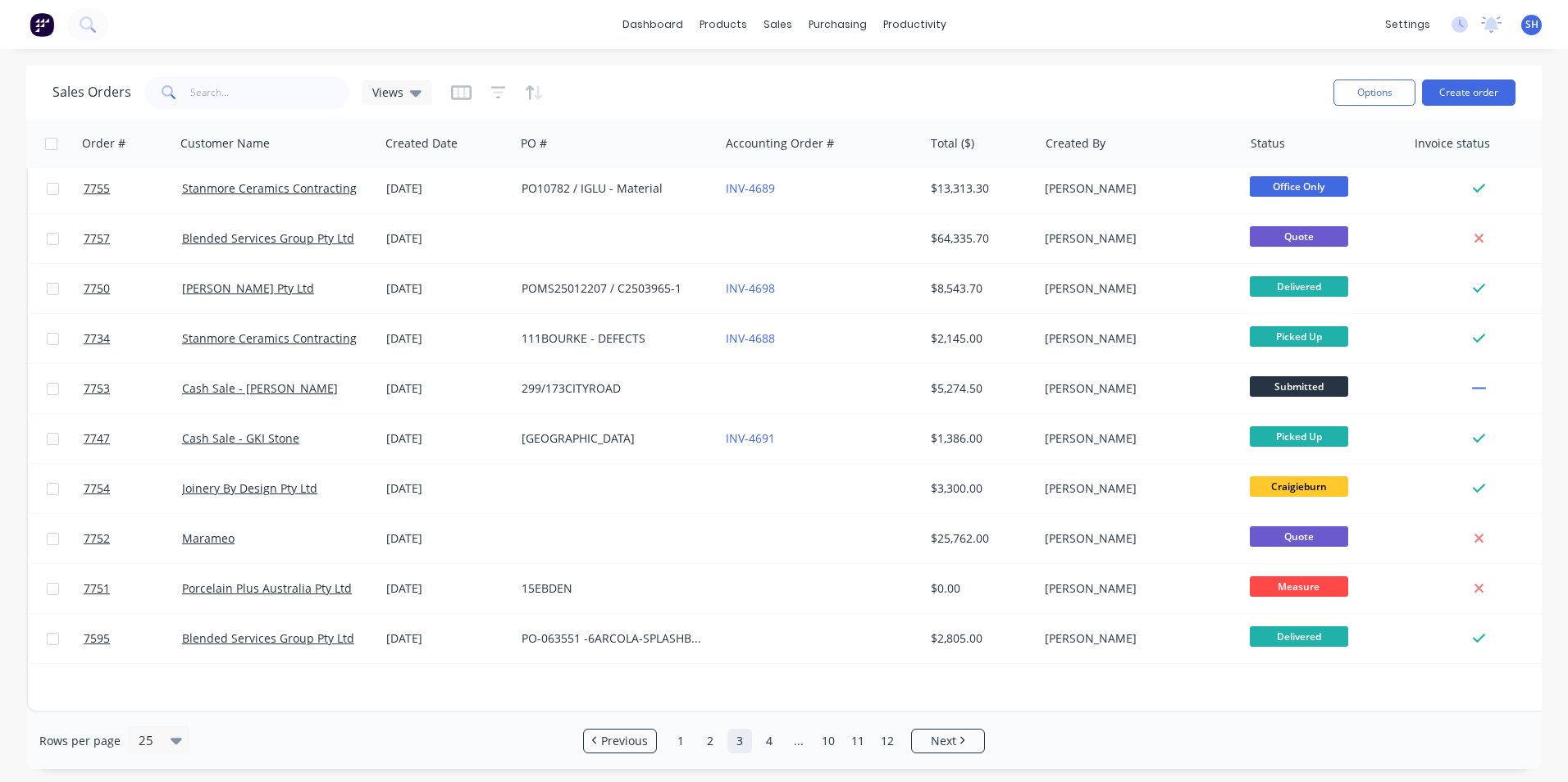
scroll to position [0, 0]
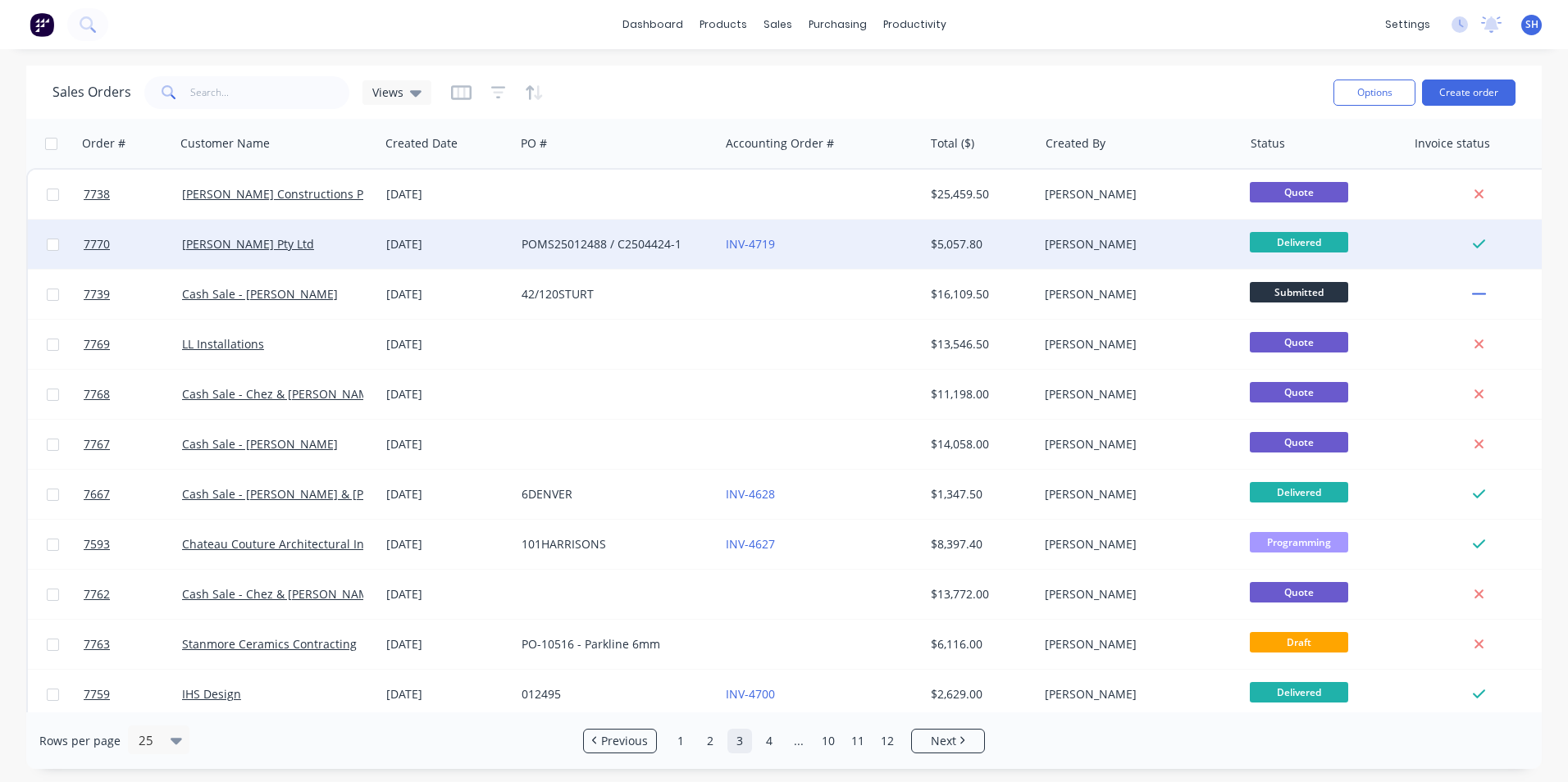
click at [974, 245] on div "$5,057.80" at bounding box center [979, 244] width 96 height 16
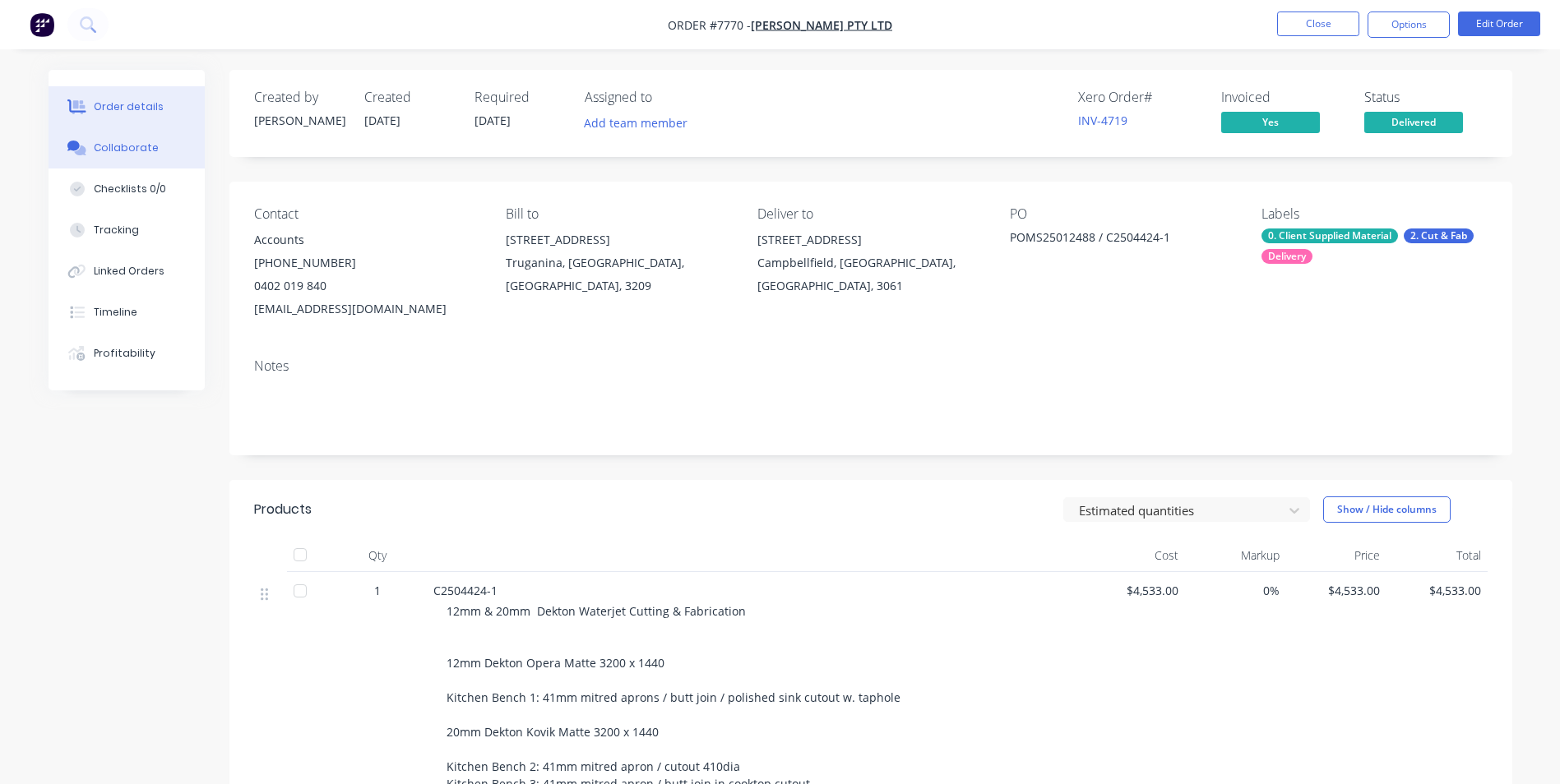
click at [129, 148] on div "Collaborate" at bounding box center [126, 148] width 65 height 15
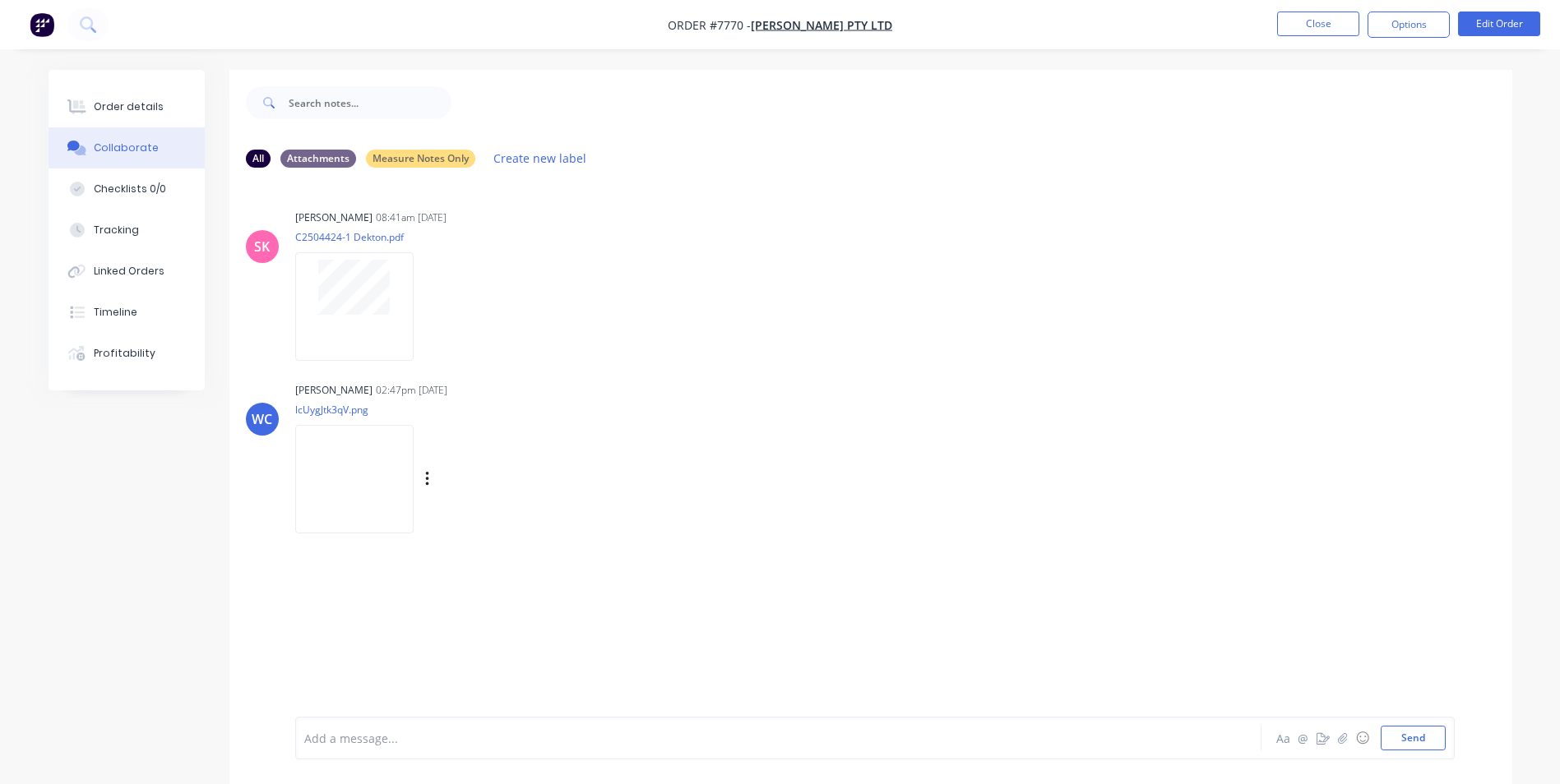
click at [380, 453] on img at bounding box center [354, 479] width 119 height 108
click at [148, 109] on div "Order details" at bounding box center [128, 107] width 70 height 15
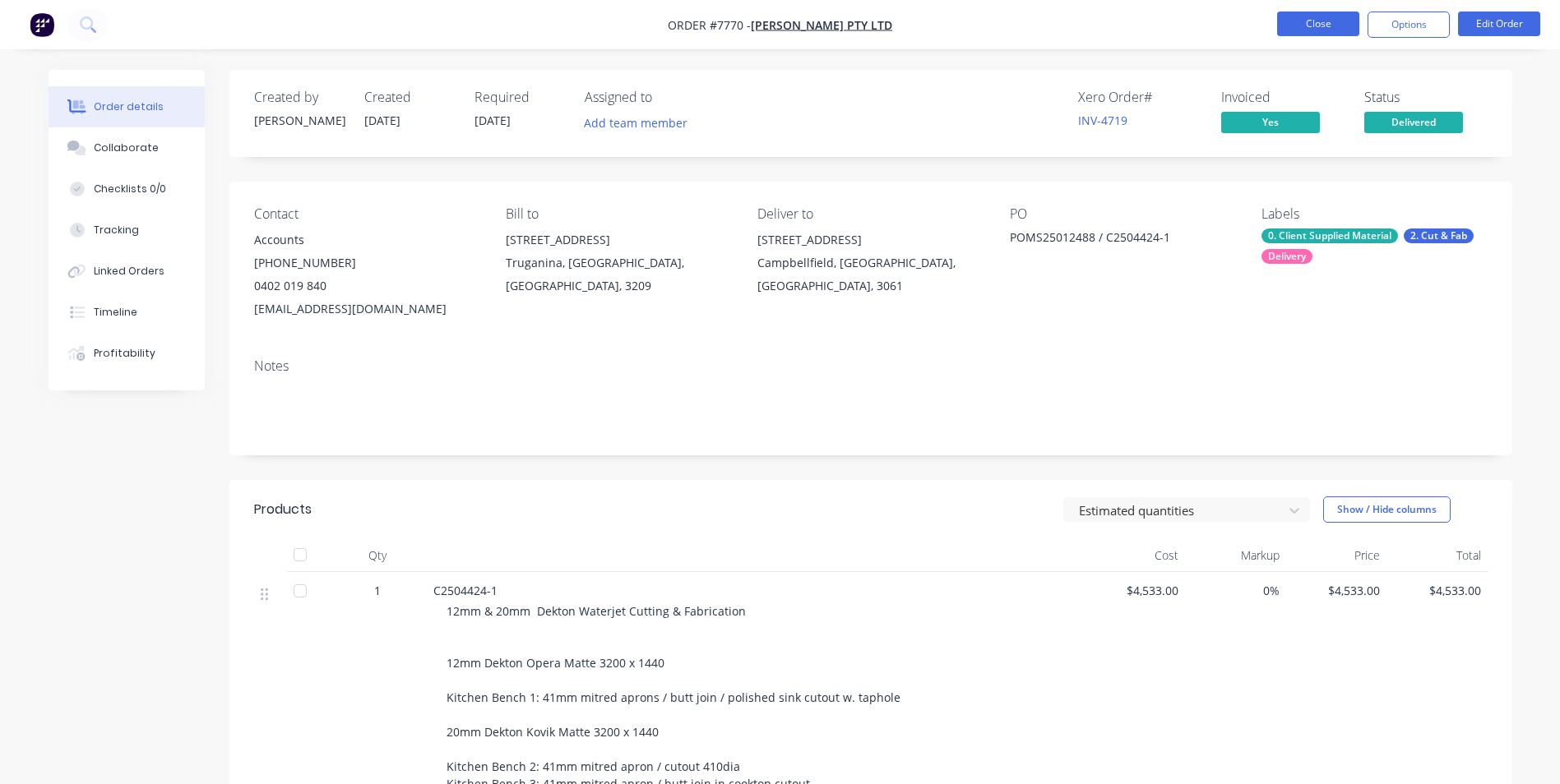
click at [1285, 33] on button "Close" at bounding box center [1317, 24] width 82 height 25
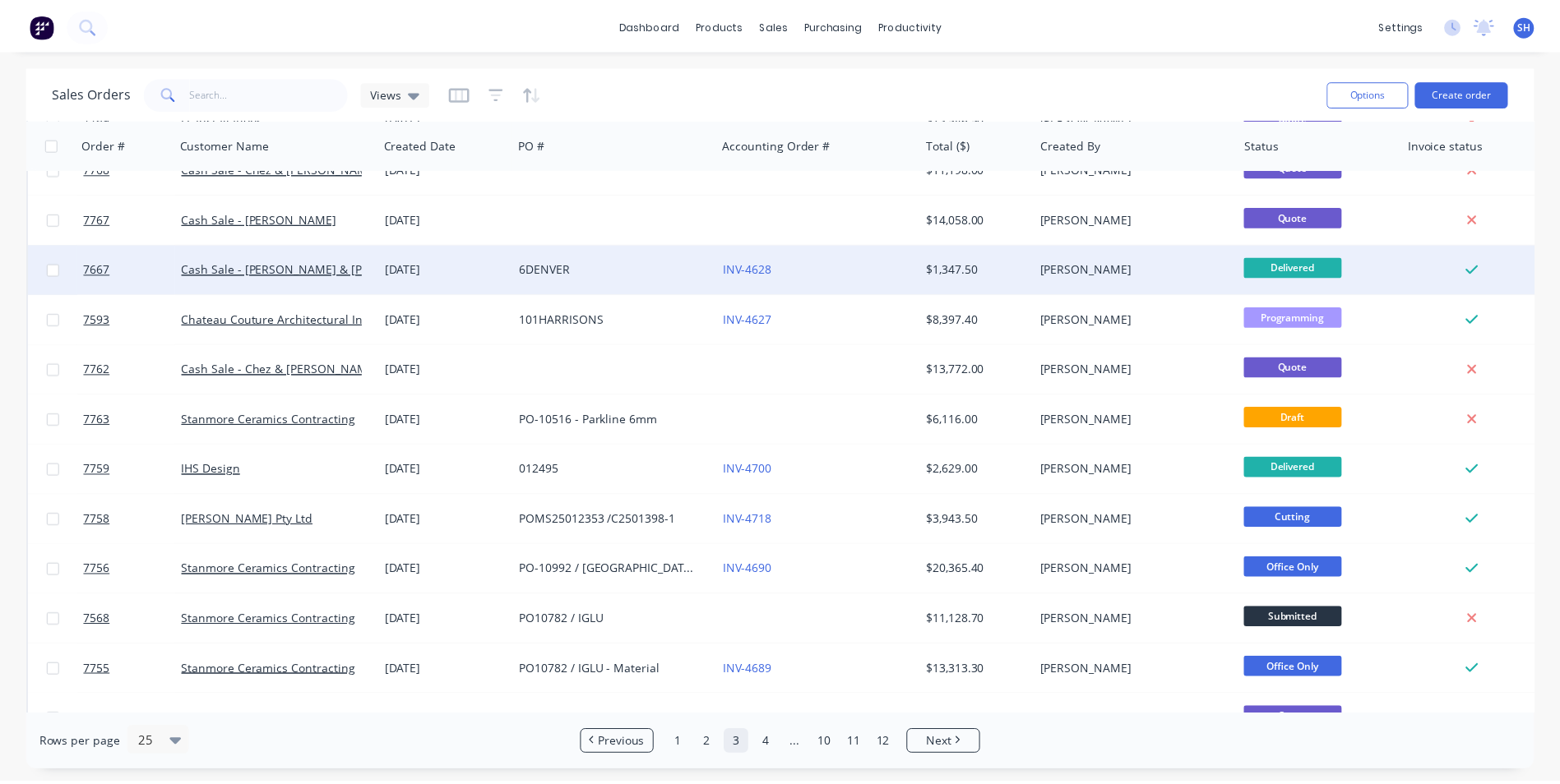
scroll to position [247, 0]
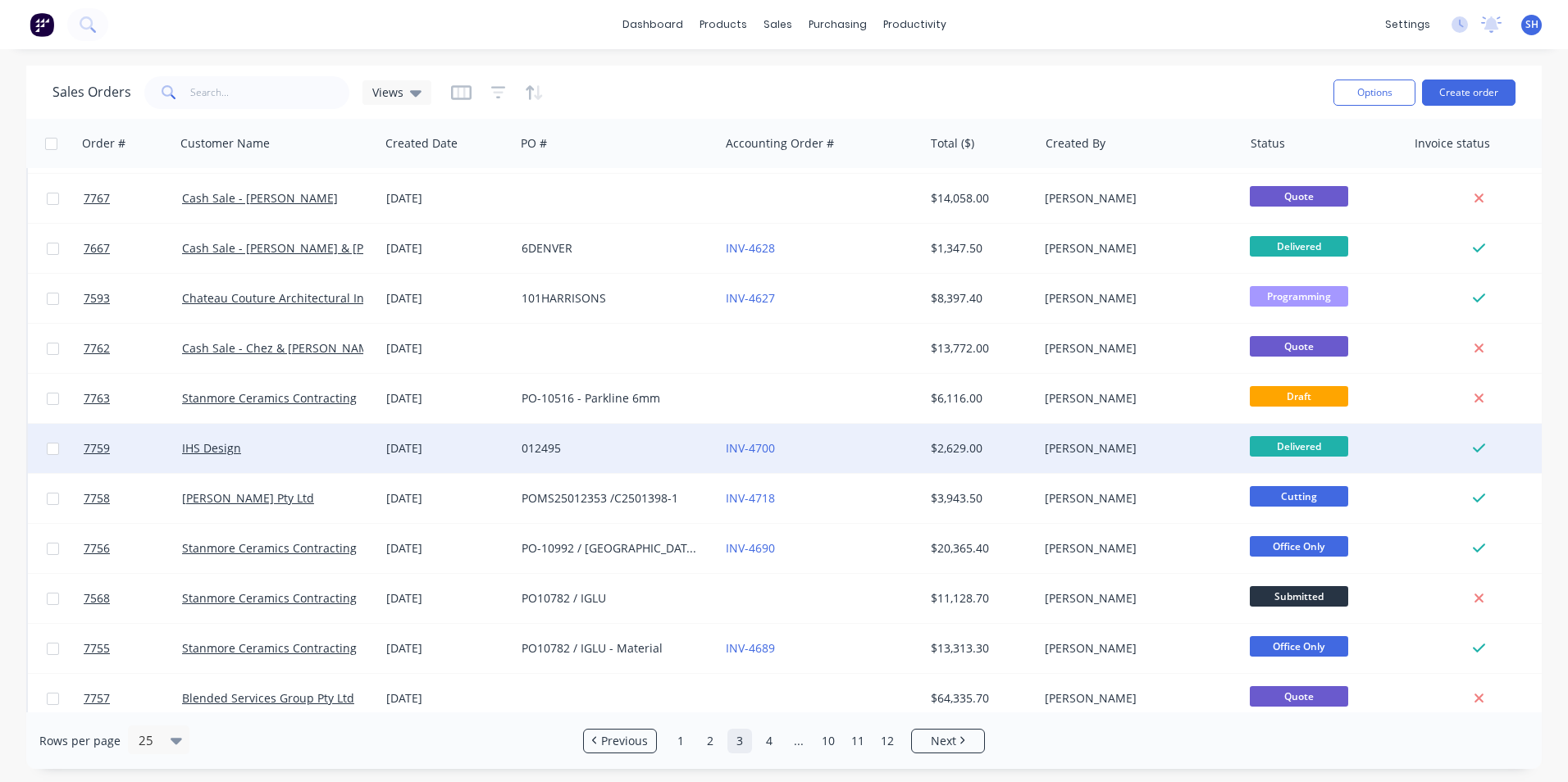
click at [1076, 457] on div "[PERSON_NAME]" at bounding box center [1141, 448] width 205 height 49
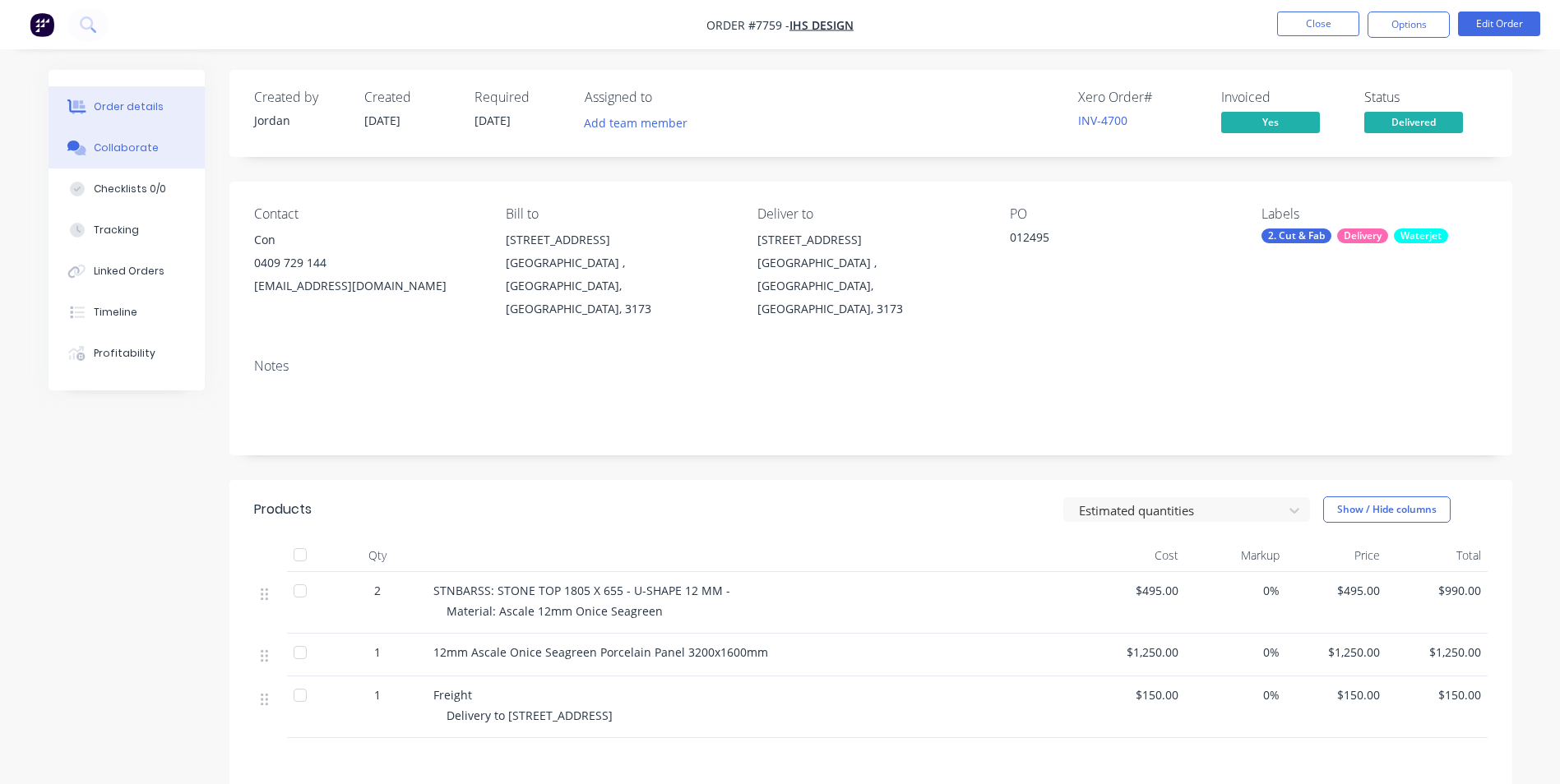
click at [128, 153] on div "Collaborate" at bounding box center [126, 148] width 65 height 15
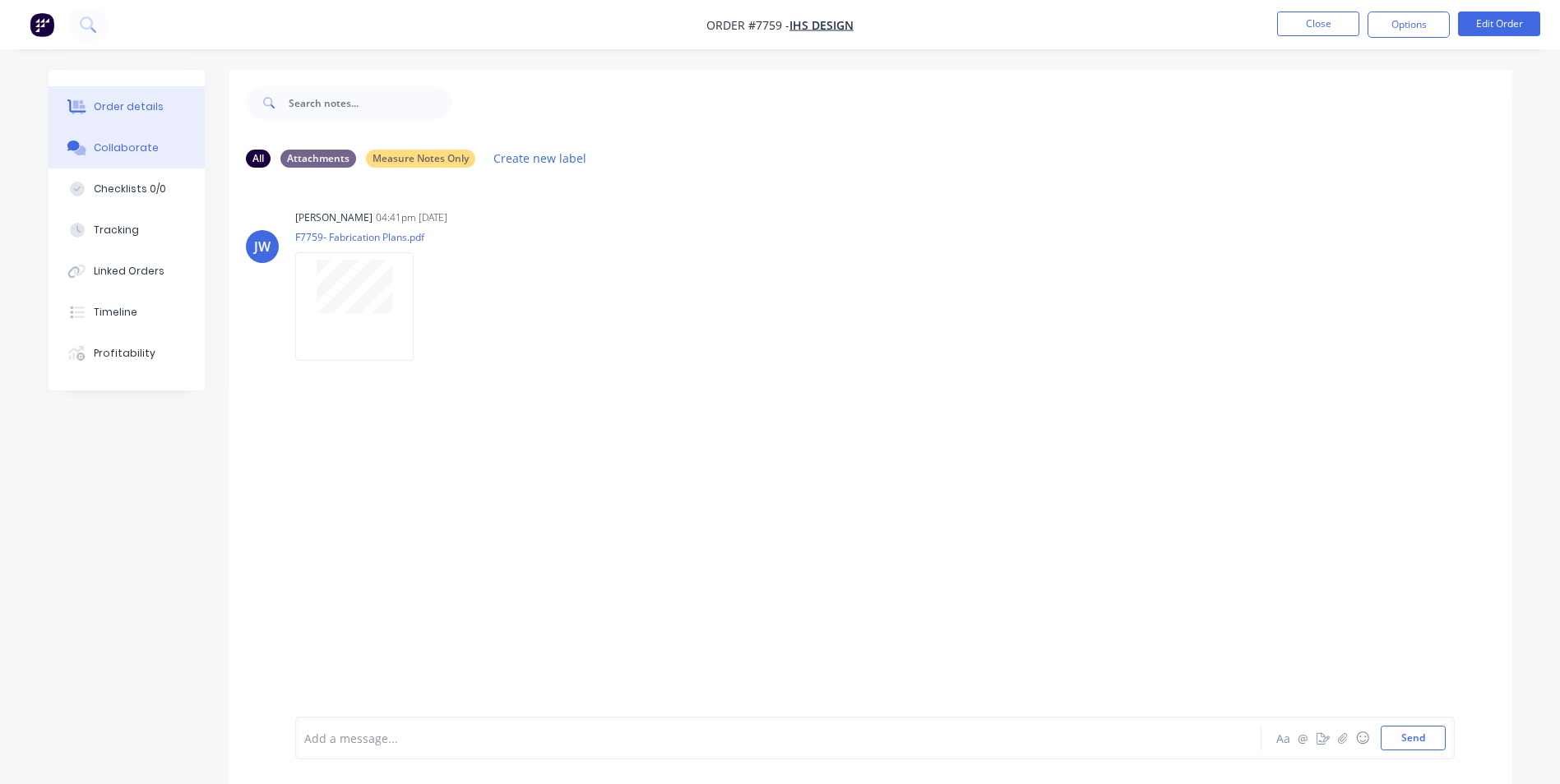
click at [120, 107] on div "Order details" at bounding box center [128, 107] width 70 height 15
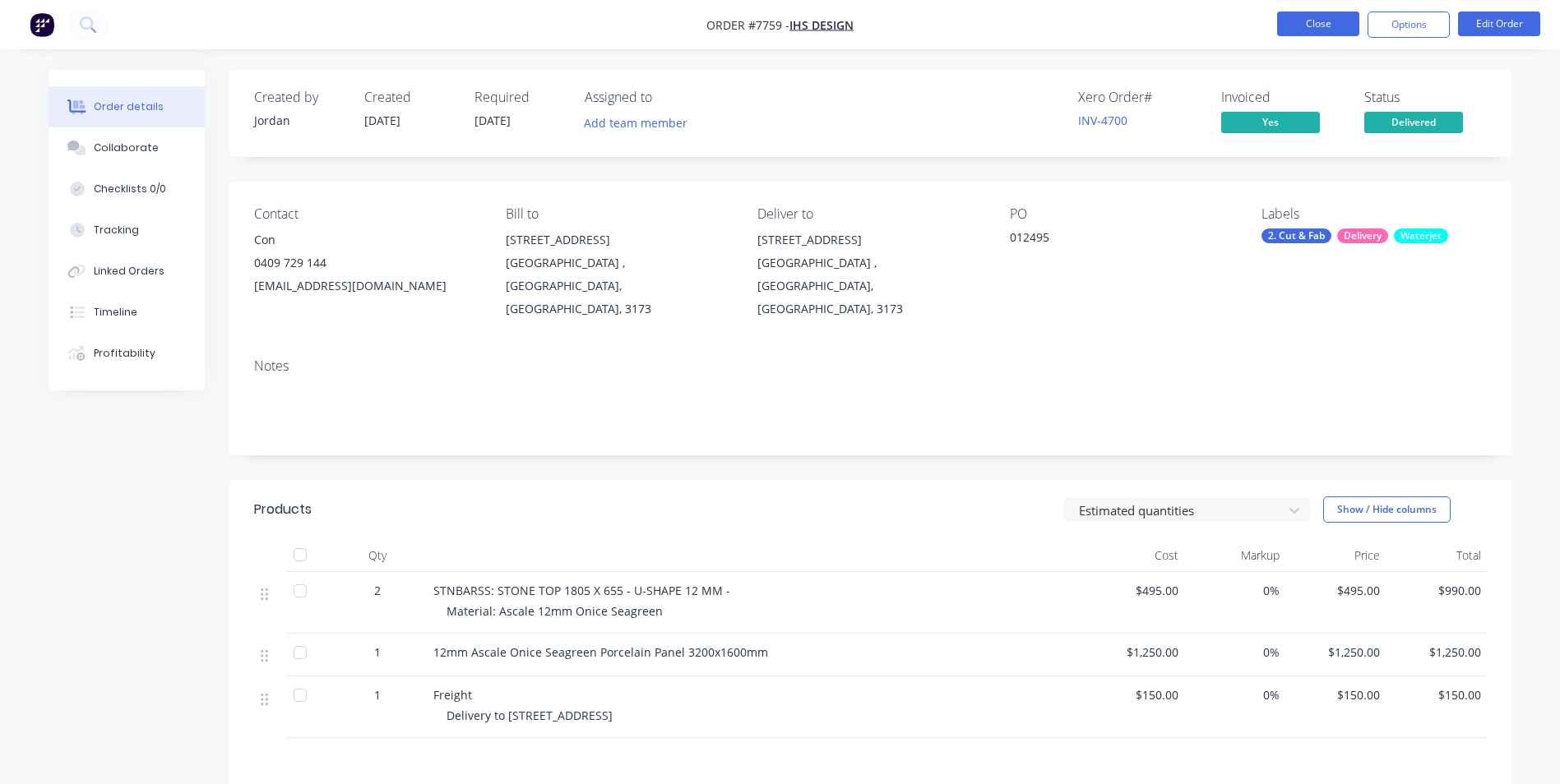
click at [1302, 31] on button "Close" at bounding box center [1317, 24] width 82 height 25
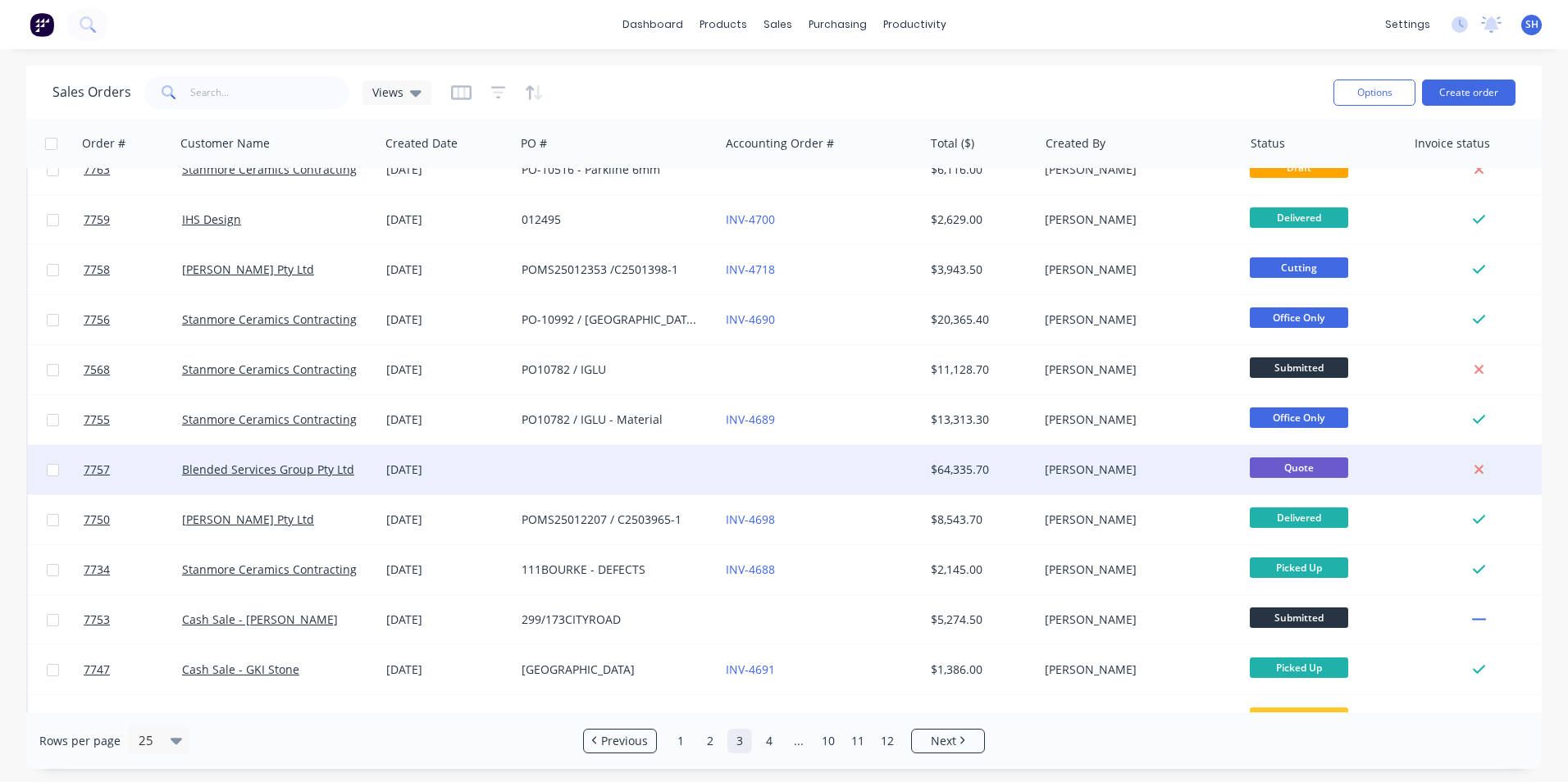
scroll to position [492, 0]
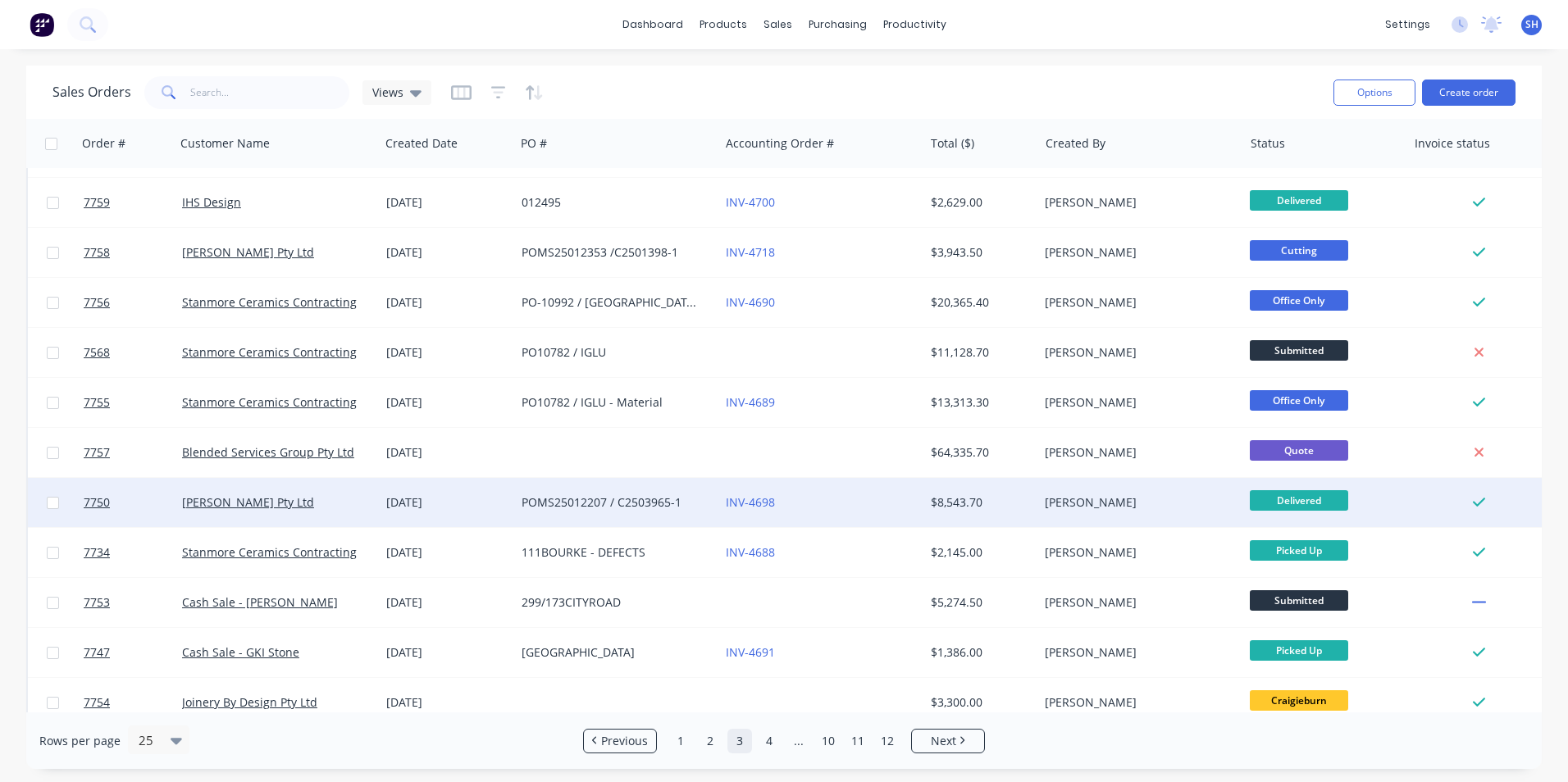
click at [619, 508] on div "POMS25012207 / C2503965-1" at bounding box center [612, 503] width 182 height 16
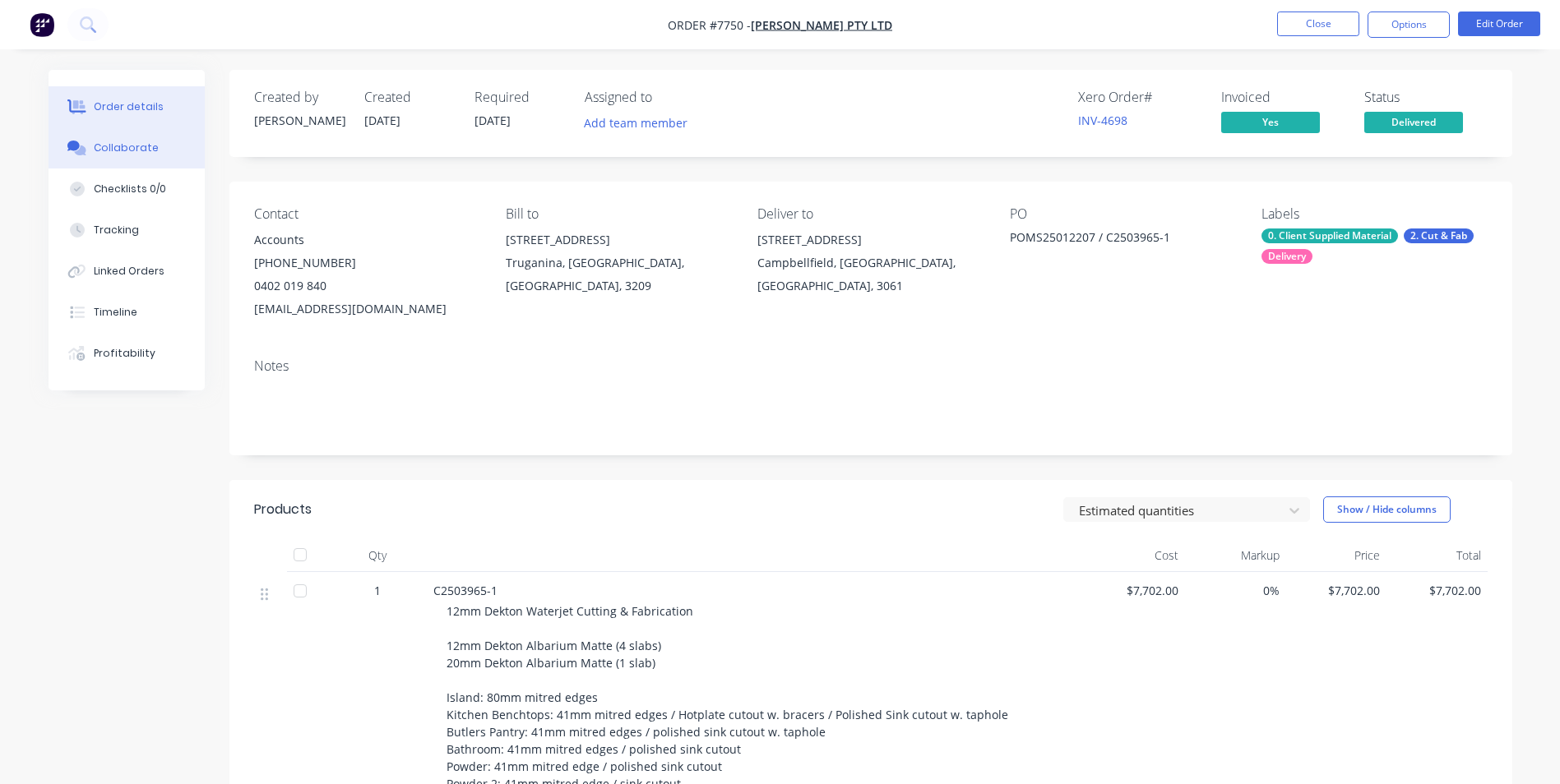
click at [131, 160] on button "Collaborate" at bounding box center [126, 148] width 156 height 41
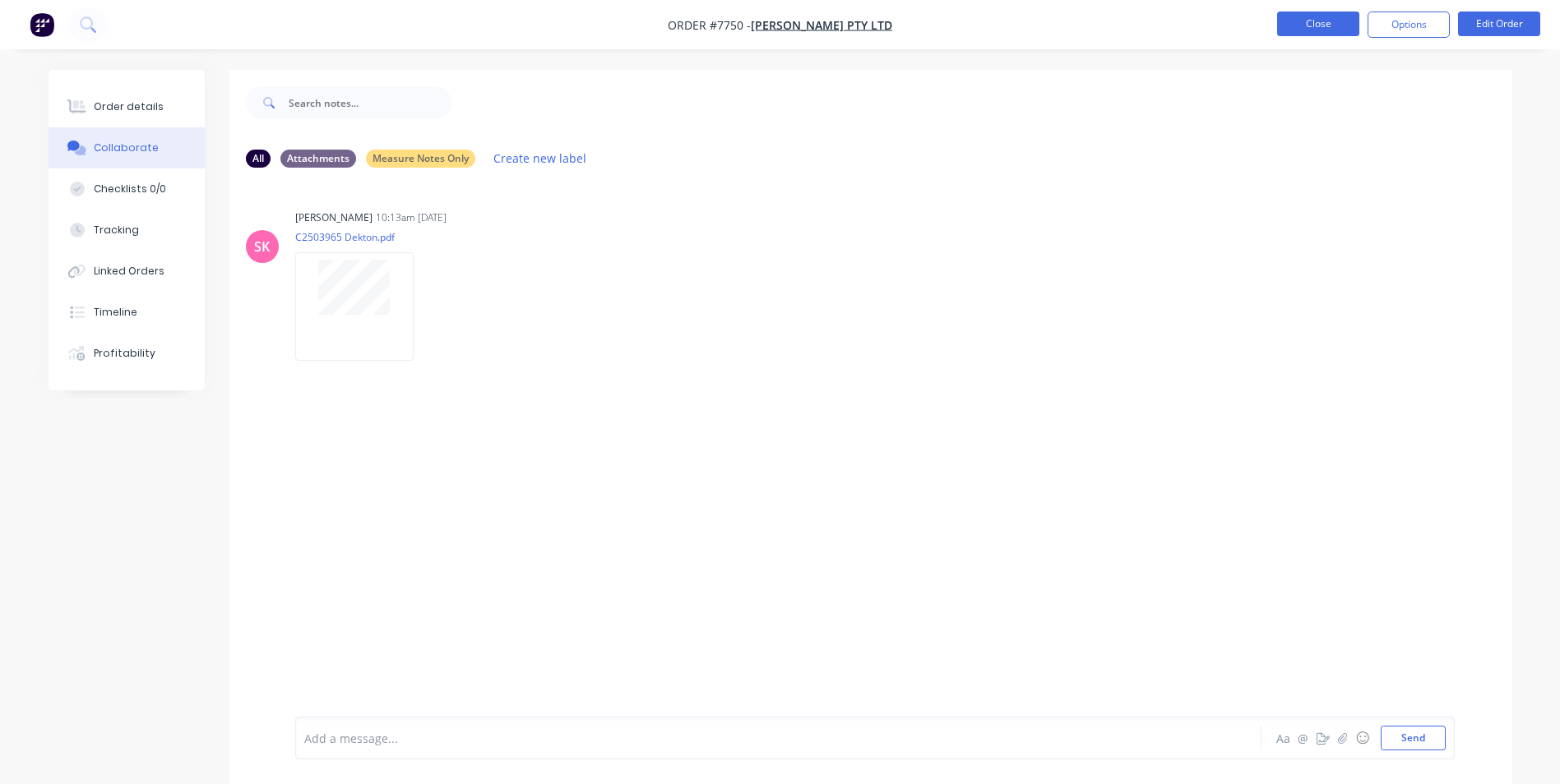
click at [1304, 31] on button "Close" at bounding box center [1317, 24] width 82 height 25
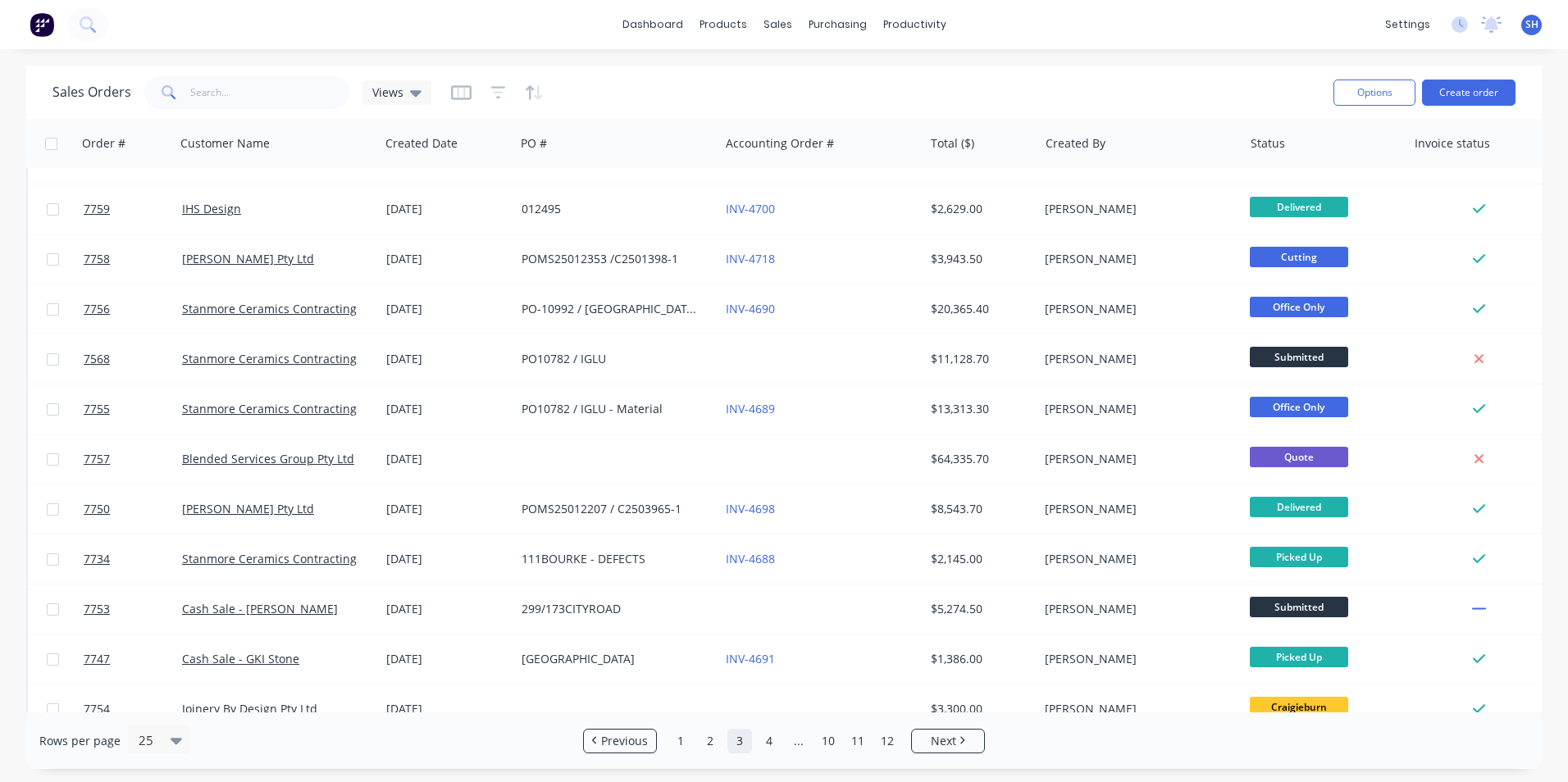
scroll to position [492, 0]
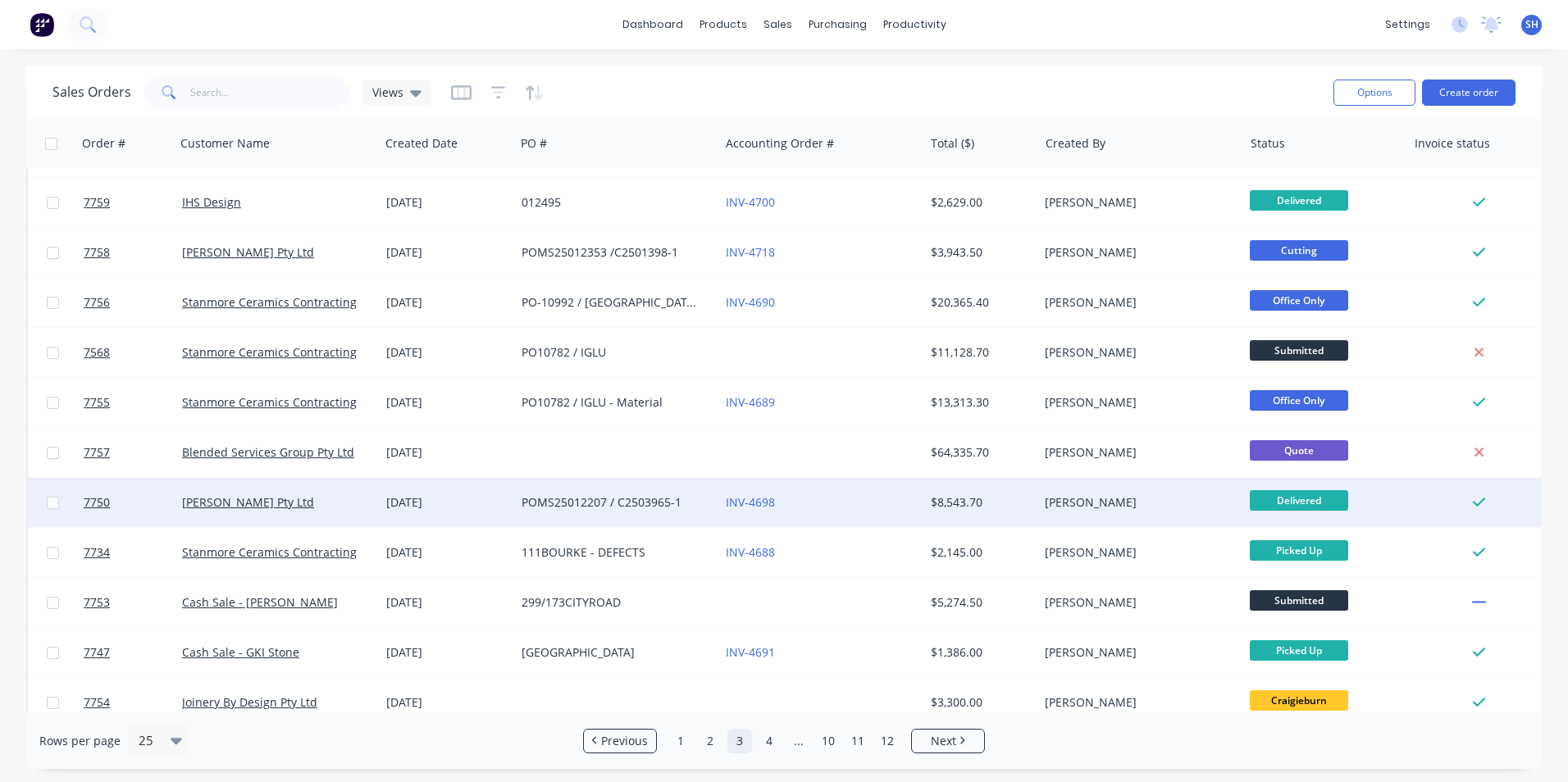
click at [593, 508] on div "POMS25012207 / C2503965-1" at bounding box center [612, 503] width 182 height 16
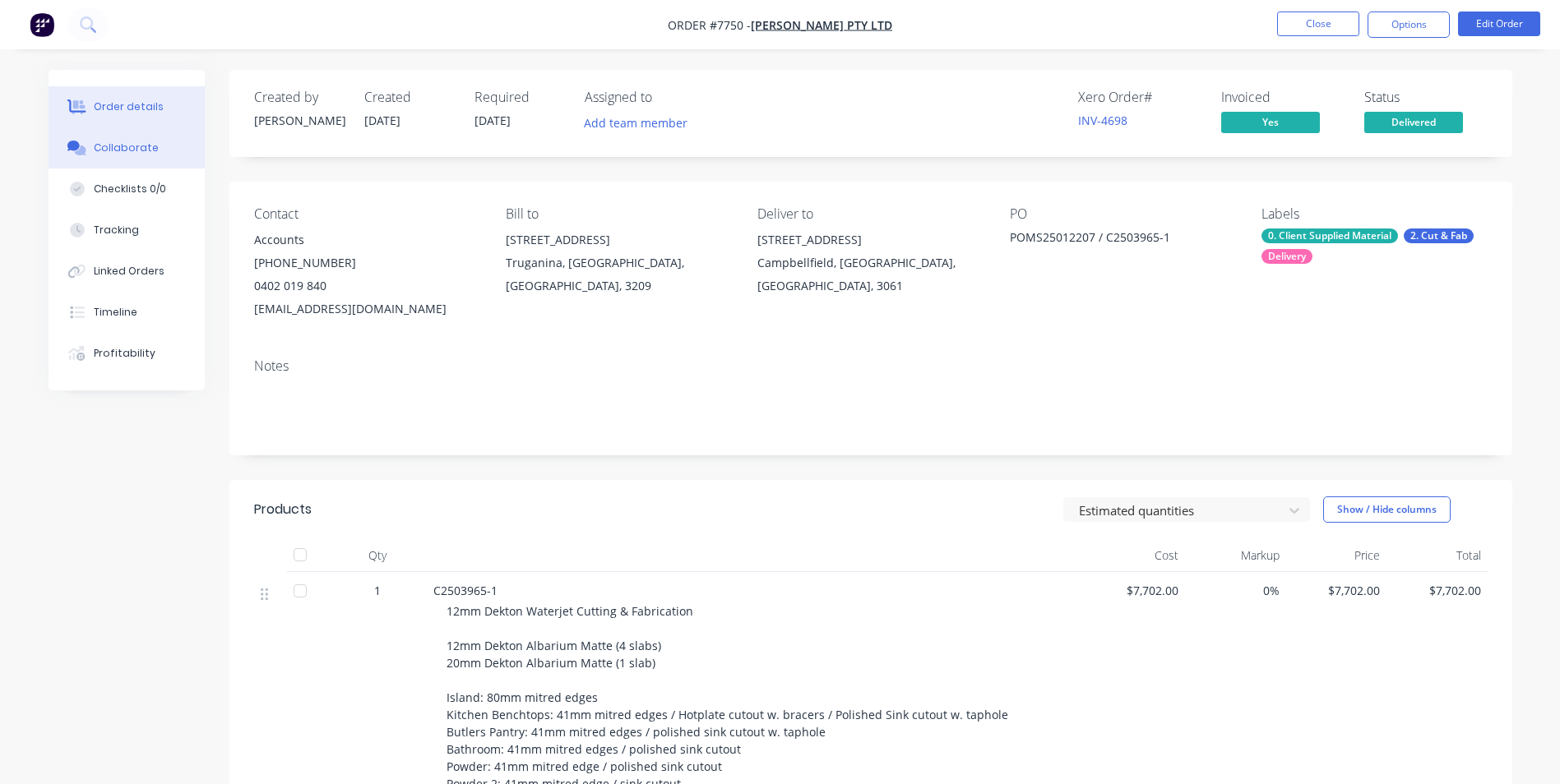
click at [135, 153] on div "Collaborate" at bounding box center [126, 148] width 65 height 15
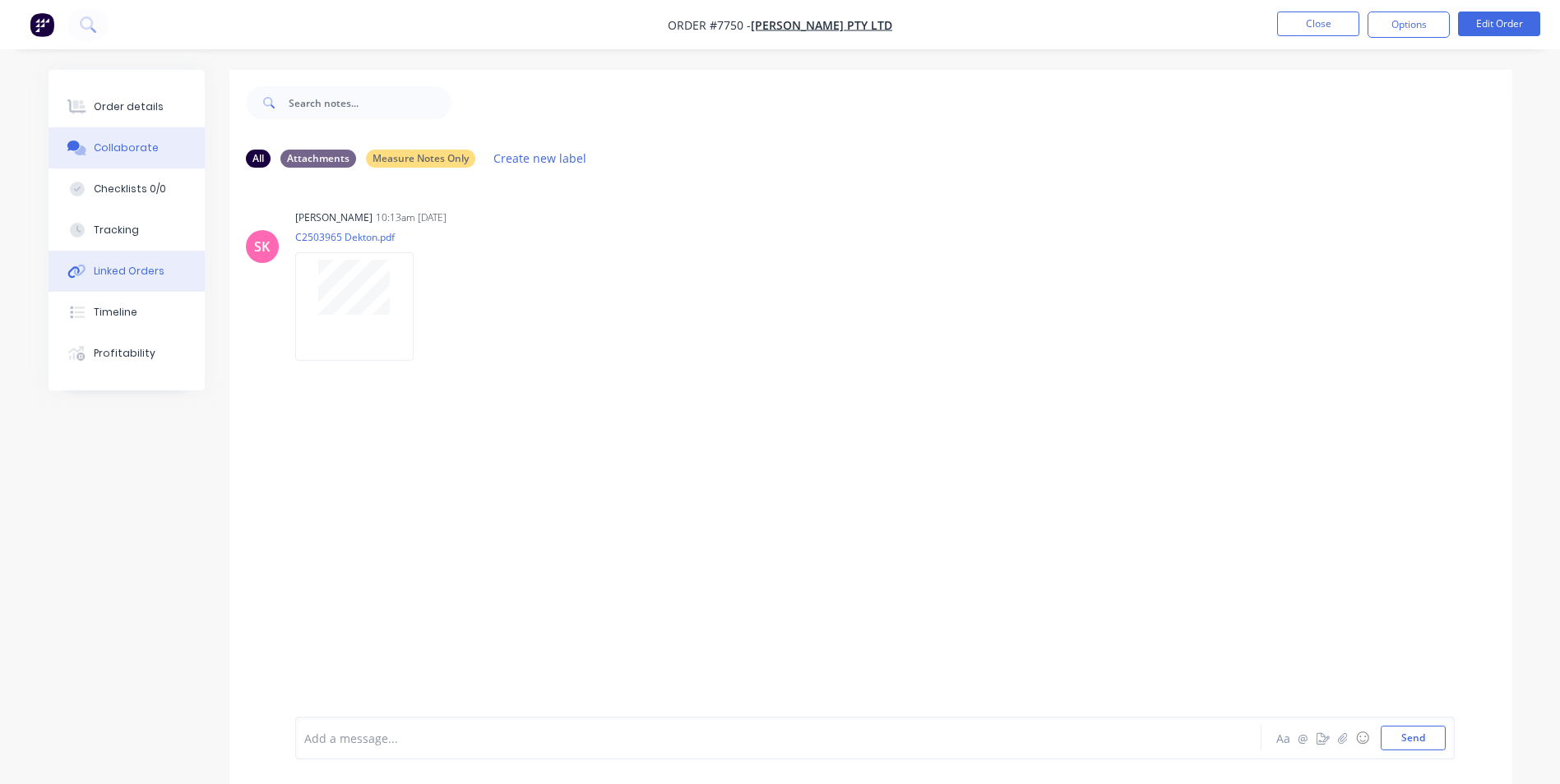
click at [126, 284] on button "Linked Orders" at bounding box center [126, 271] width 156 height 41
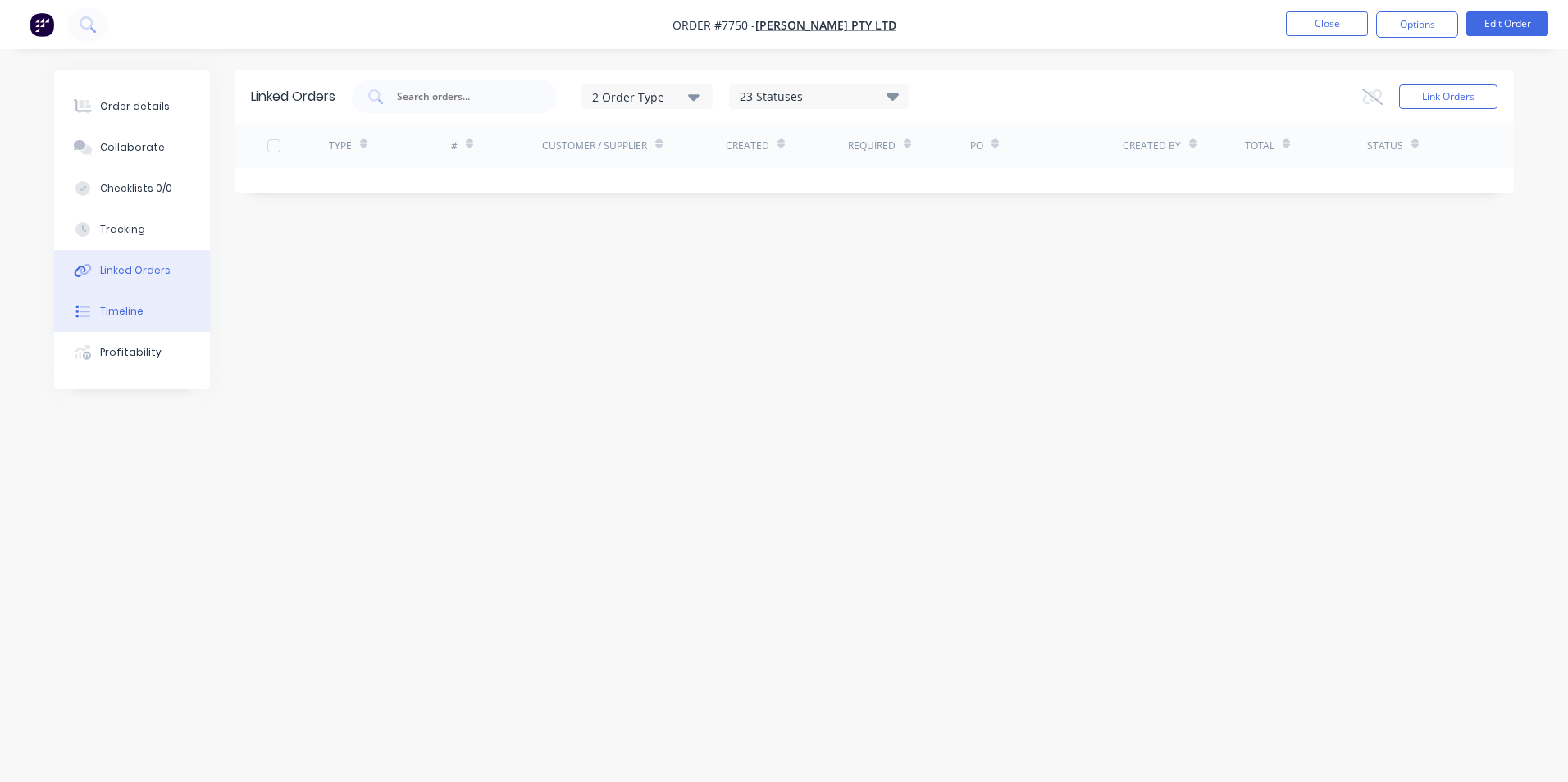
click at [129, 308] on div "Timeline" at bounding box center [121, 311] width 44 height 15
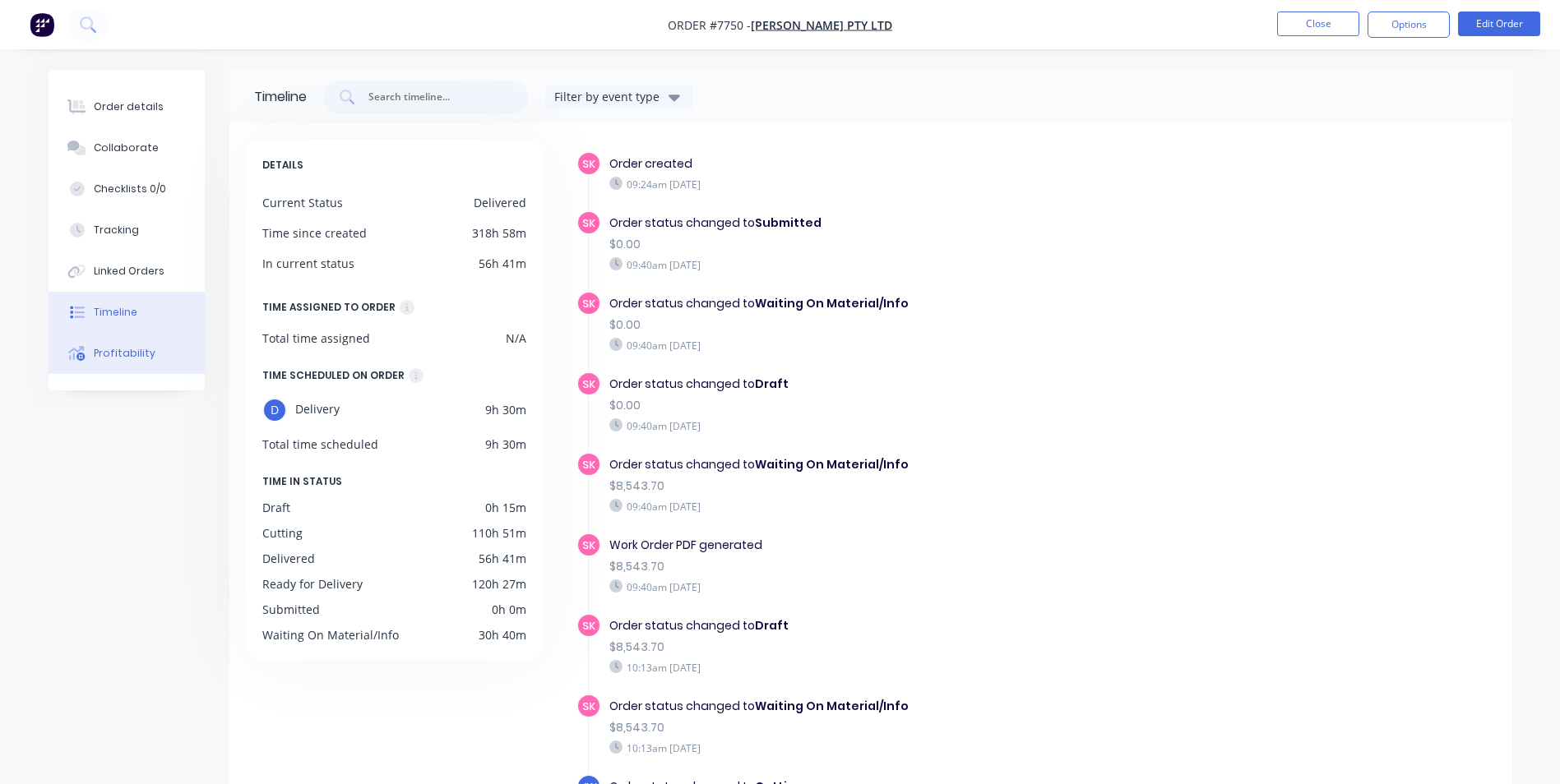
click at [131, 338] on button "Profitability" at bounding box center [126, 353] width 156 height 41
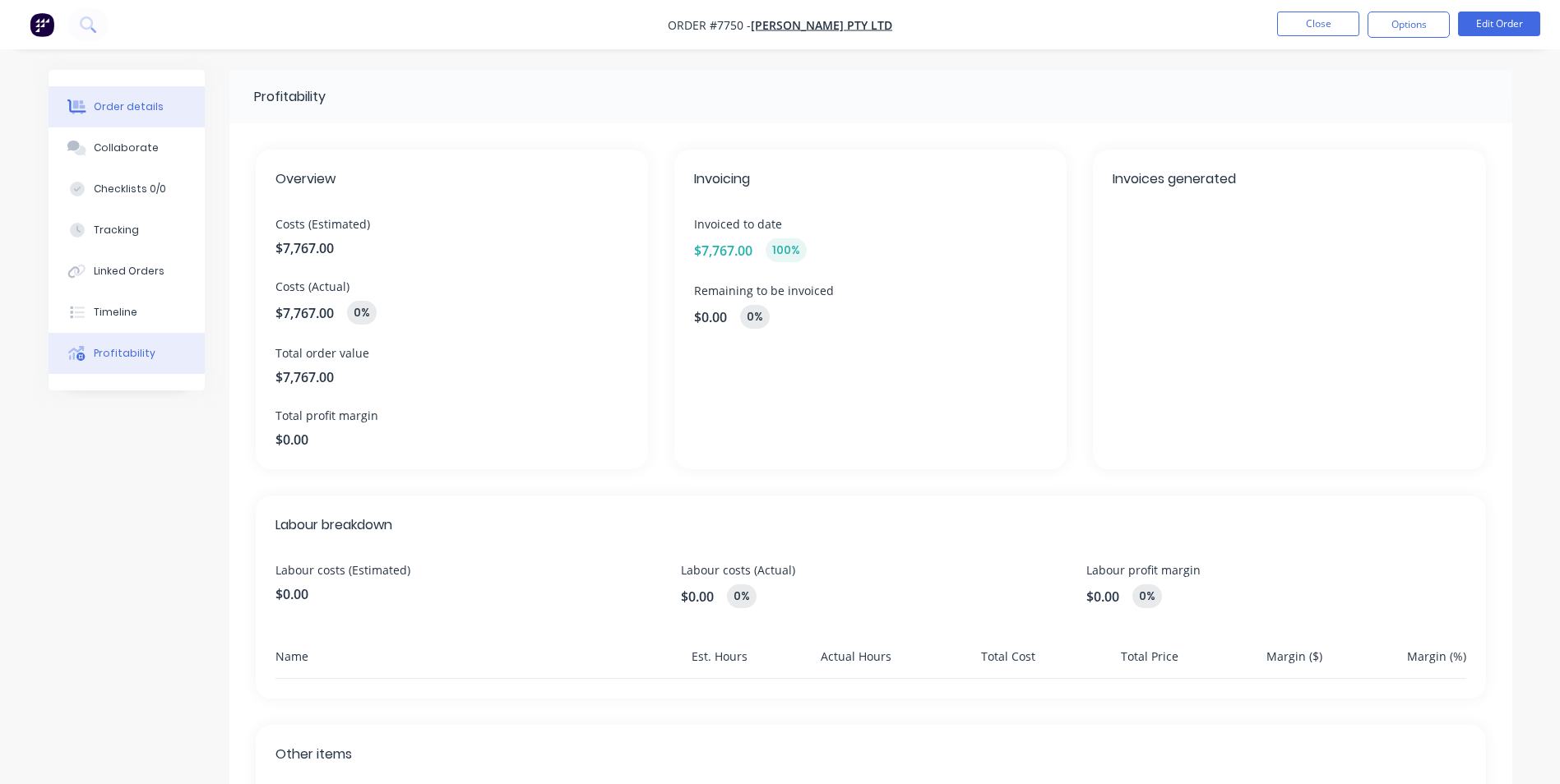
click at [114, 109] on div "Order details" at bounding box center [128, 107] width 70 height 15
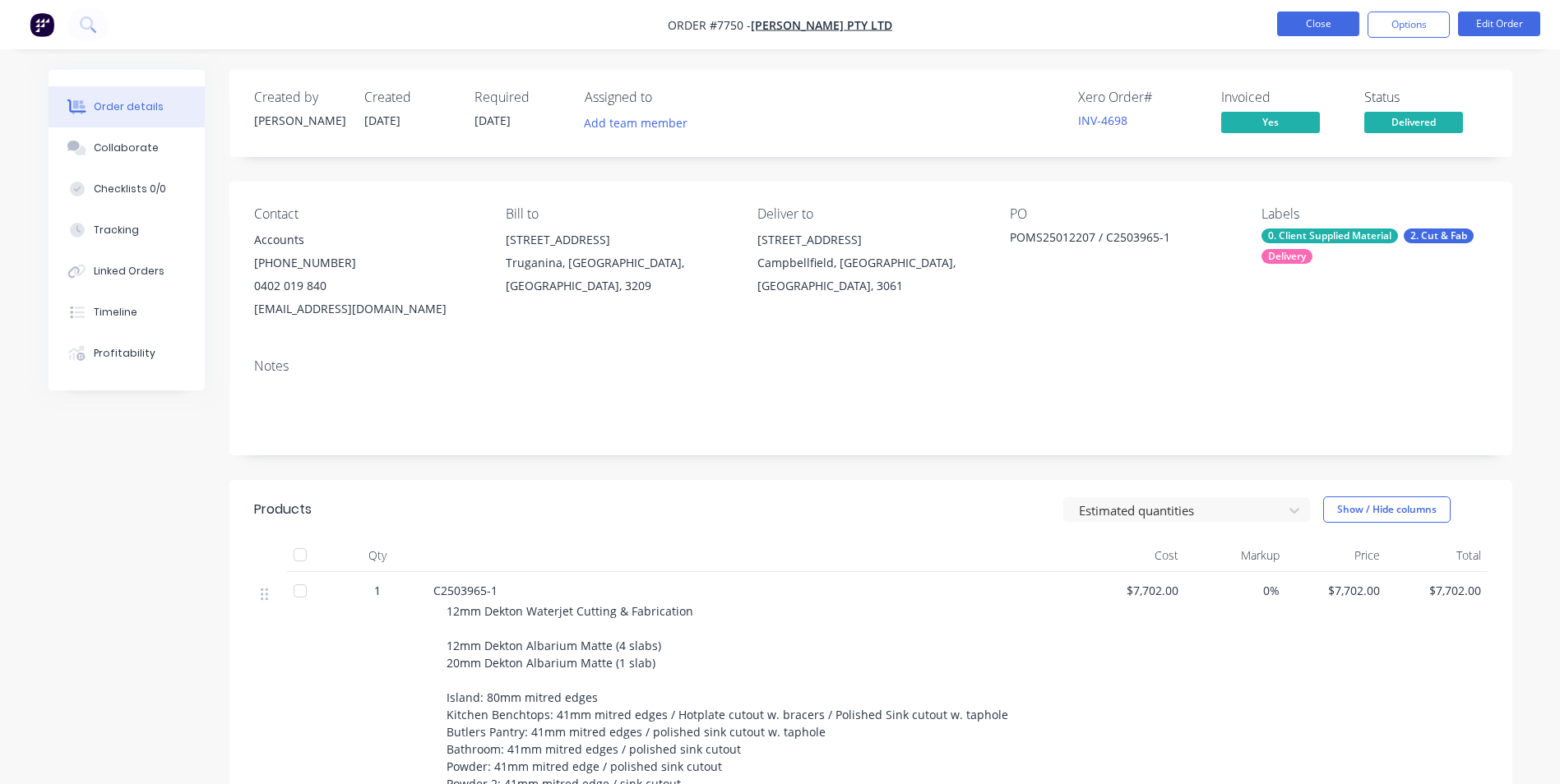
click at [1332, 16] on button "Close" at bounding box center [1317, 24] width 82 height 25
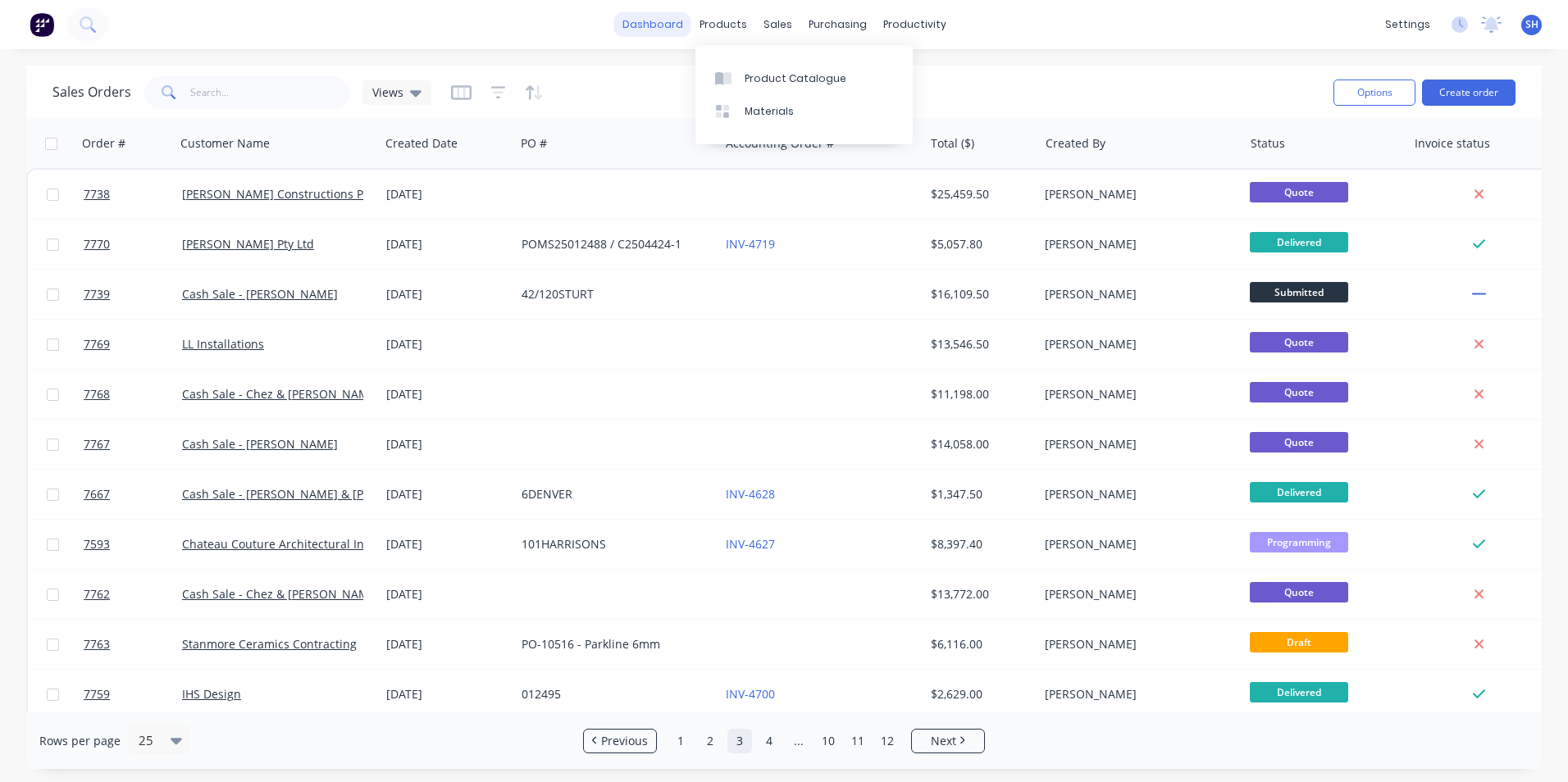
click at [673, 16] on link "dashboard" at bounding box center [652, 25] width 77 height 25
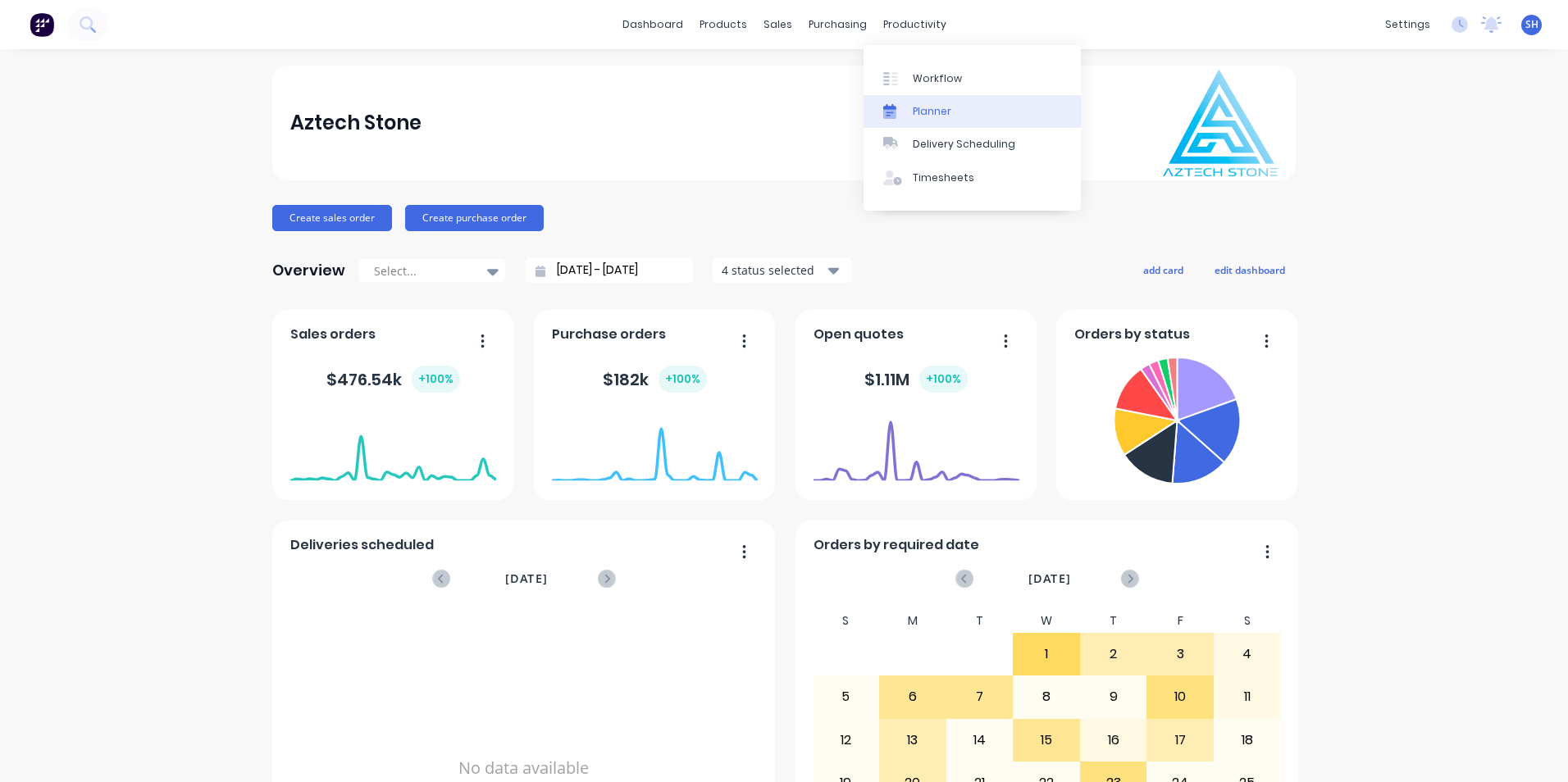
click at [938, 95] on link "Planner" at bounding box center [973, 111] width 217 height 33
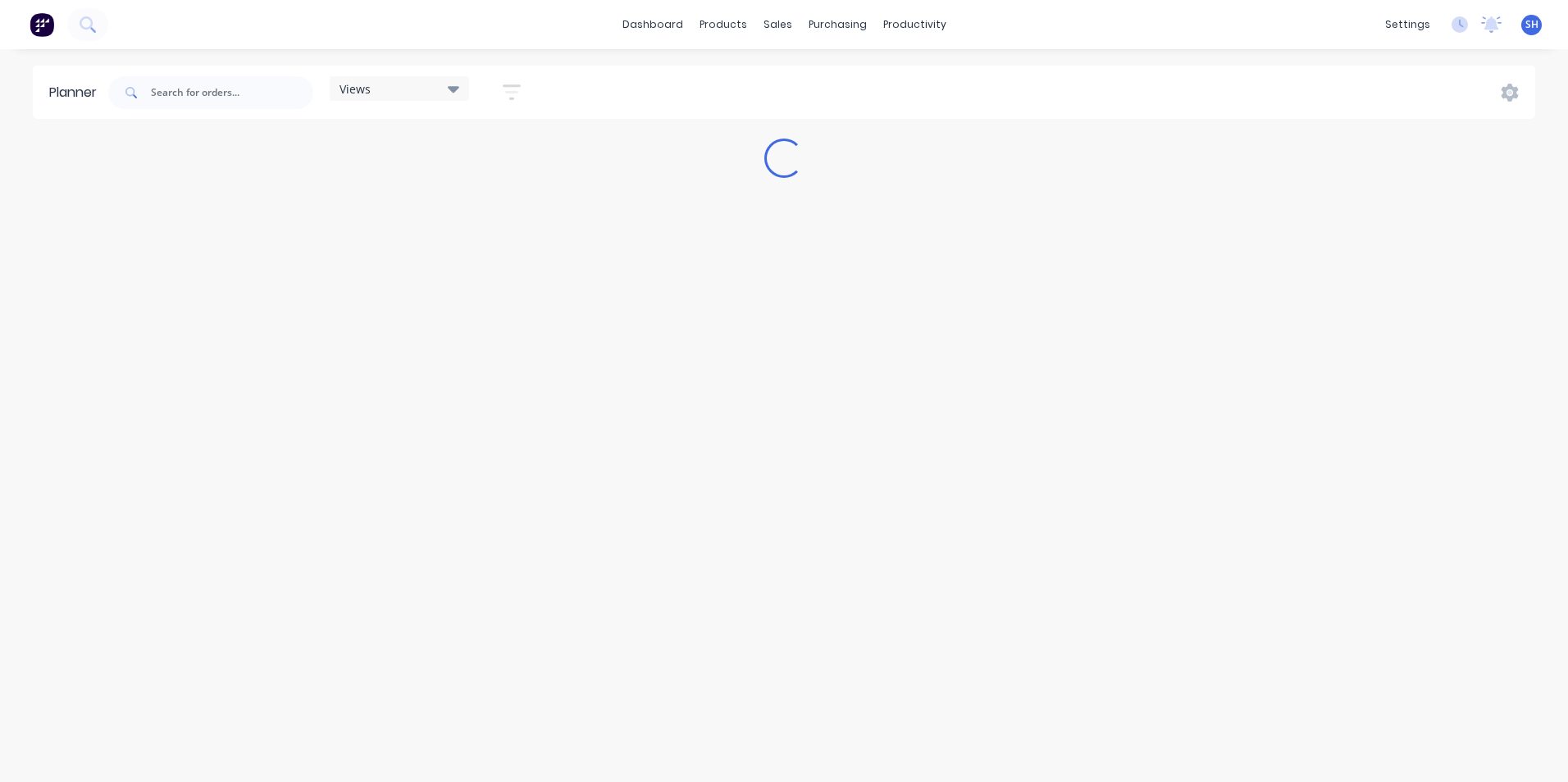
click at [927, 72] on div "Views Save new view None (Default) edit Craigieburn Orders edit Daily edit Fact…" at bounding box center [820, 93] width 1430 height 49
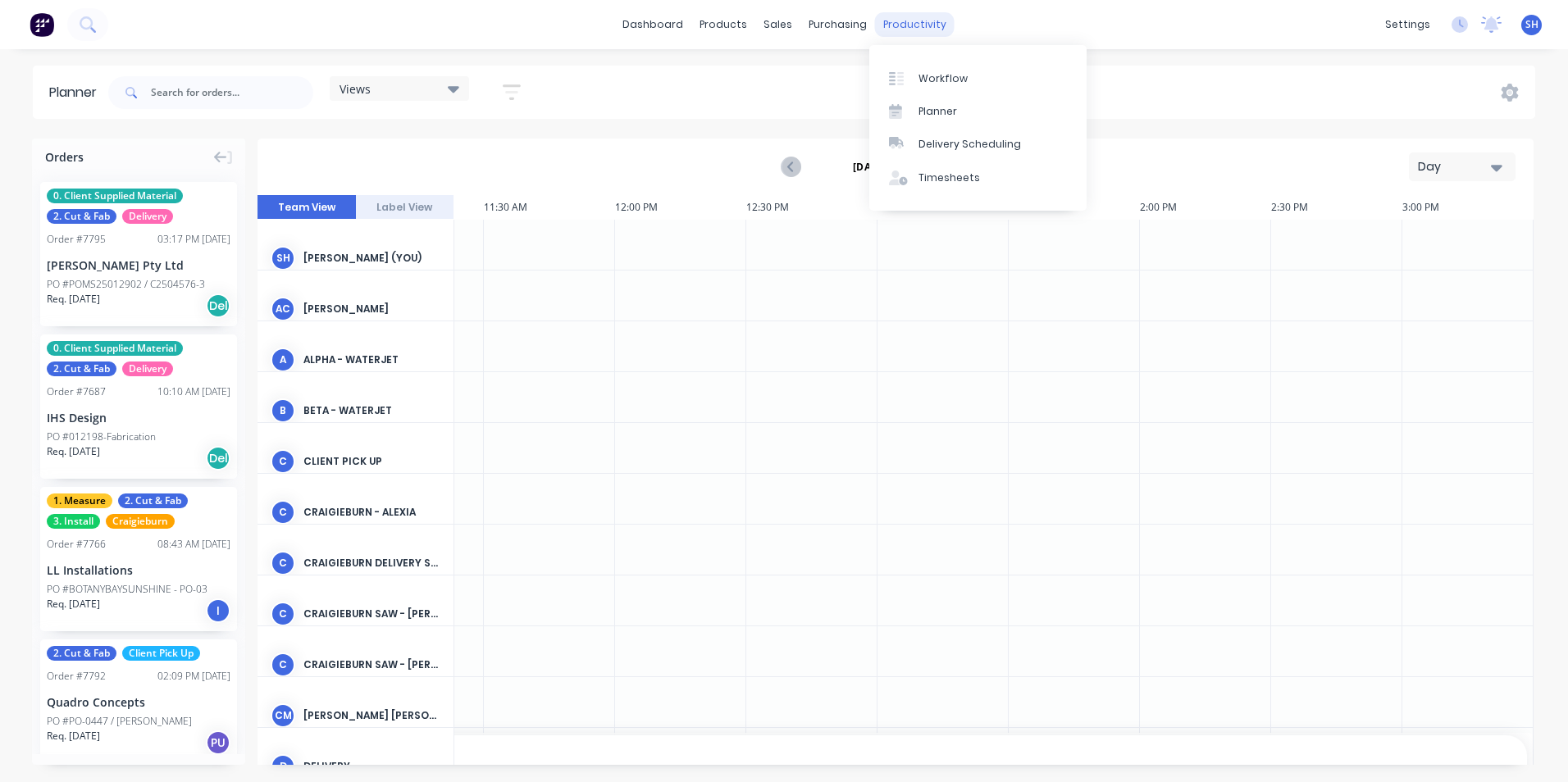
click at [902, 29] on div "productivity" at bounding box center [914, 25] width 79 height 25
click at [909, 55] on div "Workflow Planner Delivery Scheduling Timesheets" at bounding box center [978, 128] width 217 height 165
click at [925, 83] on div "Workflow" at bounding box center [942, 78] width 49 height 15
